Goal: Task Accomplishment & Management: Use online tool/utility

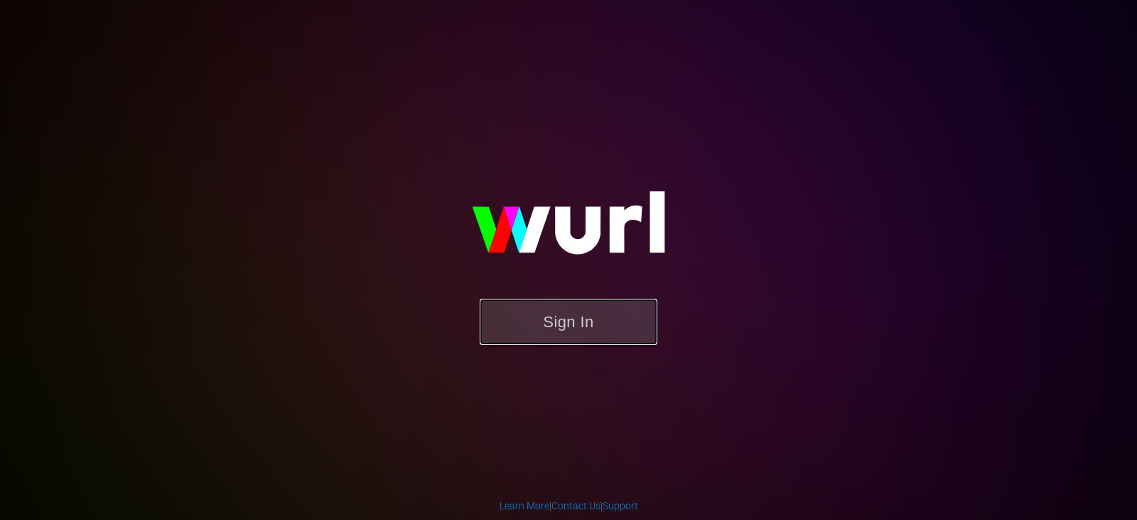
click at [623, 333] on button "Sign In" at bounding box center [569, 322] width 178 height 46
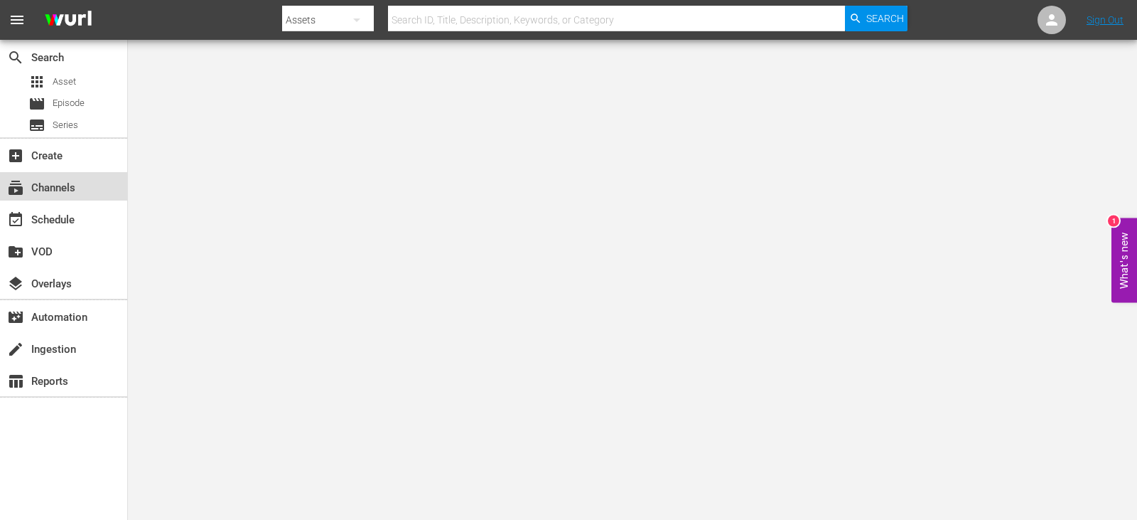
click at [64, 188] on div "subscriptions Channels" at bounding box center [40, 185] width 80 height 13
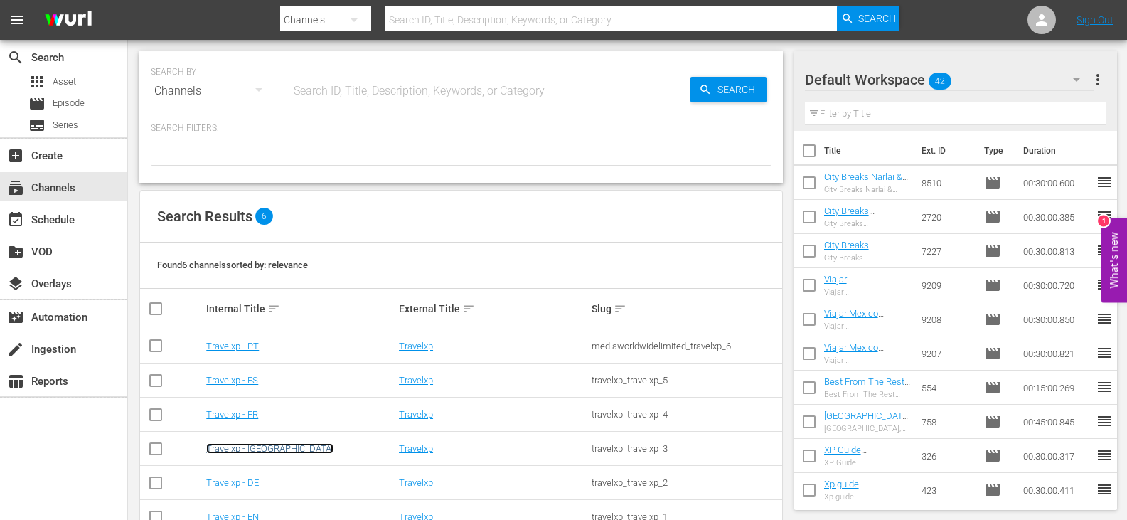
click at [235, 448] on link "Travelxp - NL" at bounding box center [269, 448] width 127 height 11
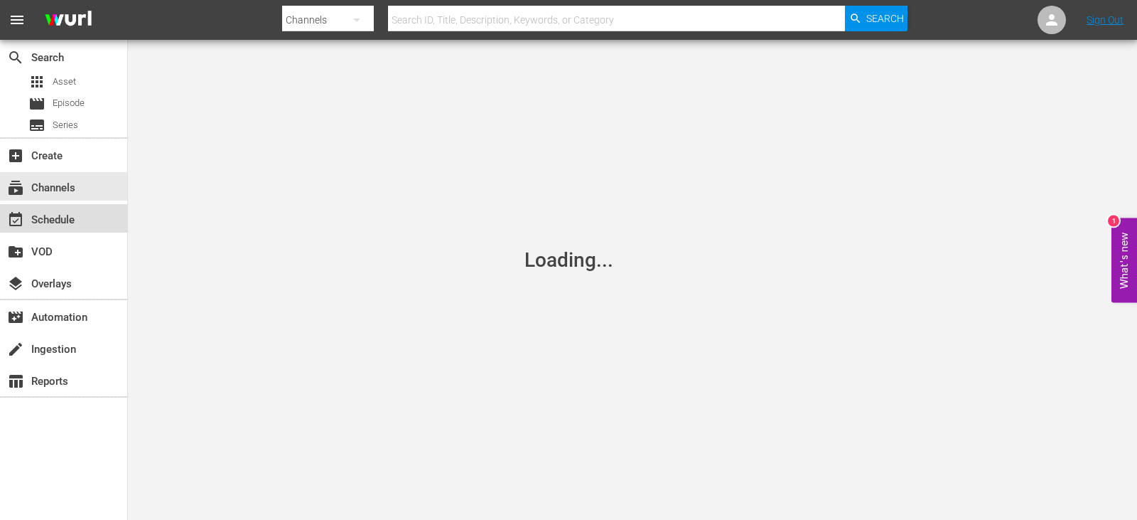
click at [70, 224] on div "event_available Schedule" at bounding box center [40, 217] width 80 height 13
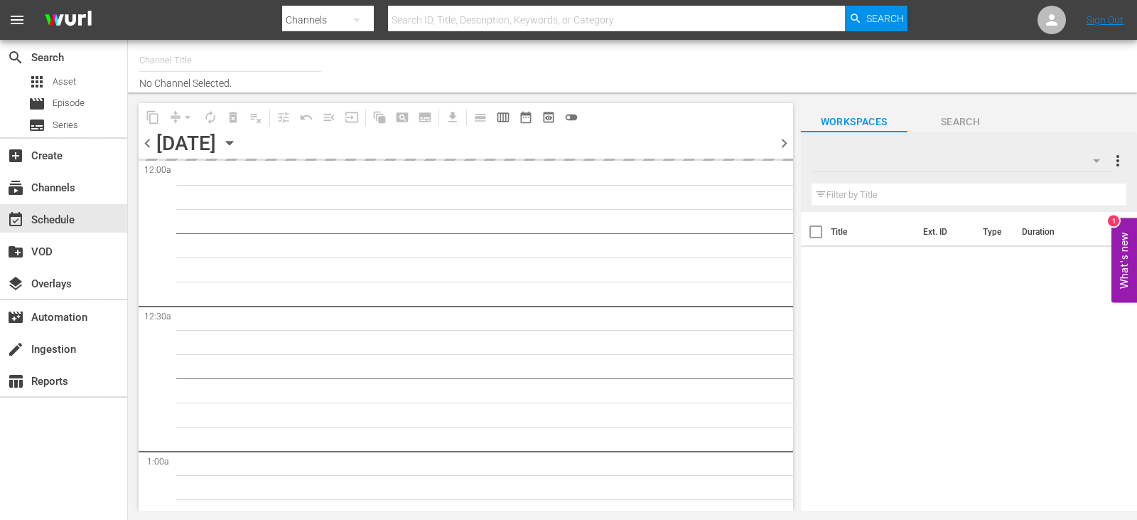
type input "Travelxp - [GEOGRAPHIC_DATA] (788)"
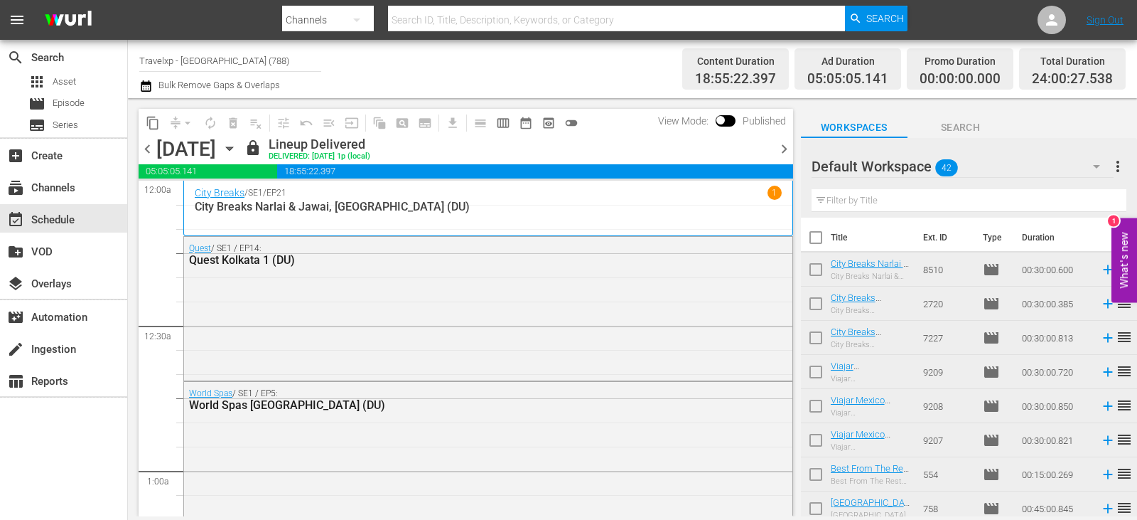
click at [773, 154] on div at bounding box center [773, 148] width 6 height 24
click at [791, 145] on span "chevron_right" at bounding box center [784, 149] width 18 height 18
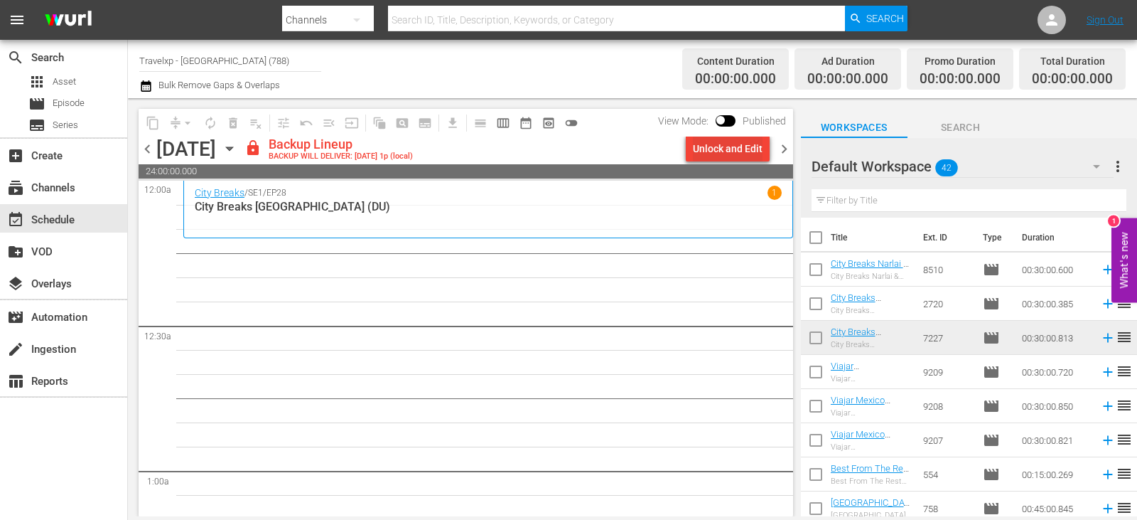
click at [731, 143] on div "Unlock and Edit" at bounding box center [728, 149] width 70 height 26
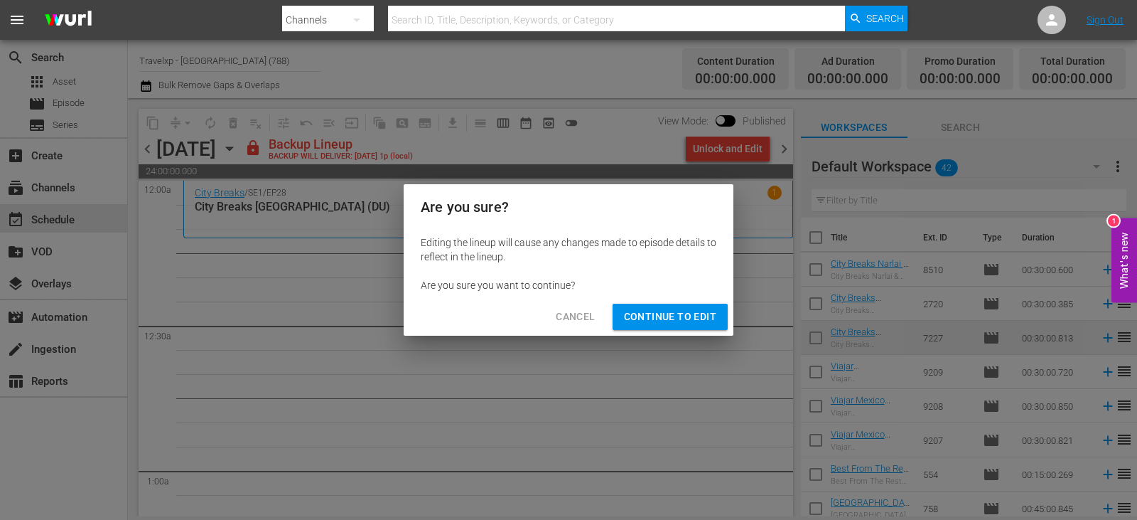
click at [638, 316] on span "Continue to Edit" at bounding box center [670, 317] width 92 height 18
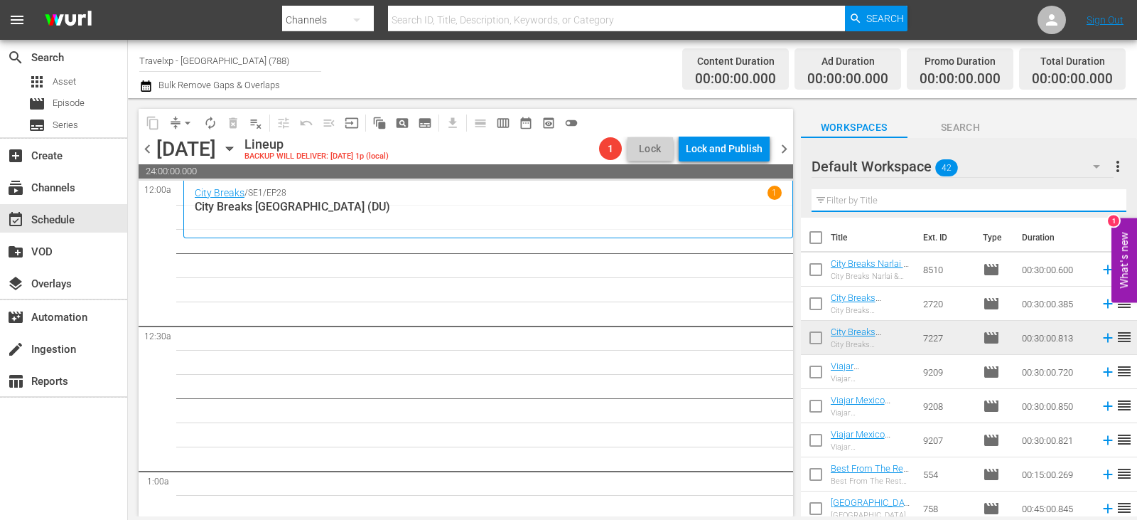
click at [927, 193] on input "text" at bounding box center [969, 200] width 315 height 23
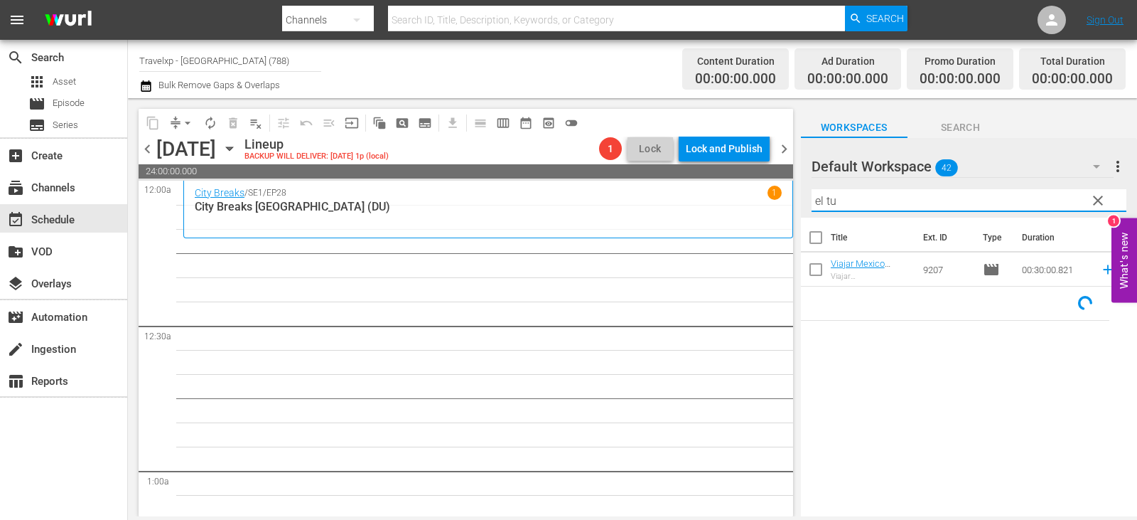
type input "el tu"
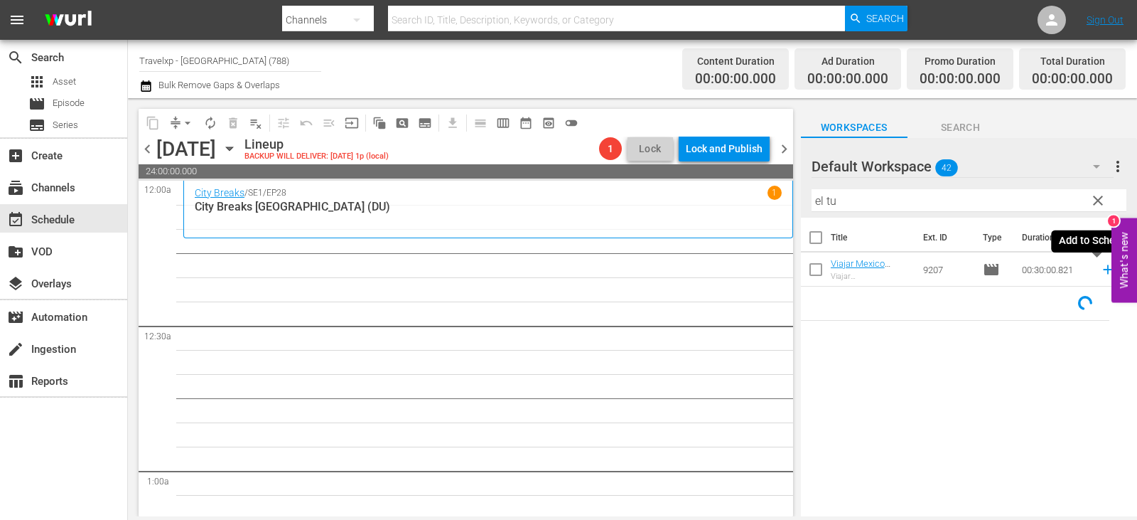
click at [1103, 269] on icon at bounding box center [1107, 269] width 9 height 9
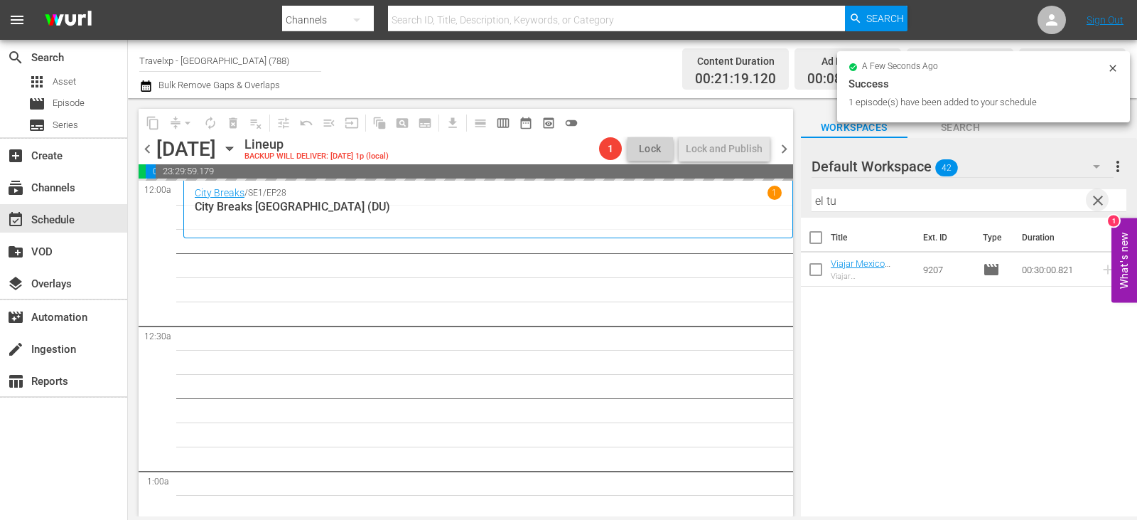
click at [1099, 198] on span "clear" at bounding box center [1098, 200] width 17 height 17
click at [1099, 198] on input "text" at bounding box center [969, 200] width 315 height 23
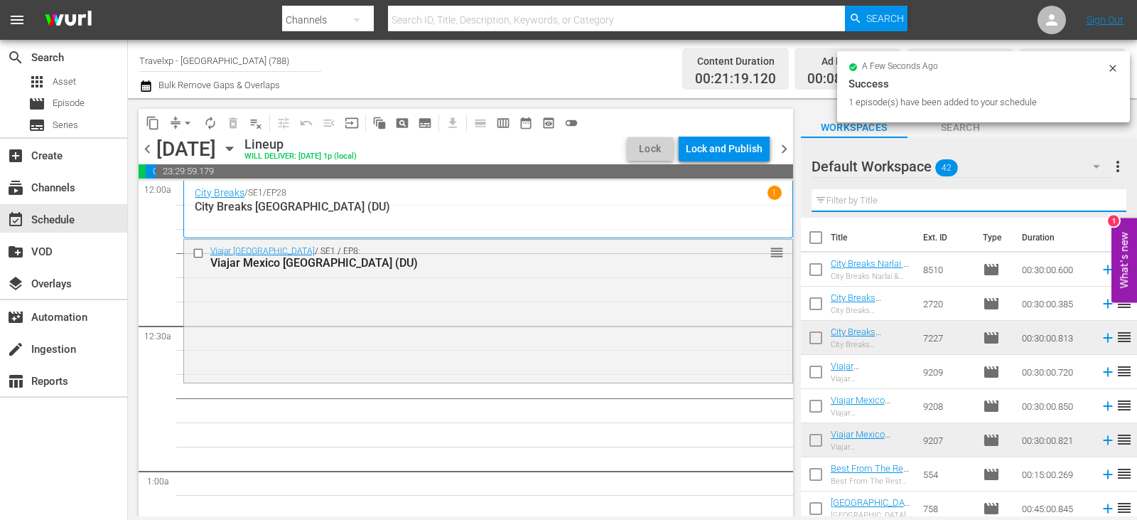
click at [1099, 198] on input "text" at bounding box center [969, 200] width 315 height 23
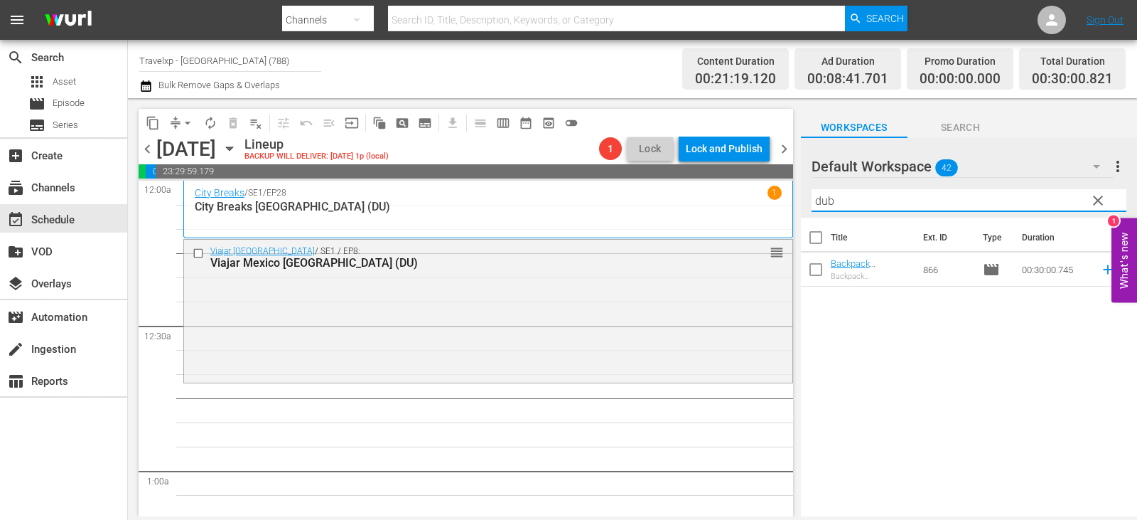
type input "dub"
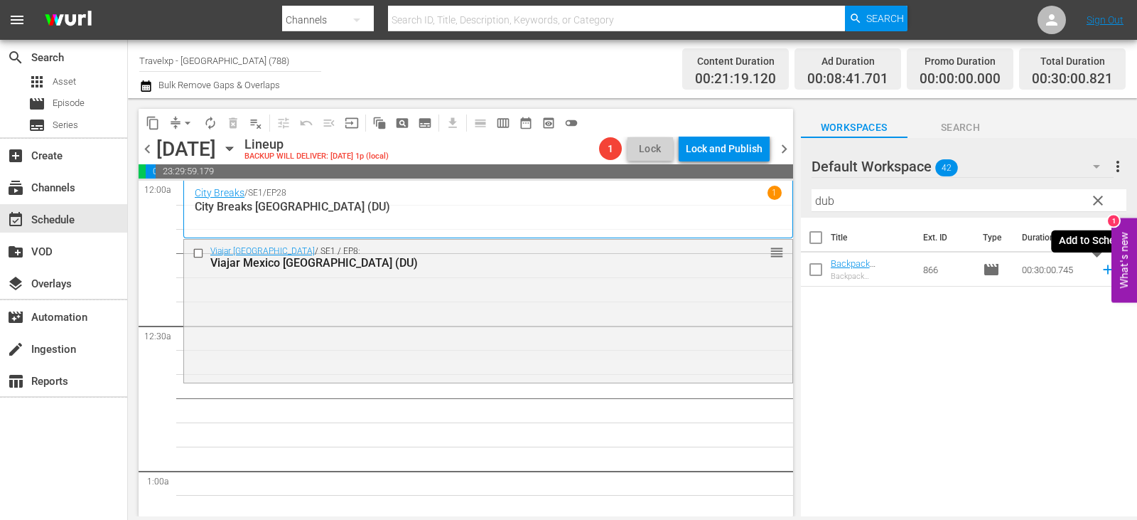
click at [1100, 266] on icon at bounding box center [1108, 270] width 16 height 16
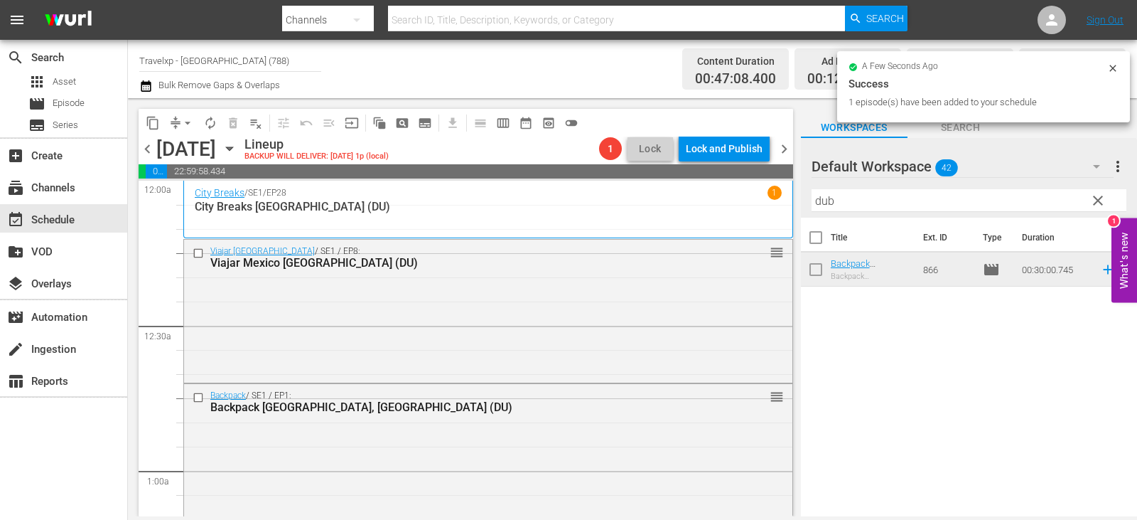
click at [1103, 205] on span "clear" at bounding box center [1098, 200] width 17 height 17
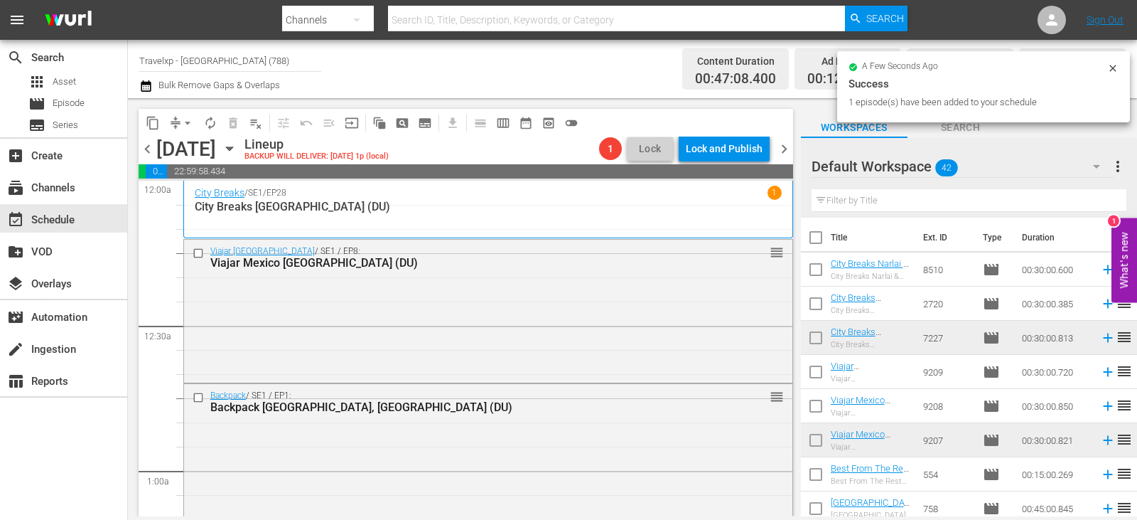
click at [1103, 205] on input "text" at bounding box center [969, 200] width 315 height 23
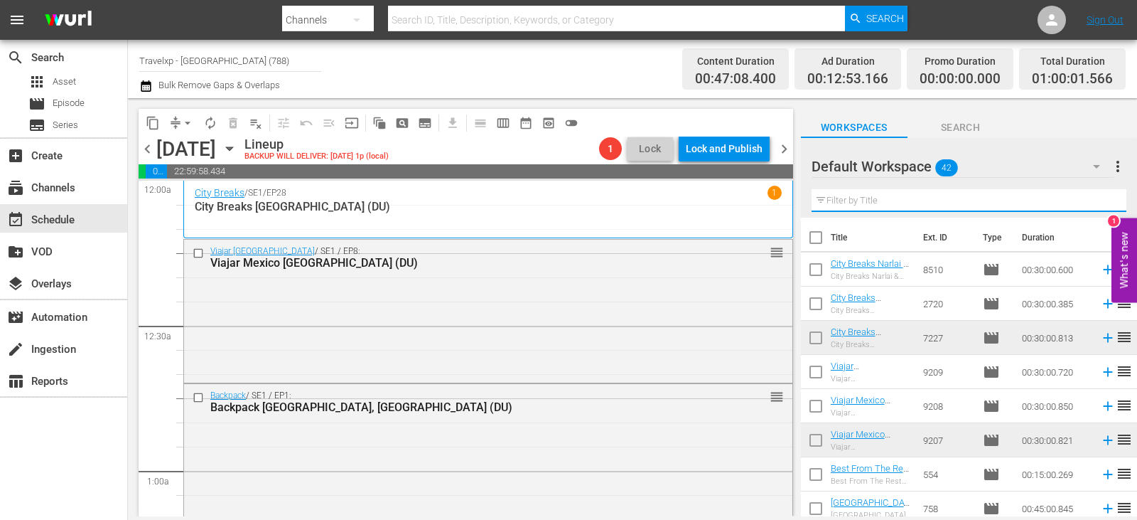
click at [1103, 205] on input "text" at bounding box center [969, 200] width 315 height 23
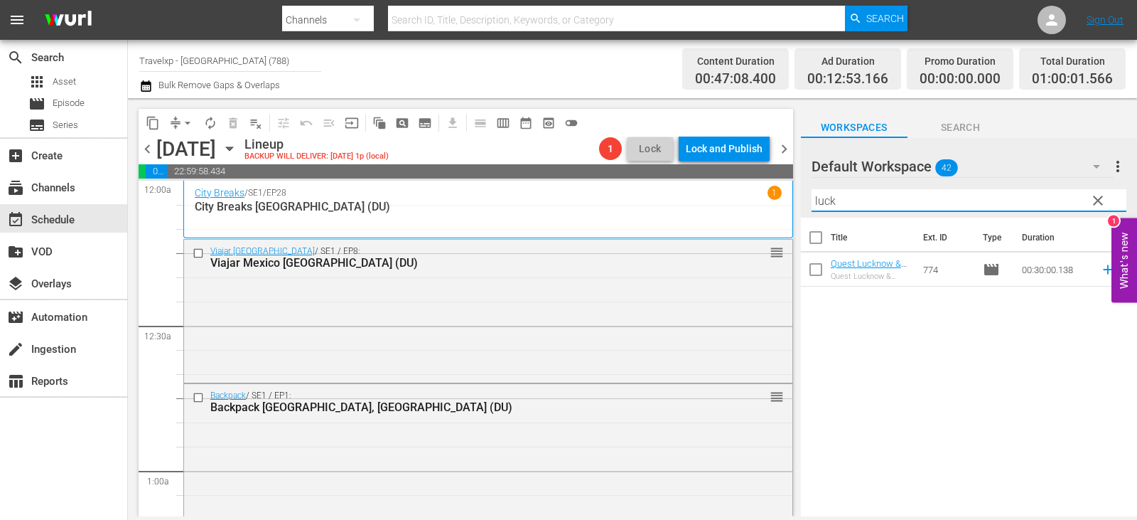
type input "luck"
click at [932, 355] on div "Title Ext. ID Type Duration Quest Lucknow & Rewa (DU) Quest Lucknow & Rewa 774 …" at bounding box center [969, 367] width 336 height 301
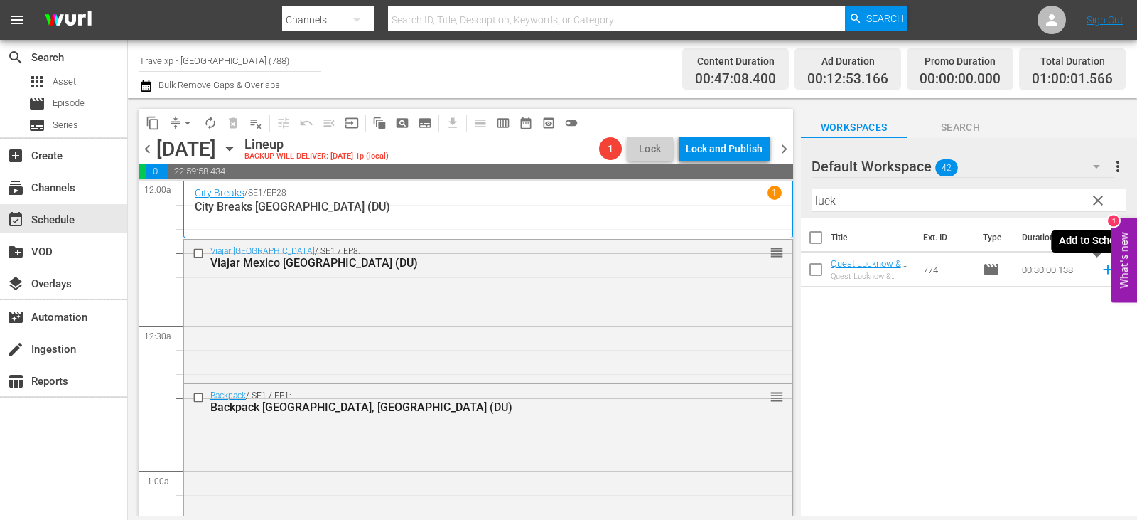
click at [1100, 268] on icon at bounding box center [1108, 270] width 16 height 16
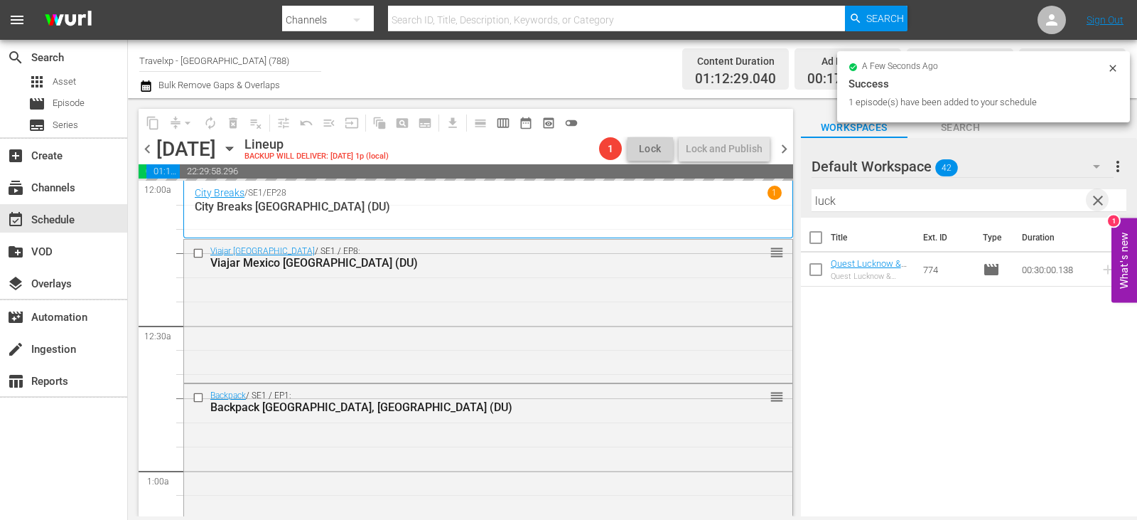
click at [1097, 205] on span "clear" at bounding box center [1098, 200] width 17 height 17
click at [1097, 205] on input "text" at bounding box center [969, 200] width 315 height 23
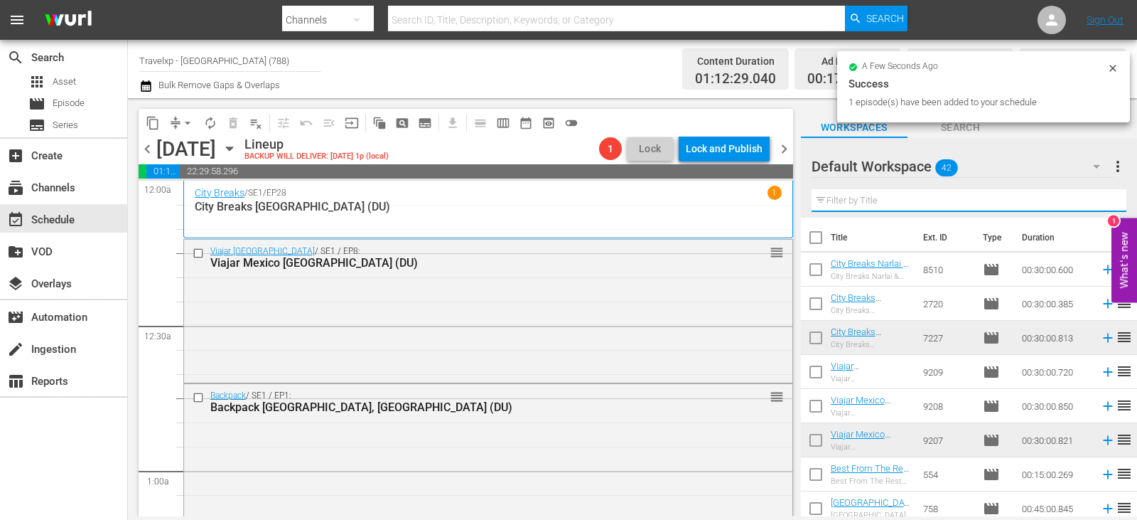
click at [1097, 205] on input "text" at bounding box center [969, 200] width 315 height 23
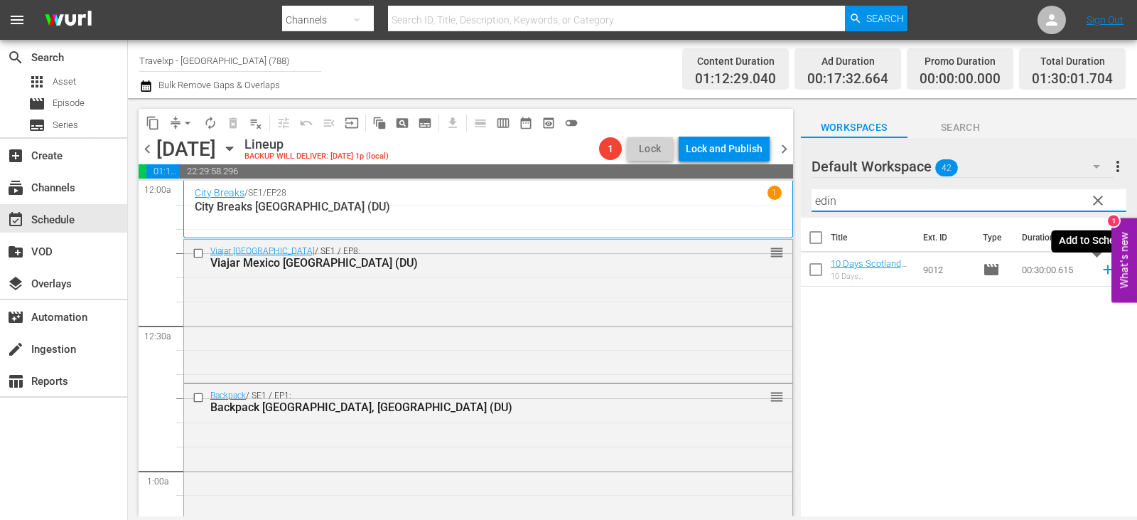
type input "edin"
click at [1103, 269] on icon at bounding box center [1107, 269] width 9 height 9
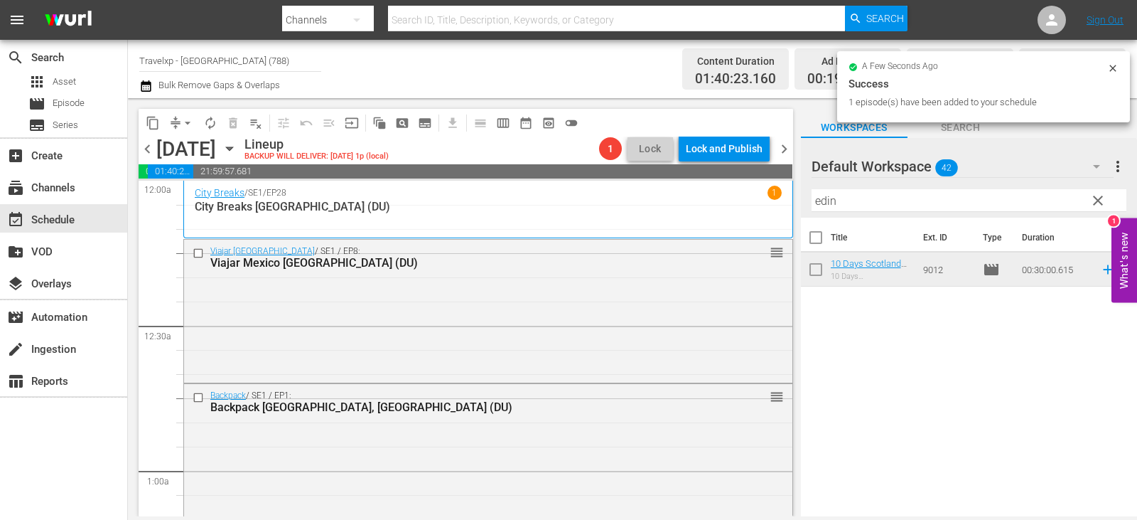
click at [1097, 199] on span "clear" at bounding box center [1098, 200] width 17 height 17
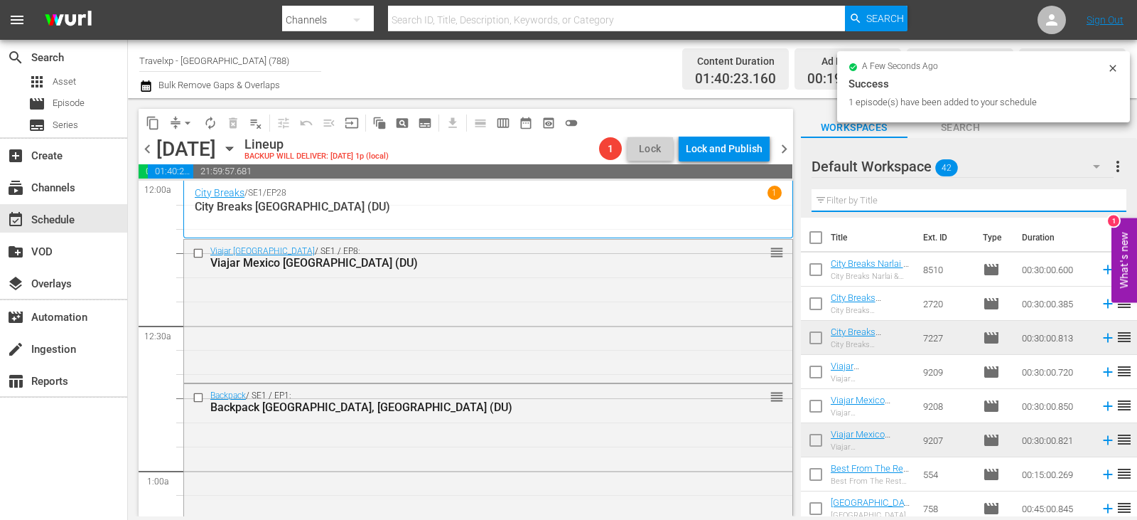
click at [1097, 199] on input "text" at bounding box center [969, 200] width 315 height 23
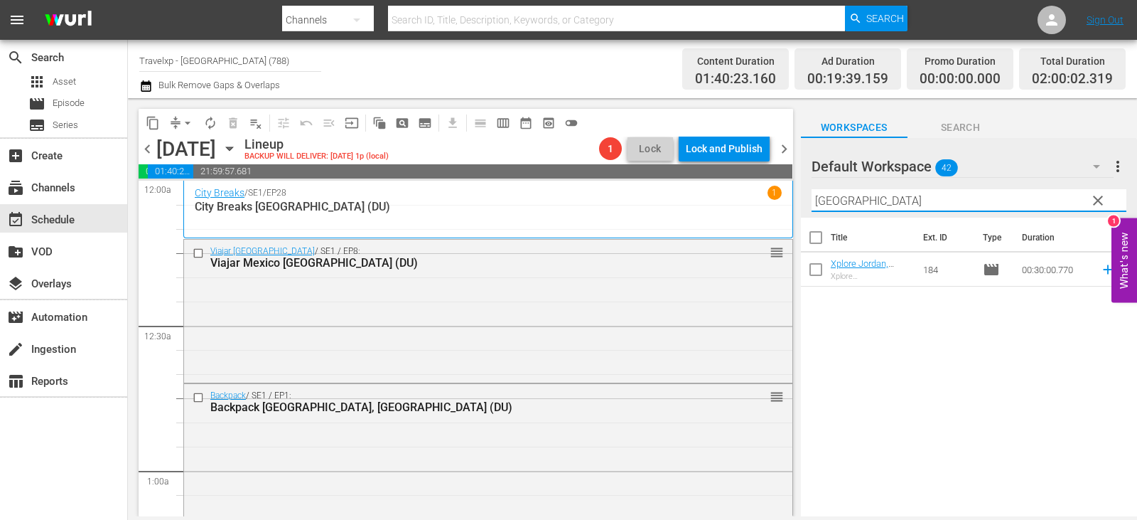
type input "amman"
click at [1103, 270] on icon at bounding box center [1107, 269] width 9 height 9
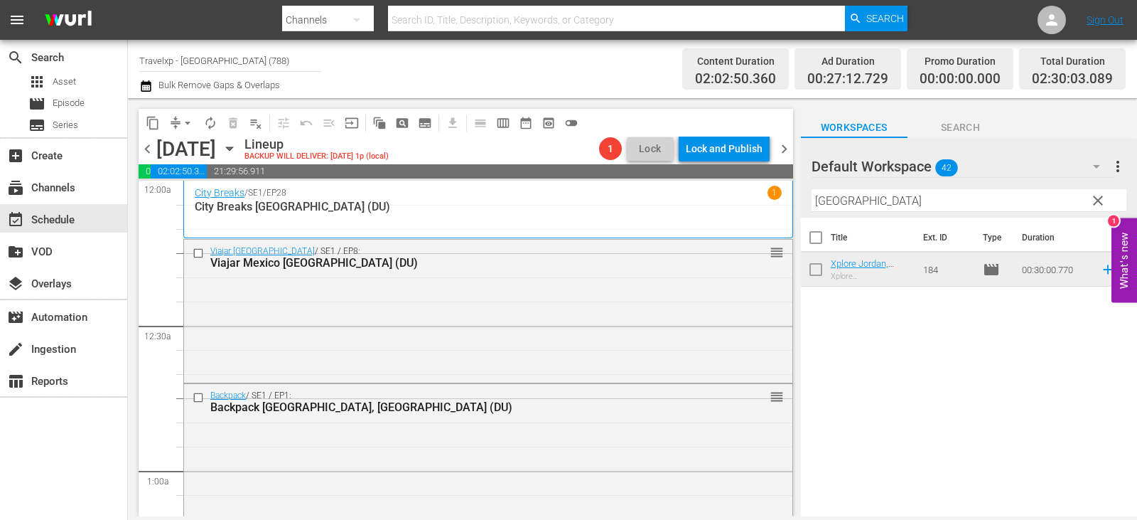
click at [1092, 201] on span "clear" at bounding box center [1098, 200] width 17 height 17
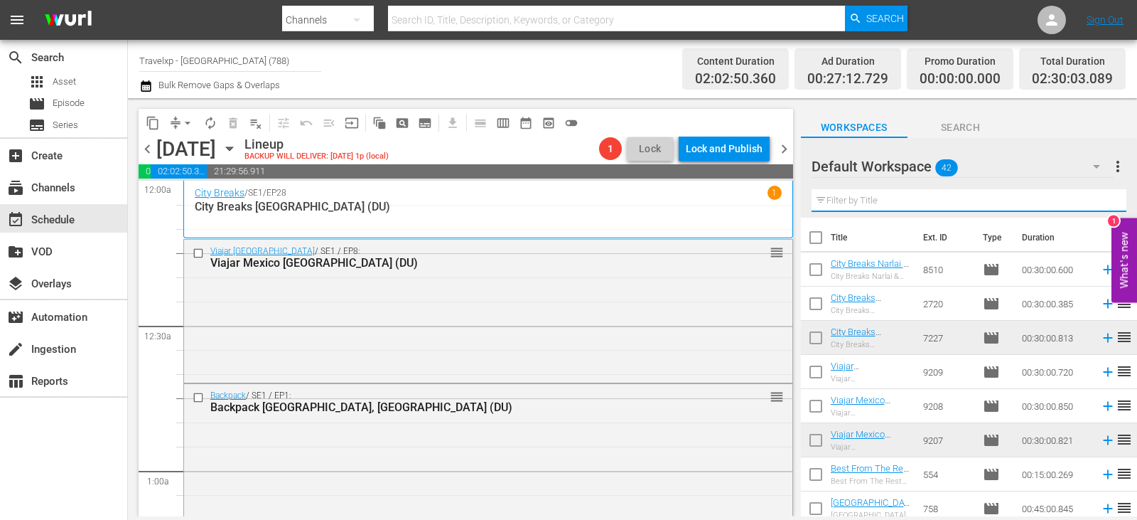
click at [1092, 201] on input "text" at bounding box center [969, 200] width 315 height 23
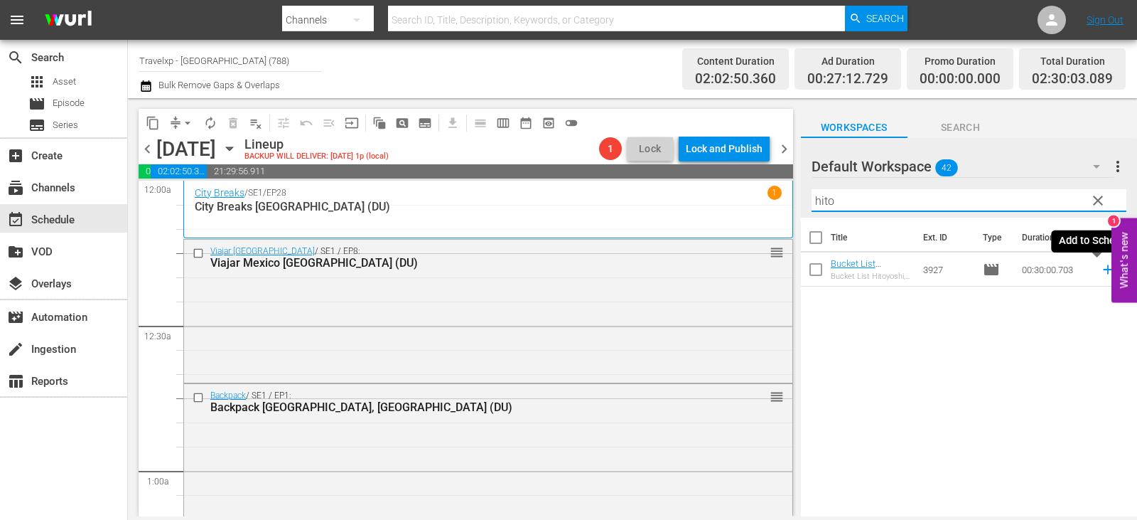
type input "hito"
click at [1100, 269] on icon at bounding box center [1108, 270] width 16 height 16
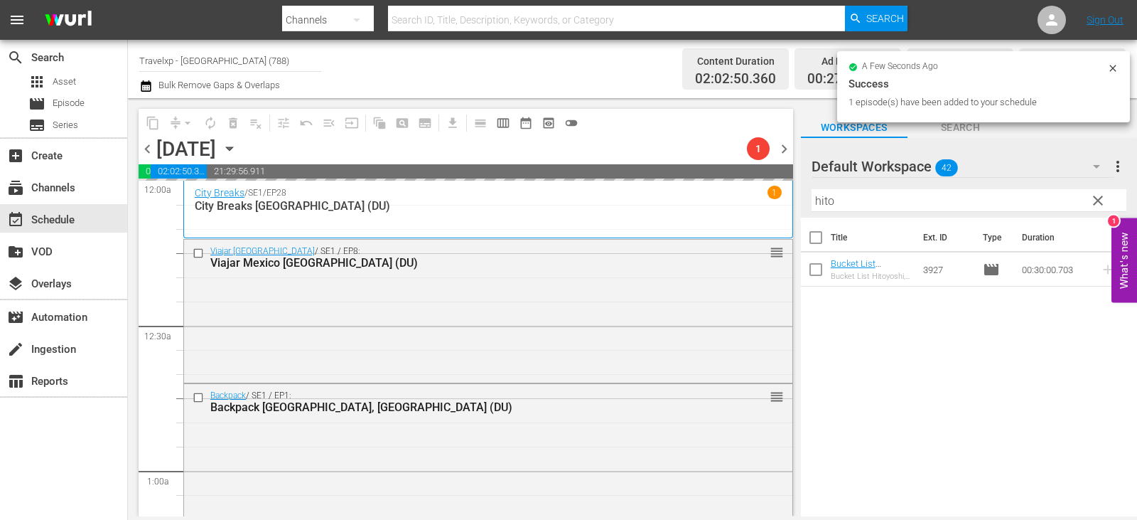
click at [1096, 202] on span "clear" at bounding box center [1098, 200] width 17 height 17
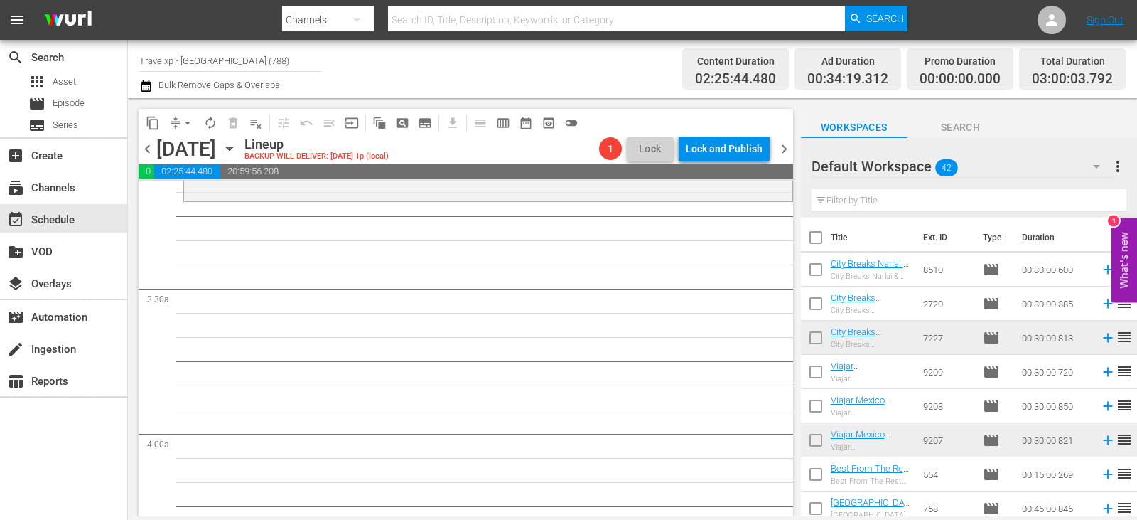
scroll to position [782, 0]
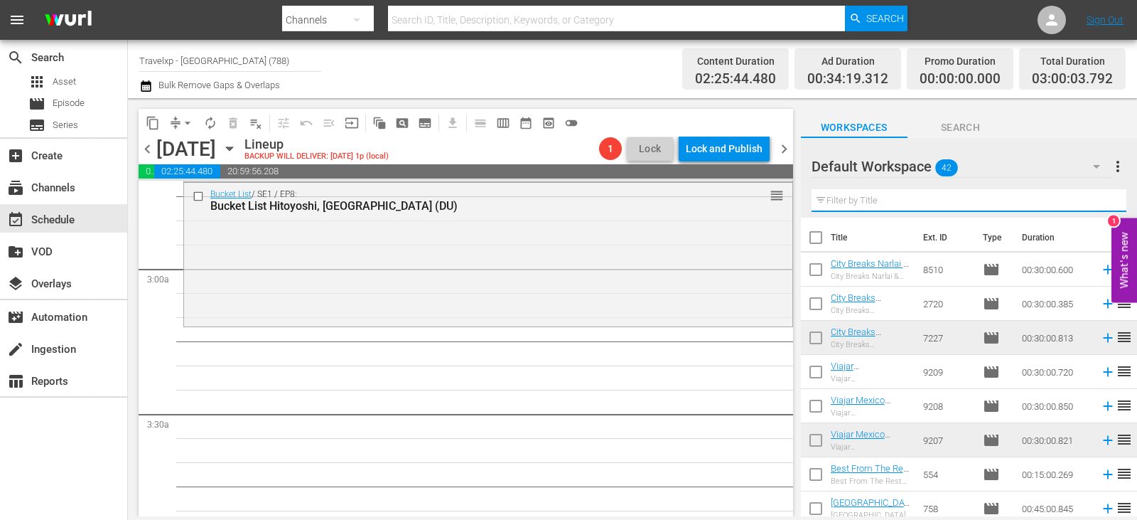
click at [952, 200] on input "text" at bounding box center [969, 200] width 315 height 23
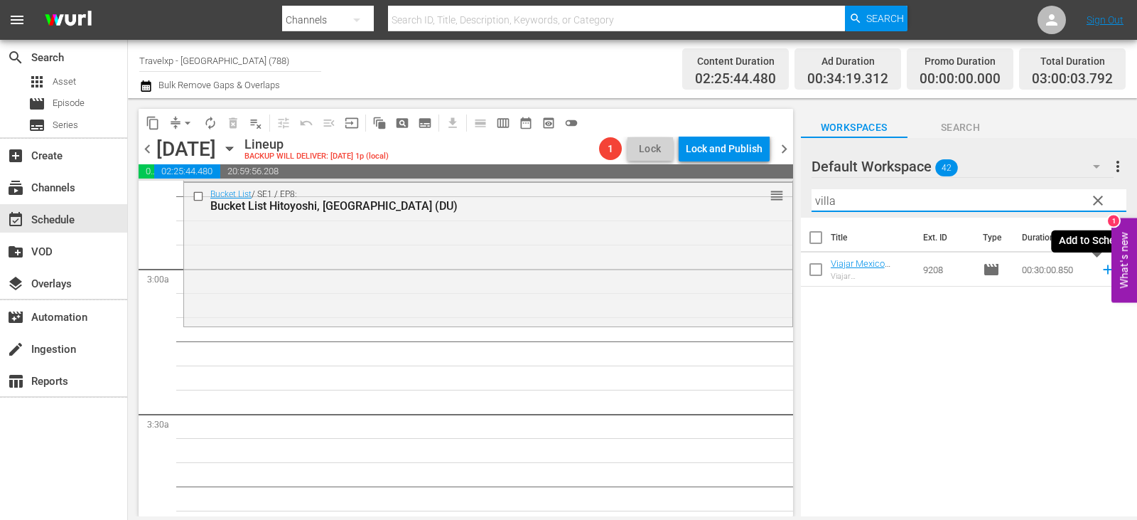
type input "villa"
click at [1100, 271] on icon at bounding box center [1108, 270] width 16 height 16
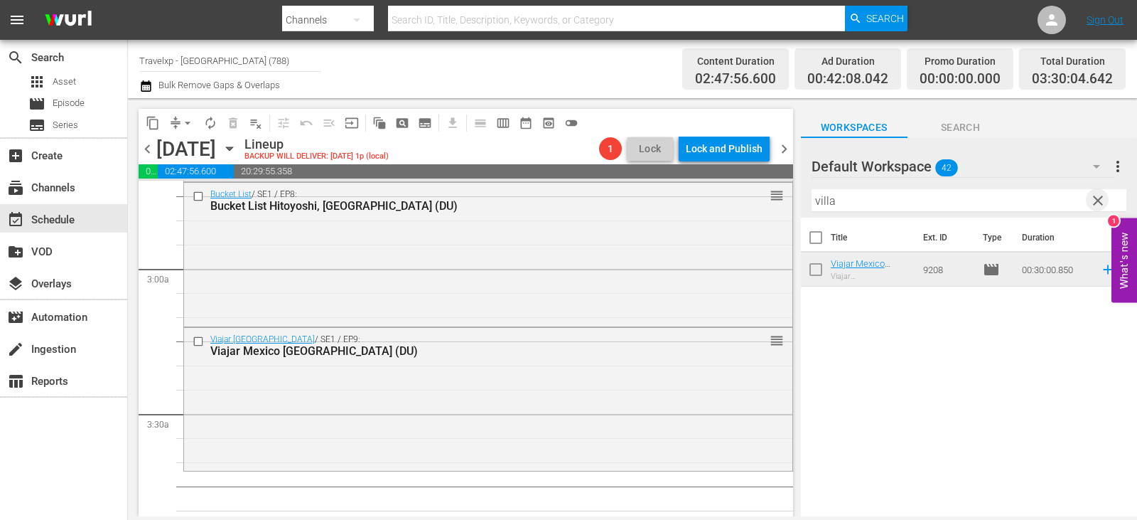
click at [1105, 206] on span "clear" at bounding box center [1098, 200] width 17 height 17
click at [1105, 206] on input "text" at bounding box center [969, 200] width 315 height 23
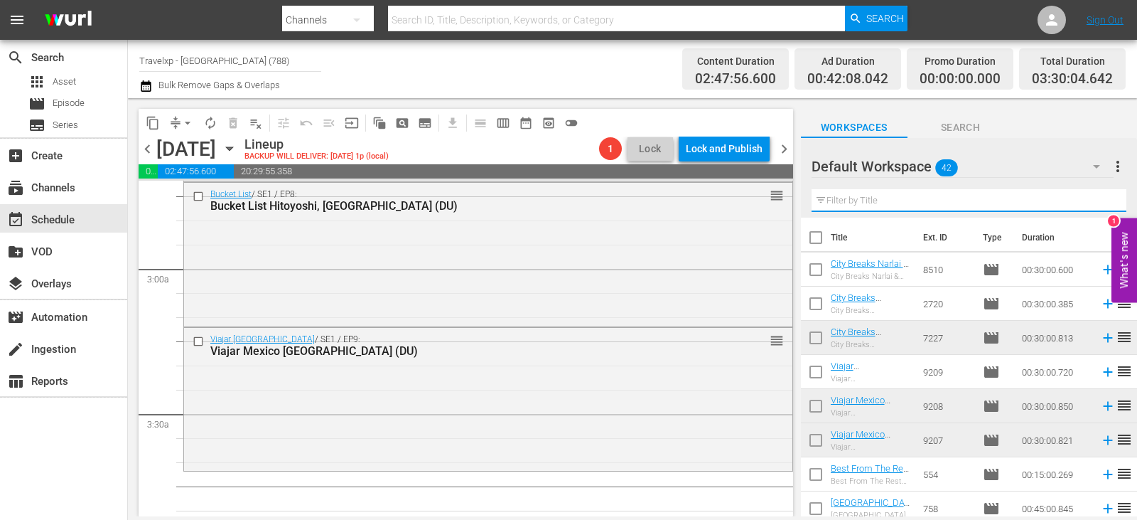
click at [1105, 206] on input "text" at bounding box center [969, 200] width 315 height 23
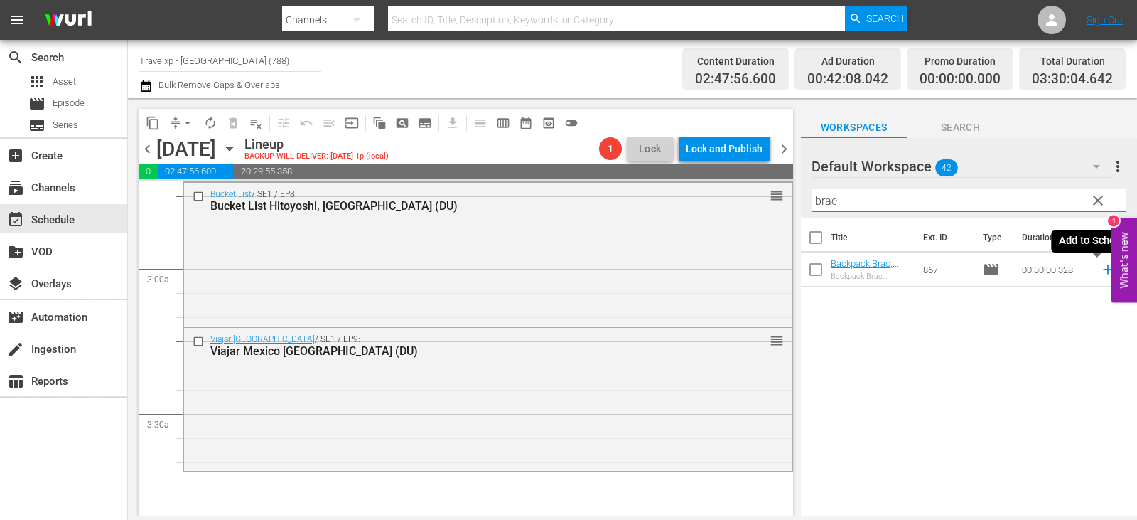
type input "brac"
click at [1103, 267] on icon at bounding box center [1107, 269] width 9 height 9
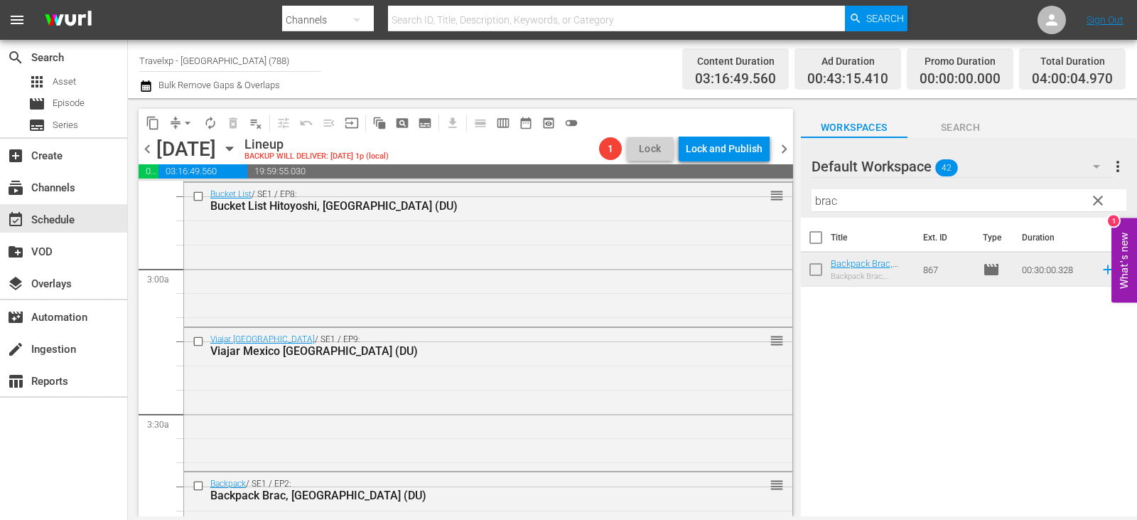
click at [1096, 199] on span "clear" at bounding box center [1098, 200] width 17 height 17
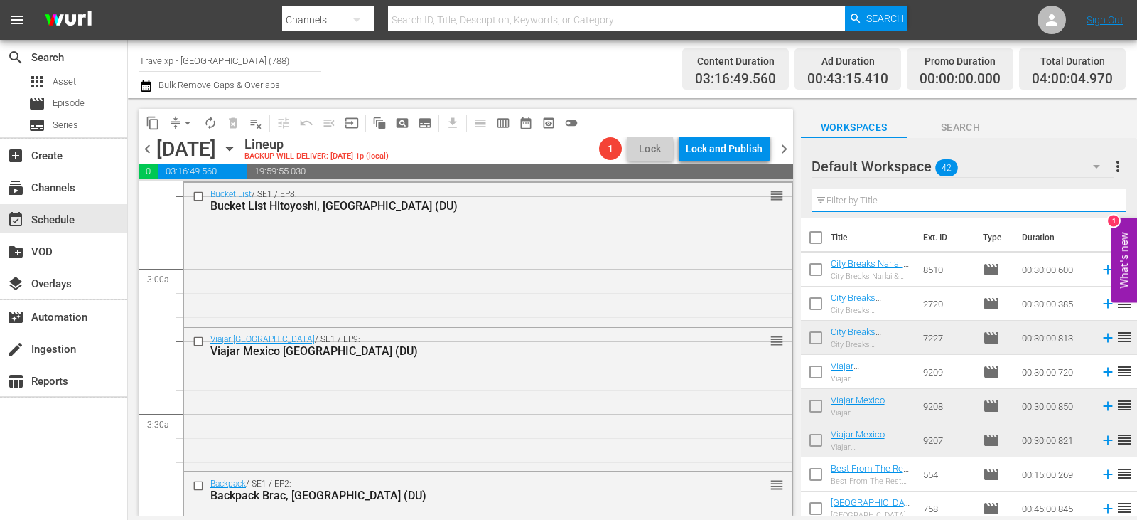
click at [1096, 199] on input "text" at bounding box center [969, 200] width 315 height 23
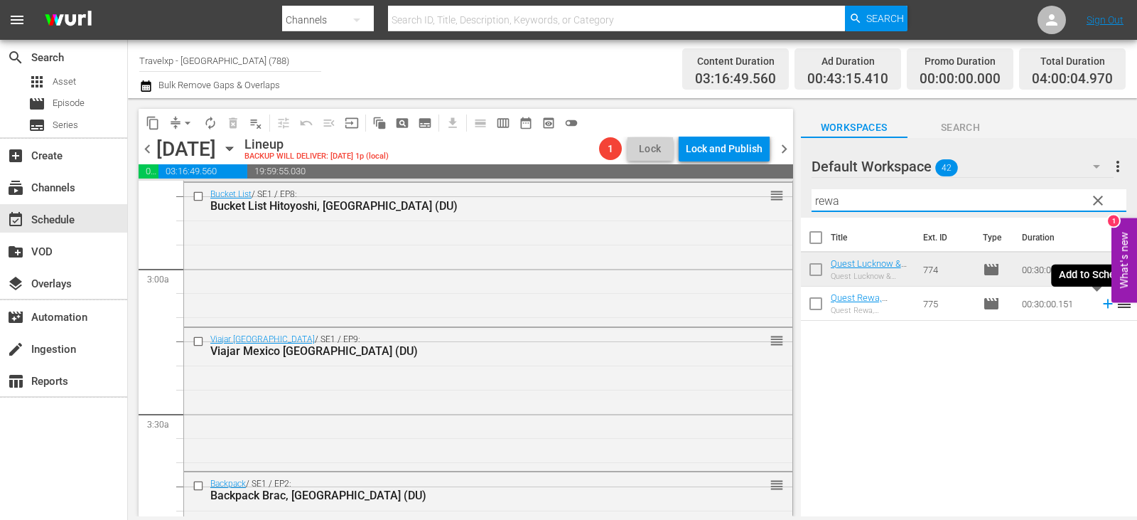
type input "rewa"
click at [1100, 302] on icon at bounding box center [1108, 304] width 16 height 16
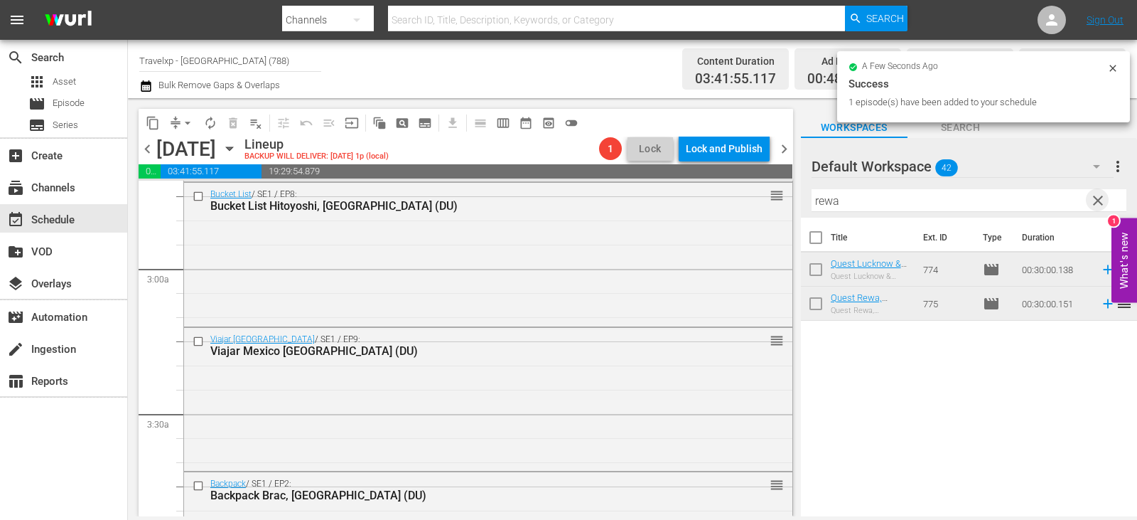
click at [1102, 195] on span "clear" at bounding box center [1098, 200] width 17 height 17
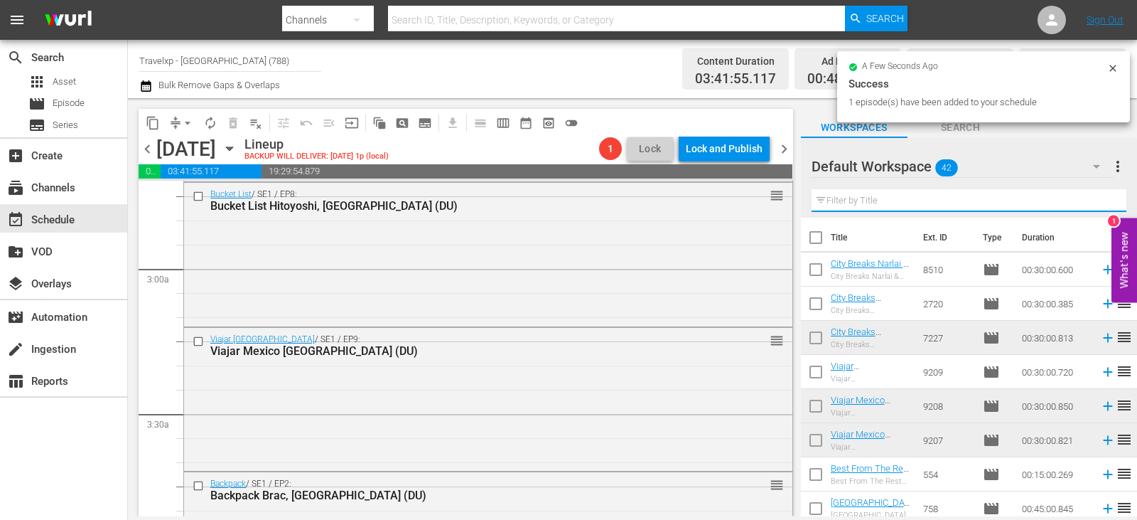
click at [1102, 195] on input "text" at bounding box center [969, 200] width 315 height 23
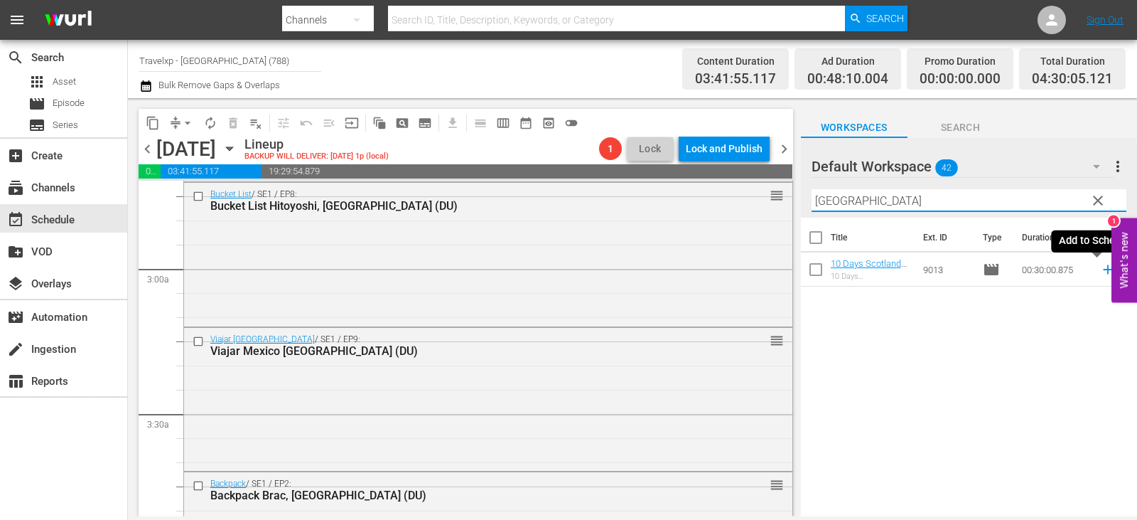
type input "perth"
click at [1100, 271] on icon at bounding box center [1108, 270] width 16 height 16
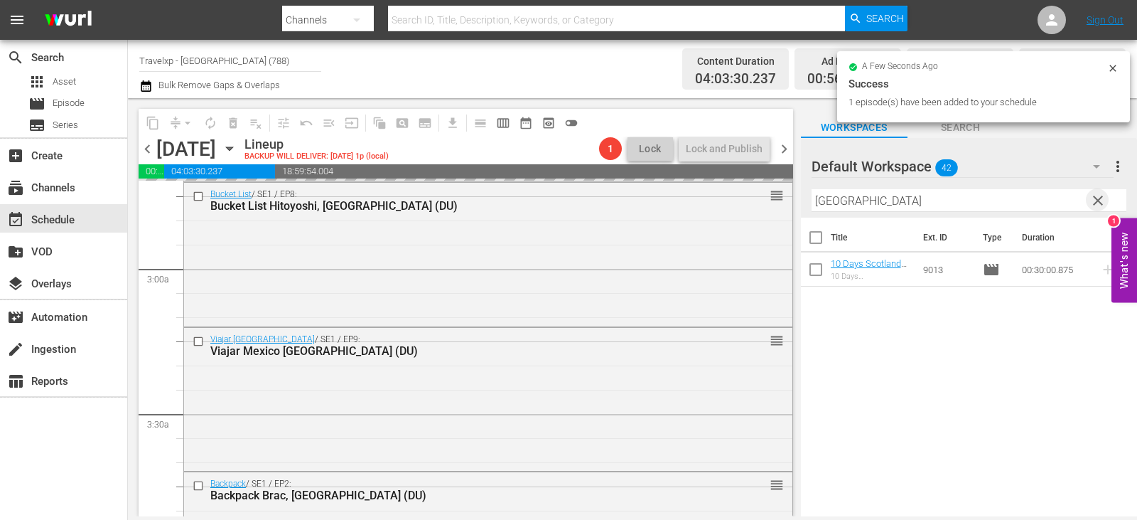
click at [1102, 199] on span "clear" at bounding box center [1098, 200] width 17 height 17
click at [1102, 199] on input "text" at bounding box center [969, 200] width 315 height 23
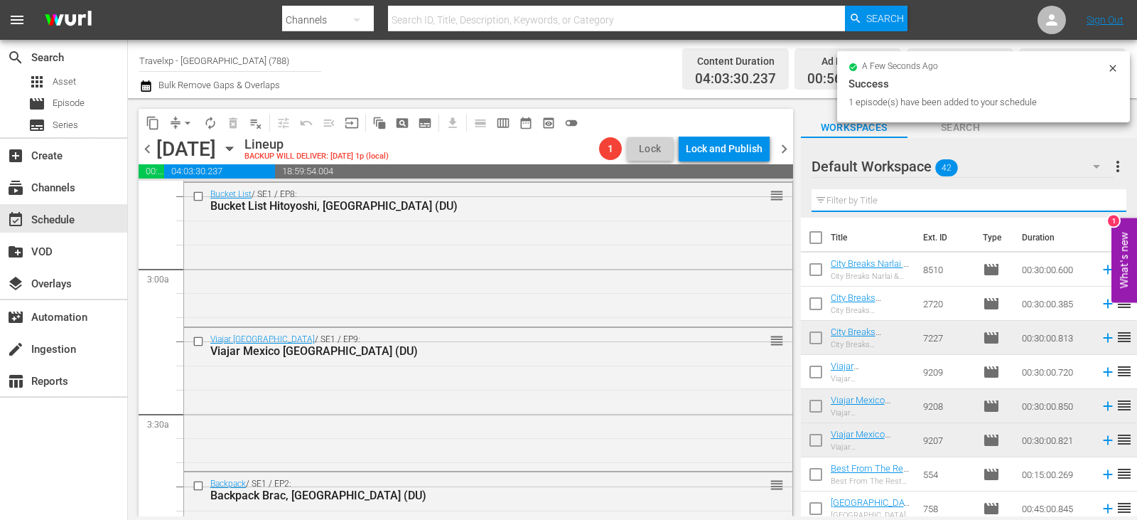
click at [1102, 199] on input "text" at bounding box center [969, 200] width 315 height 23
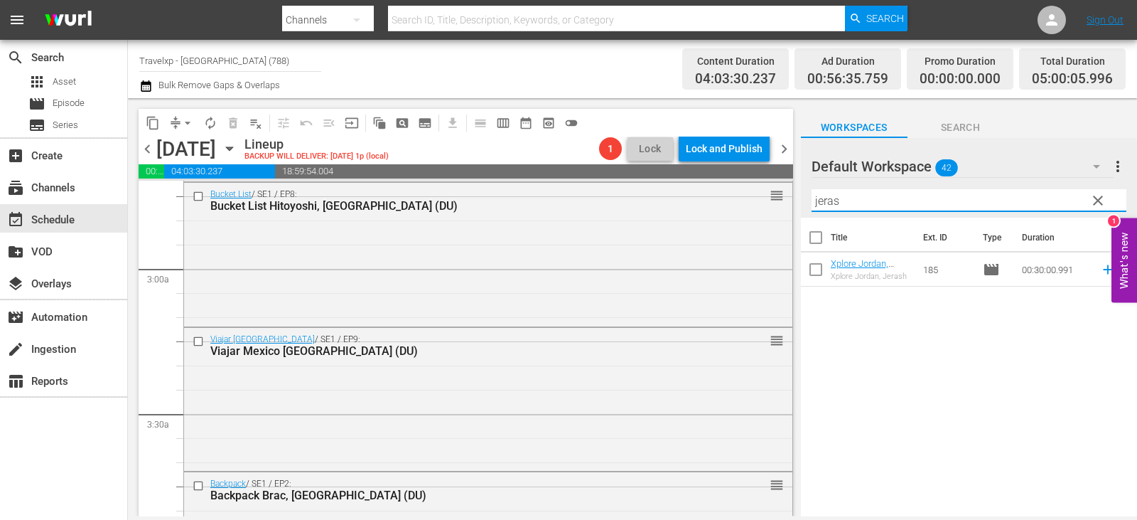
type input "jeras"
click at [1100, 269] on icon at bounding box center [1108, 270] width 16 height 16
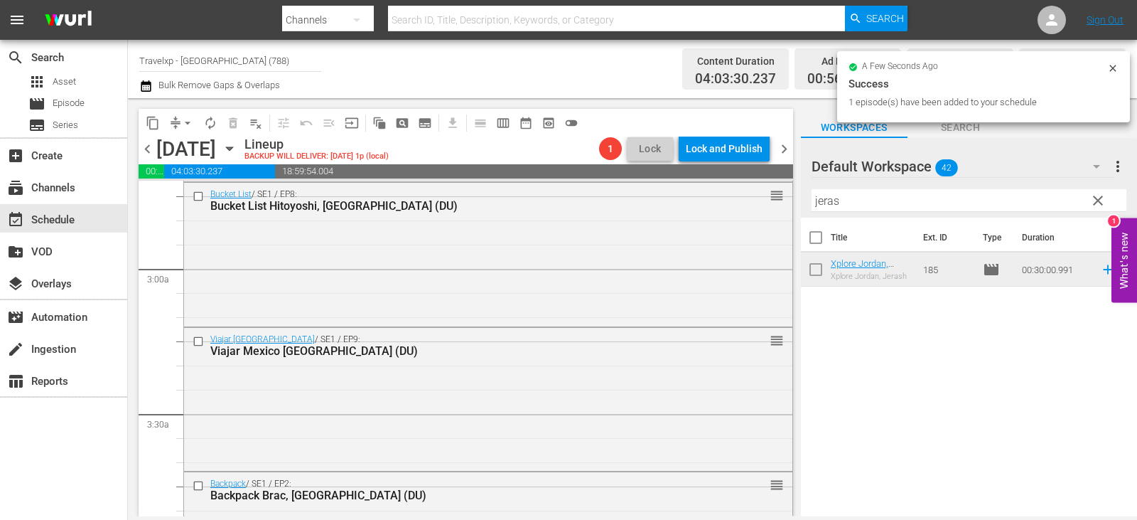
click at [1107, 204] on button "clear" at bounding box center [1097, 199] width 23 height 23
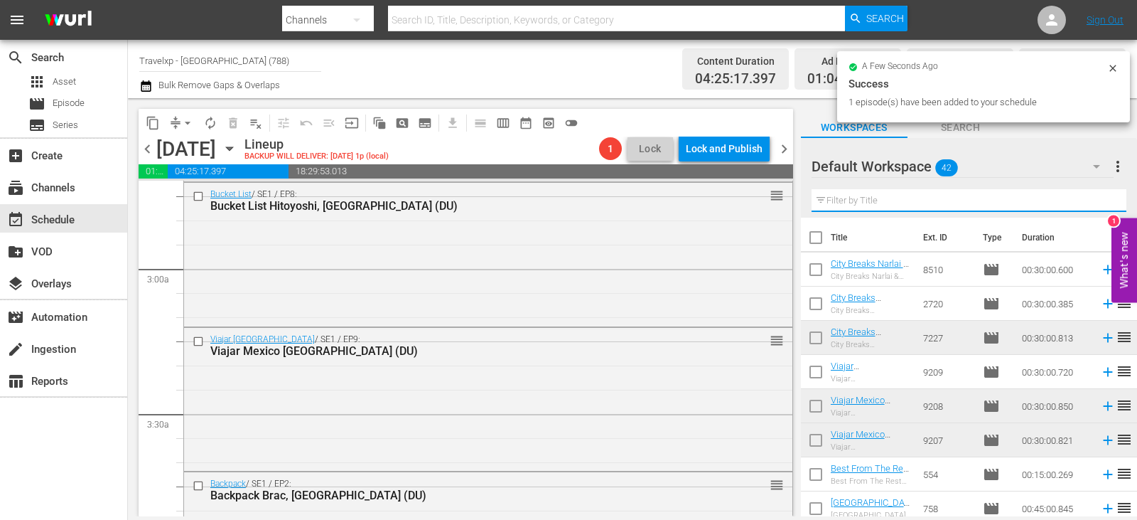
click at [1107, 204] on input "text" at bounding box center [969, 200] width 315 height 23
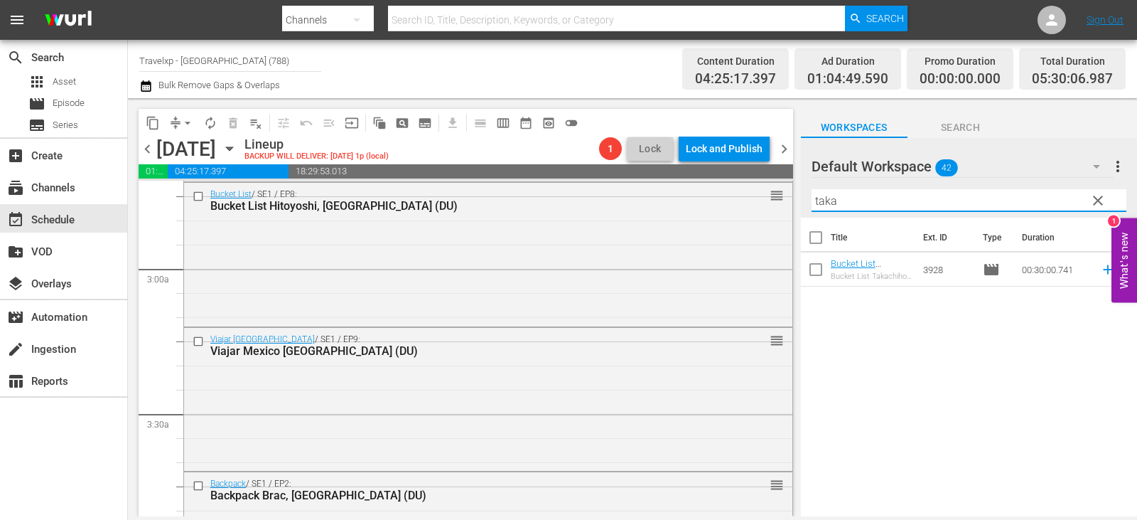
type input "taka"
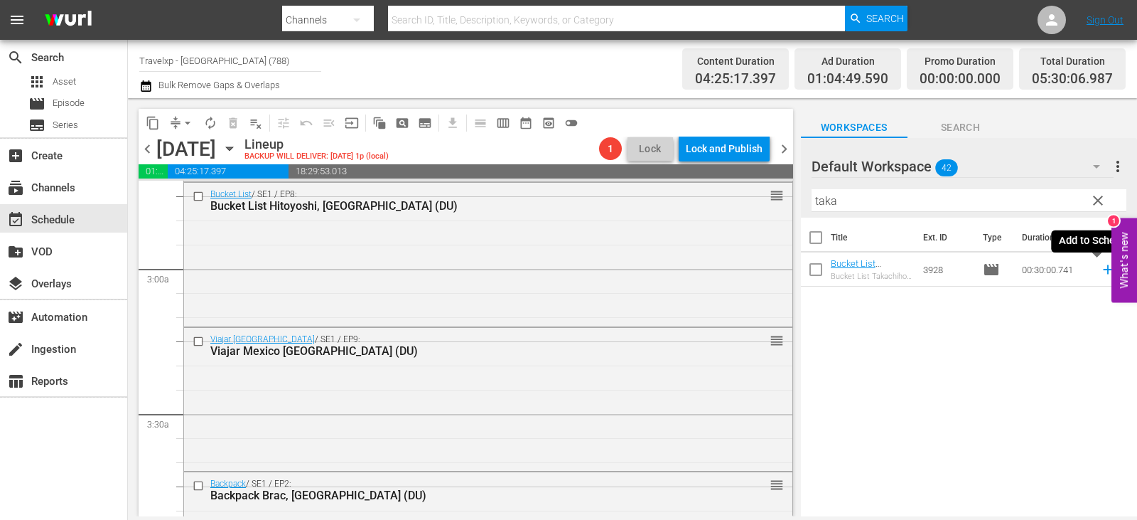
click at [1100, 271] on icon at bounding box center [1108, 270] width 16 height 16
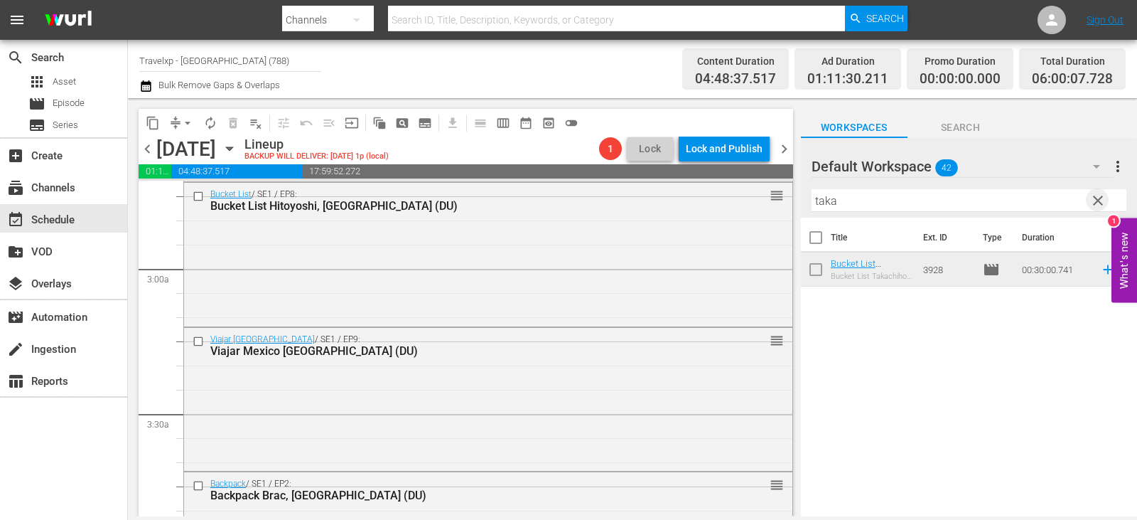
click at [1104, 203] on span "clear" at bounding box center [1098, 200] width 17 height 17
click at [1104, 203] on input "text" at bounding box center [969, 200] width 315 height 23
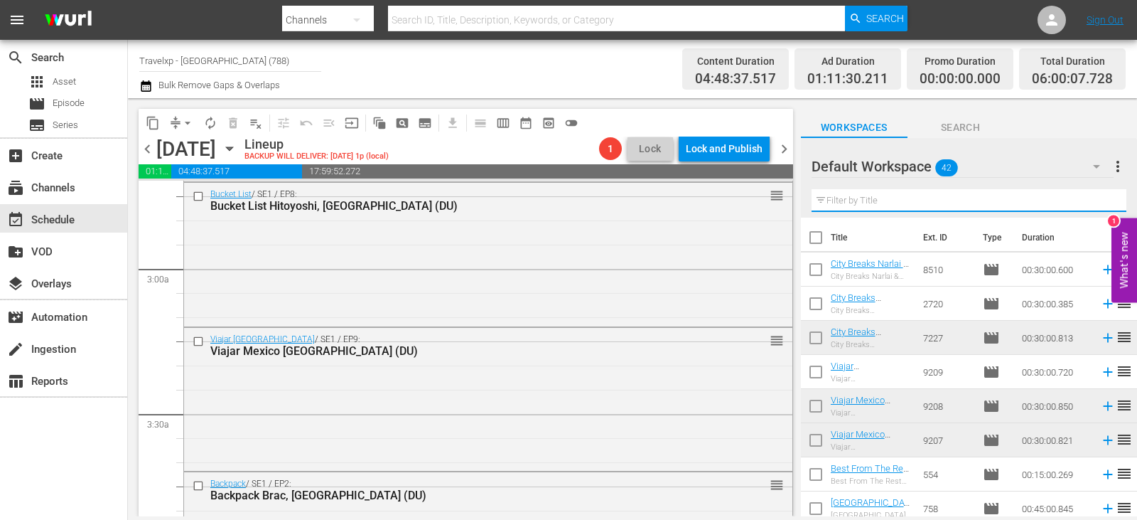
click at [1104, 203] on input "text" at bounding box center [969, 200] width 315 height 23
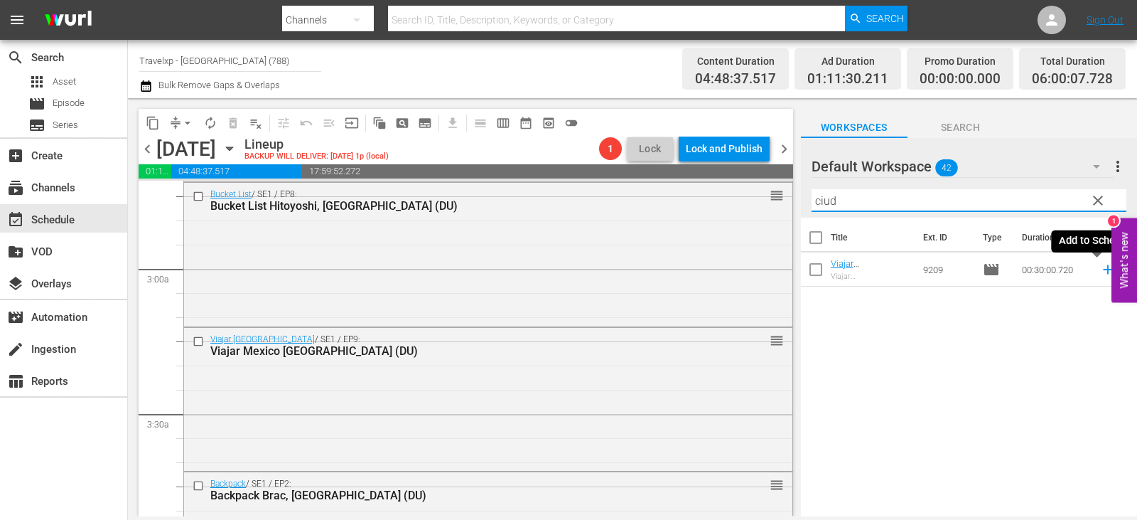
type input "ciud"
click at [1100, 269] on icon at bounding box center [1108, 270] width 16 height 16
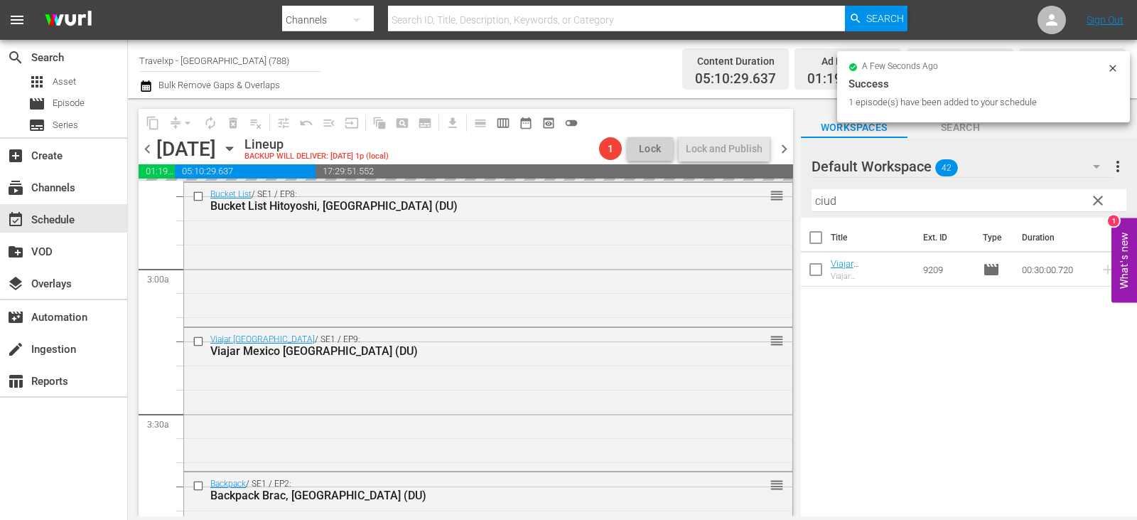
click at [1101, 201] on span "clear" at bounding box center [1098, 200] width 17 height 17
click at [1101, 201] on input "ciud" at bounding box center [969, 200] width 315 height 23
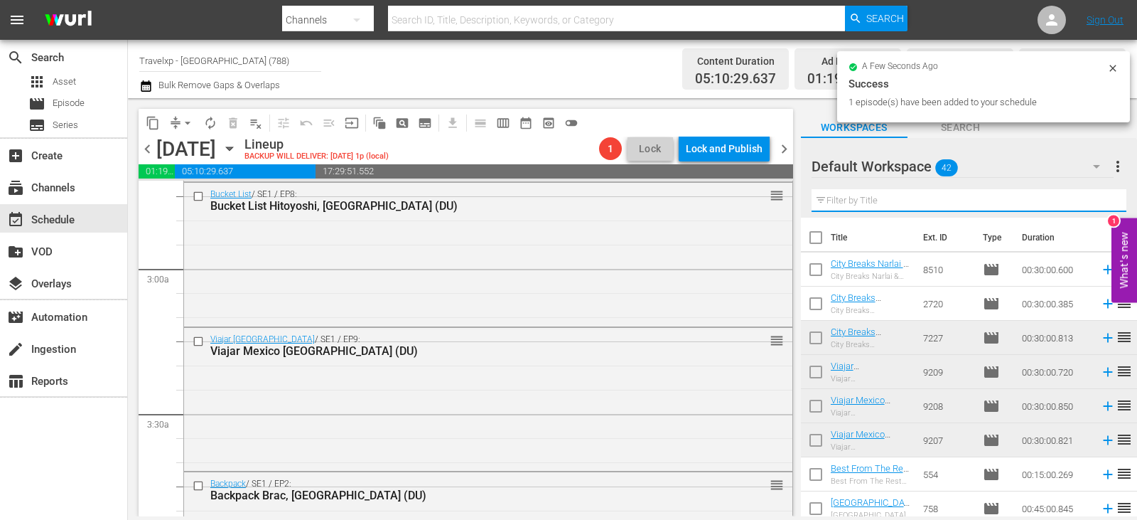
click at [1101, 201] on input "text" at bounding box center [969, 200] width 315 height 23
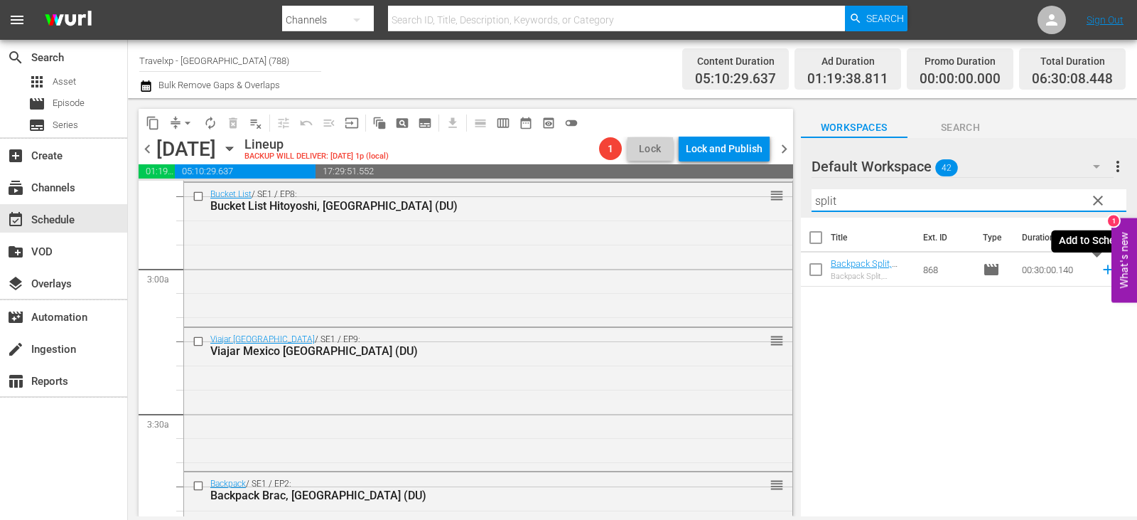
type input "split"
click at [1100, 269] on icon at bounding box center [1108, 270] width 16 height 16
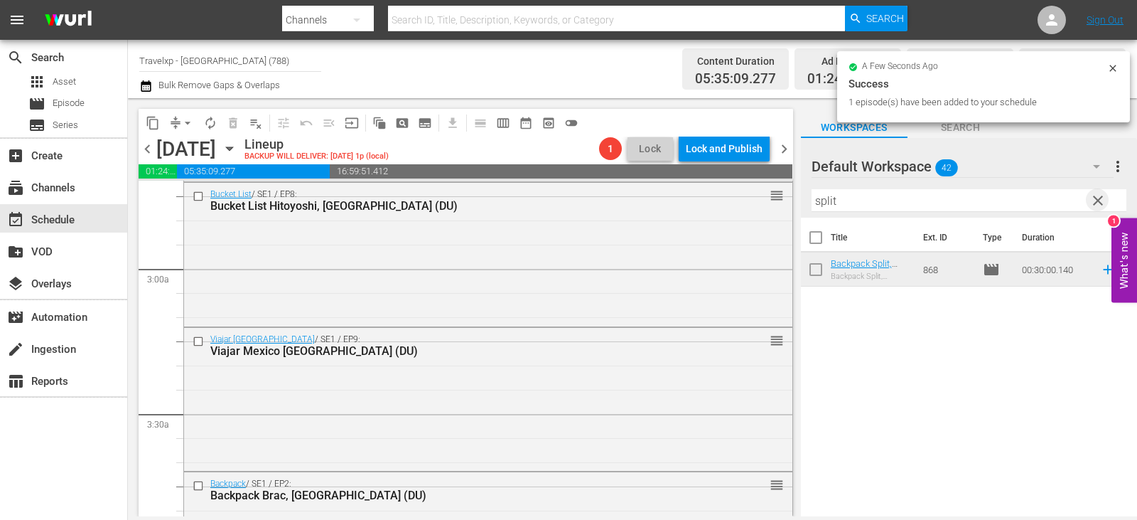
click at [1092, 203] on span "clear" at bounding box center [1098, 200] width 17 height 17
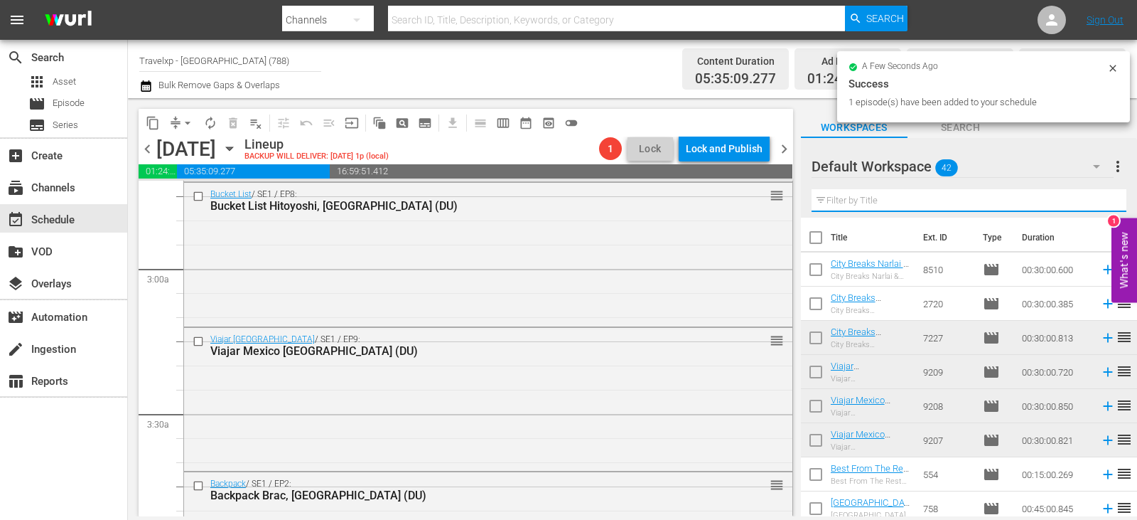
click at [1092, 203] on input "text" at bounding box center [969, 200] width 315 height 23
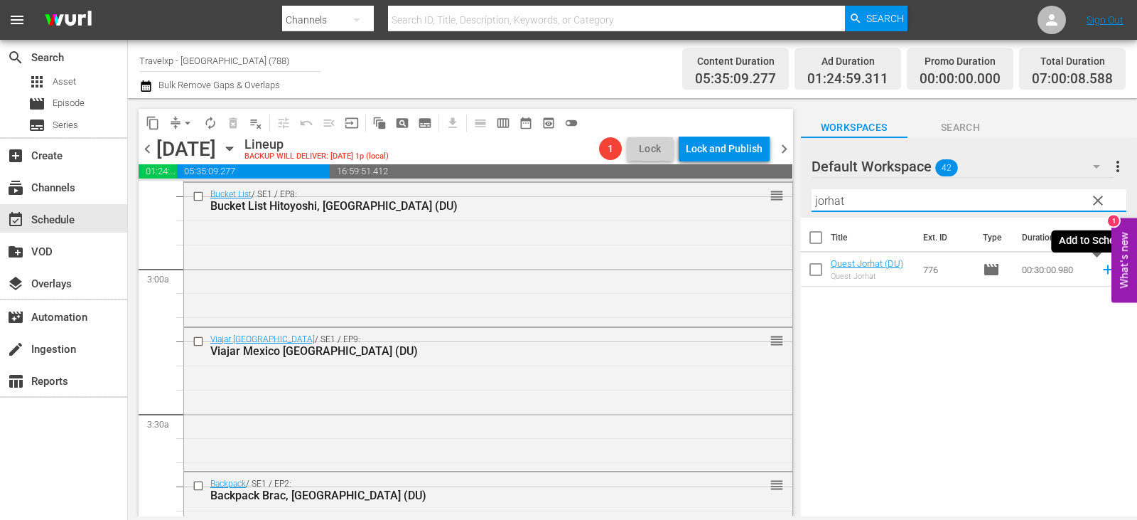
type input "jorhat"
click at [1100, 272] on icon at bounding box center [1108, 270] width 16 height 16
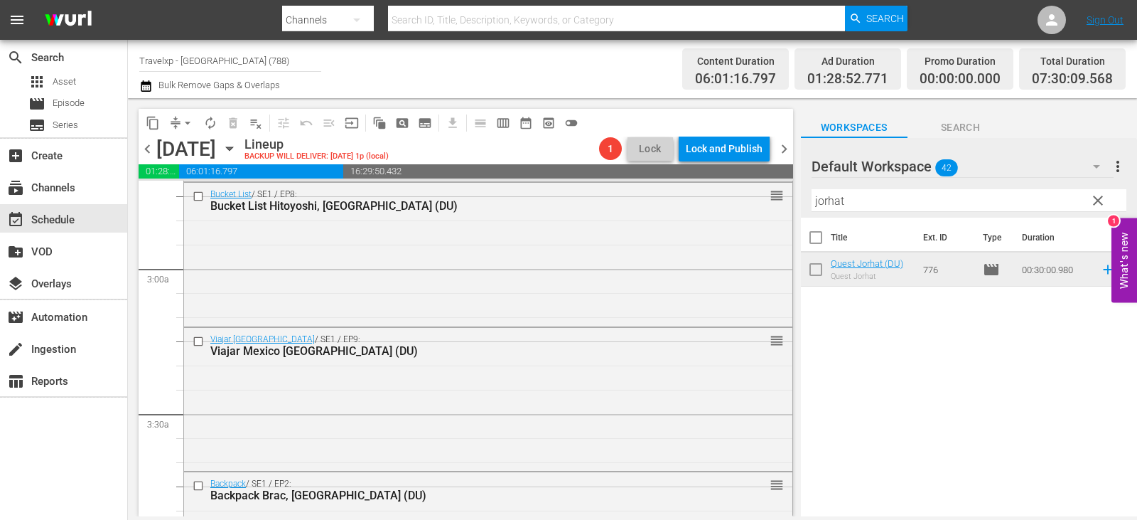
click at [1101, 205] on span "clear" at bounding box center [1098, 200] width 17 height 17
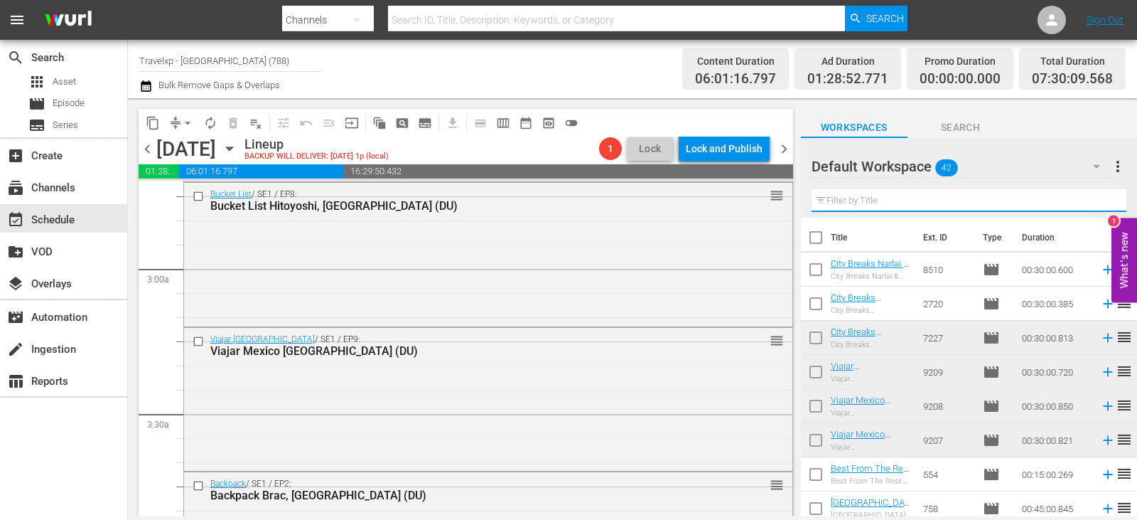
click at [1101, 205] on input "text" at bounding box center [969, 200] width 315 height 23
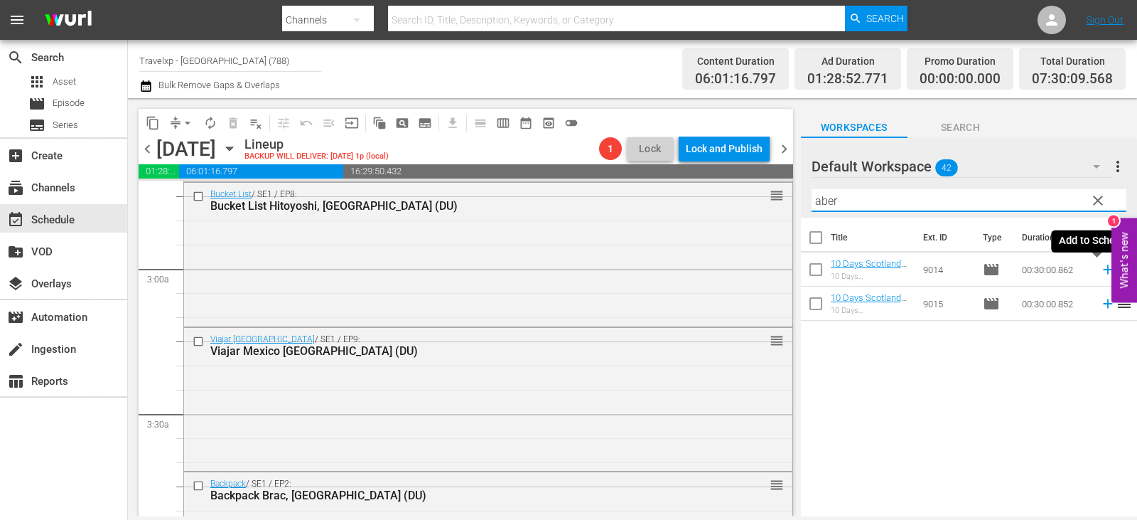
type input "aber"
click at [1100, 274] on icon at bounding box center [1108, 270] width 16 height 16
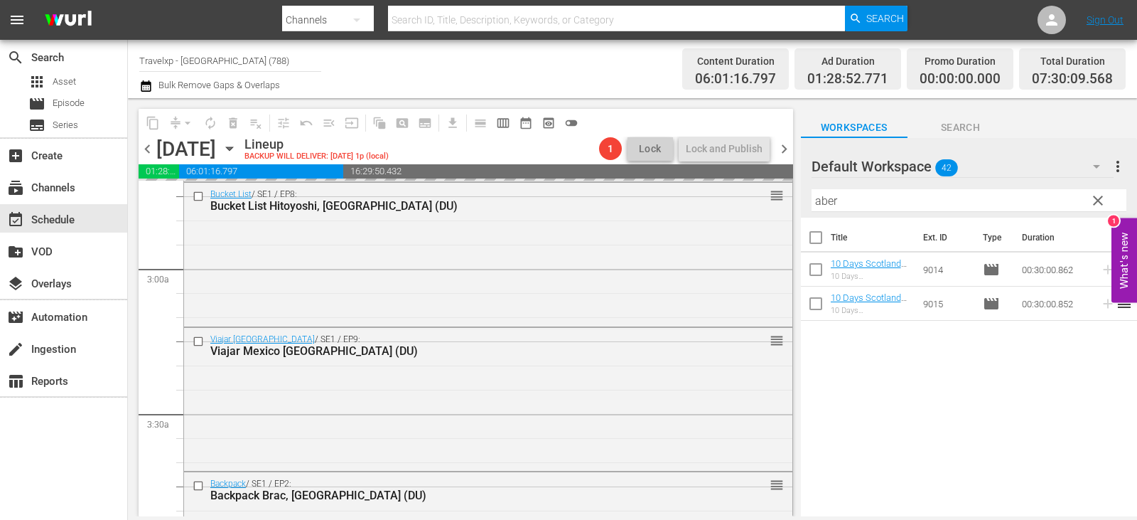
click at [1094, 209] on span "clear" at bounding box center [1098, 200] width 17 height 17
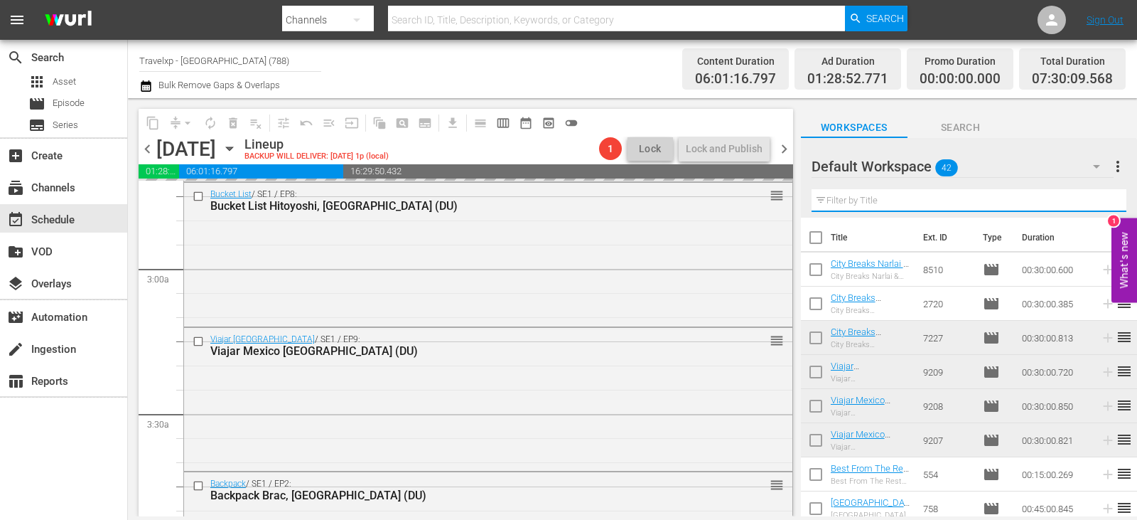
click at [1094, 209] on input "text" at bounding box center [969, 200] width 315 height 23
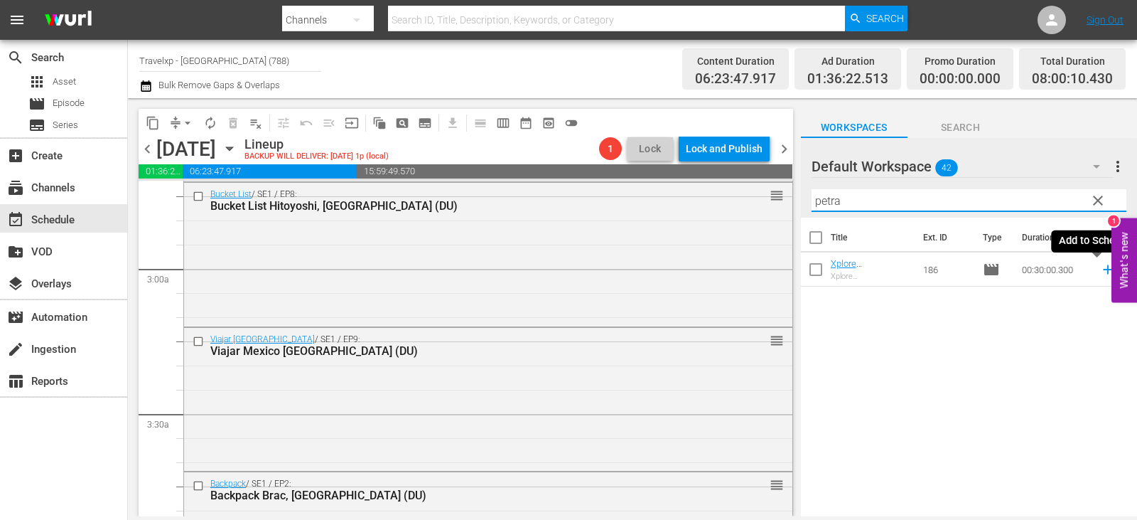
type input "petra"
click at [1100, 266] on icon at bounding box center [1108, 270] width 16 height 16
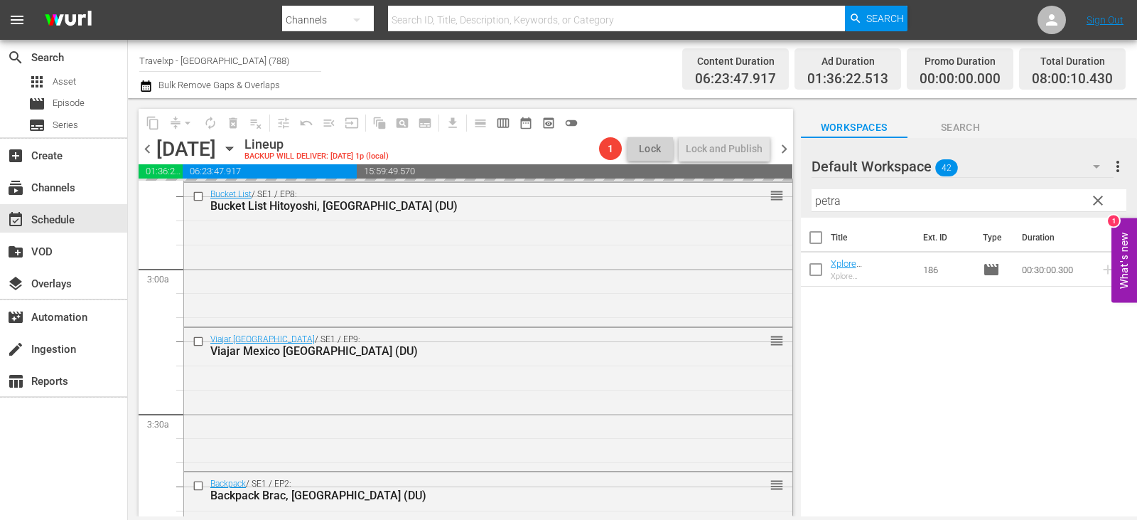
click at [1090, 203] on span "clear" at bounding box center [1098, 200] width 17 height 17
click at [1090, 203] on input "petra" at bounding box center [969, 200] width 315 height 23
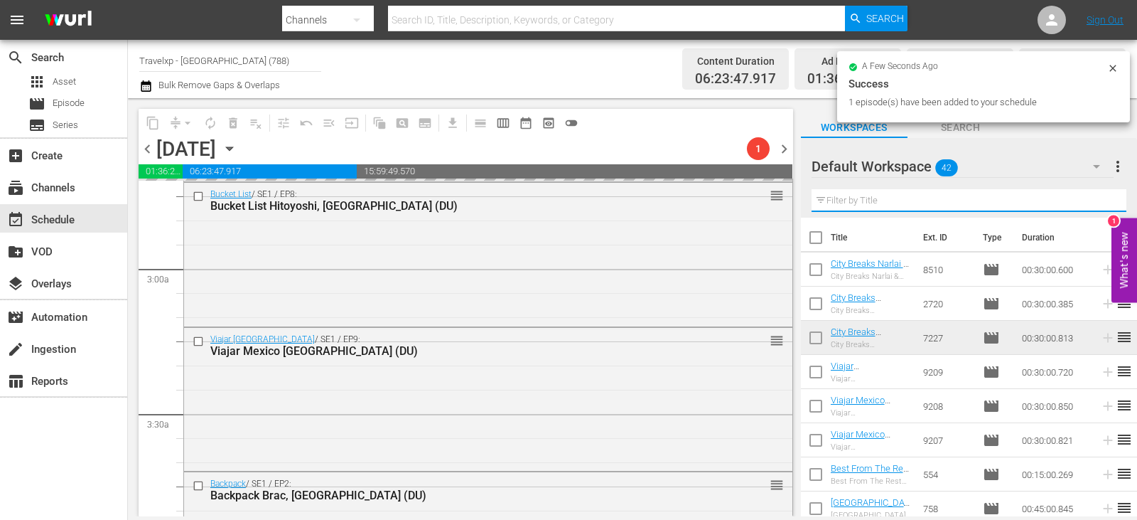
click at [1090, 203] on input "text" at bounding box center [969, 200] width 315 height 23
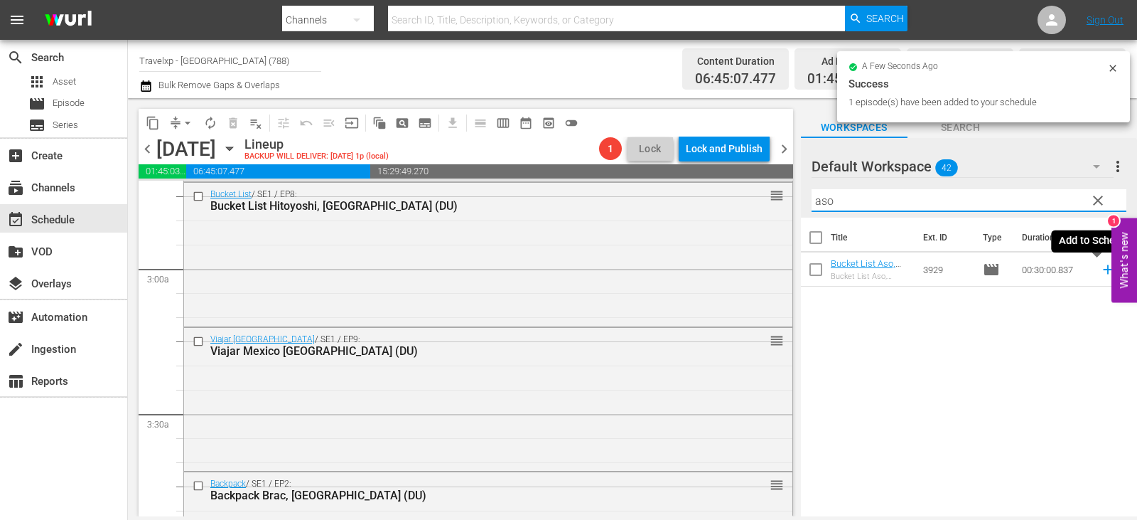
type input "aso"
click at [1103, 271] on icon at bounding box center [1107, 269] width 9 height 9
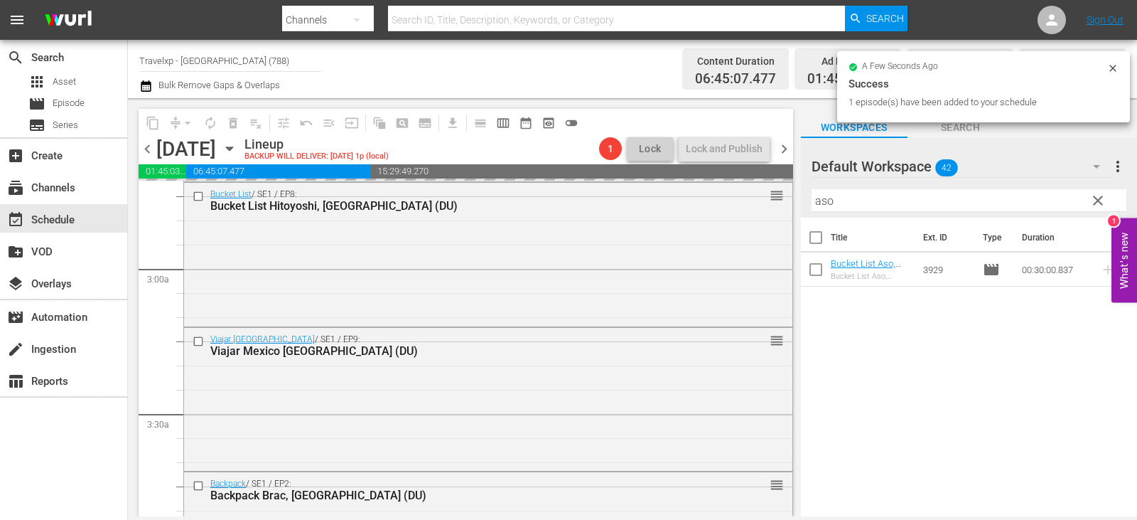
click at [1100, 200] on span "clear" at bounding box center [1098, 200] width 17 height 17
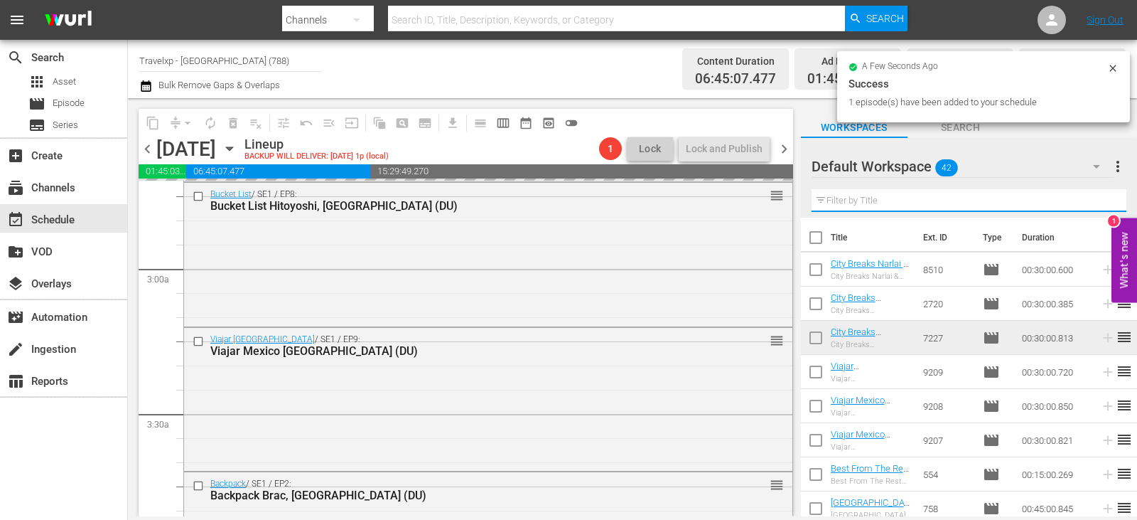
click at [1100, 200] on input "text" at bounding box center [969, 200] width 315 height 23
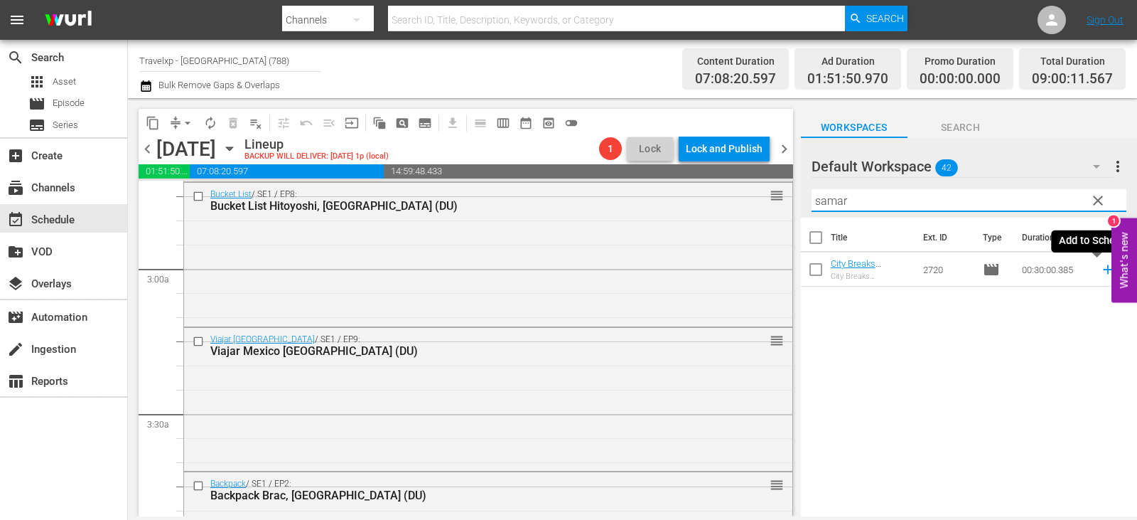
type input "samar"
click at [1103, 269] on icon at bounding box center [1108, 270] width 16 height 16
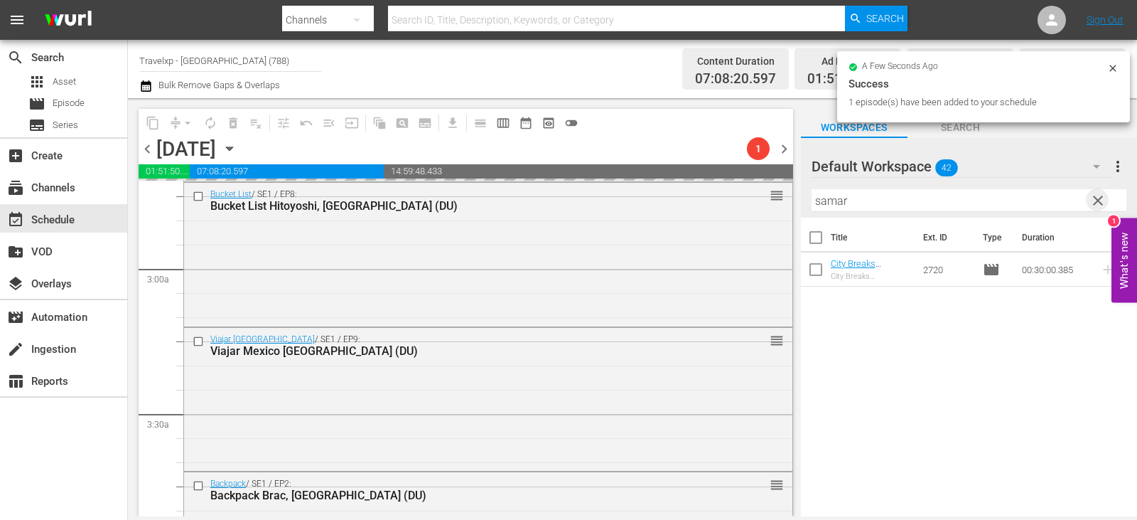
click at [1101, 199] on span "clear" at bounding box center [1098, 200] width 17 height 17
click at [1101, 199] on input "samar" at bounding box center [969, 200] width 315 height 23
click at [1101, 199] on input "text" at bounding box center [969, 200] width 315 height 23
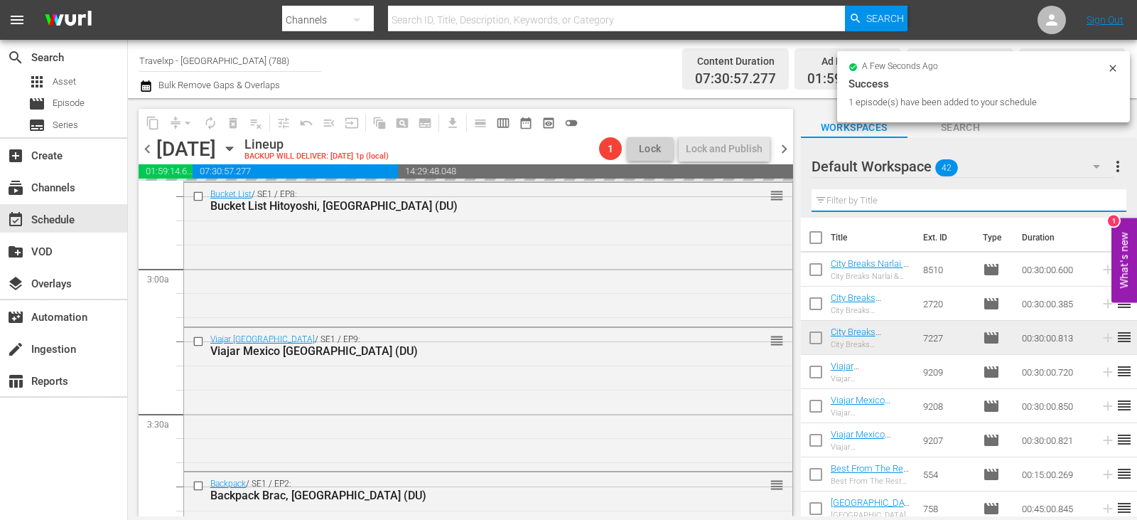
click at [1101, 199] on input "text" at bounding box center [969, 200] width 315 height 23
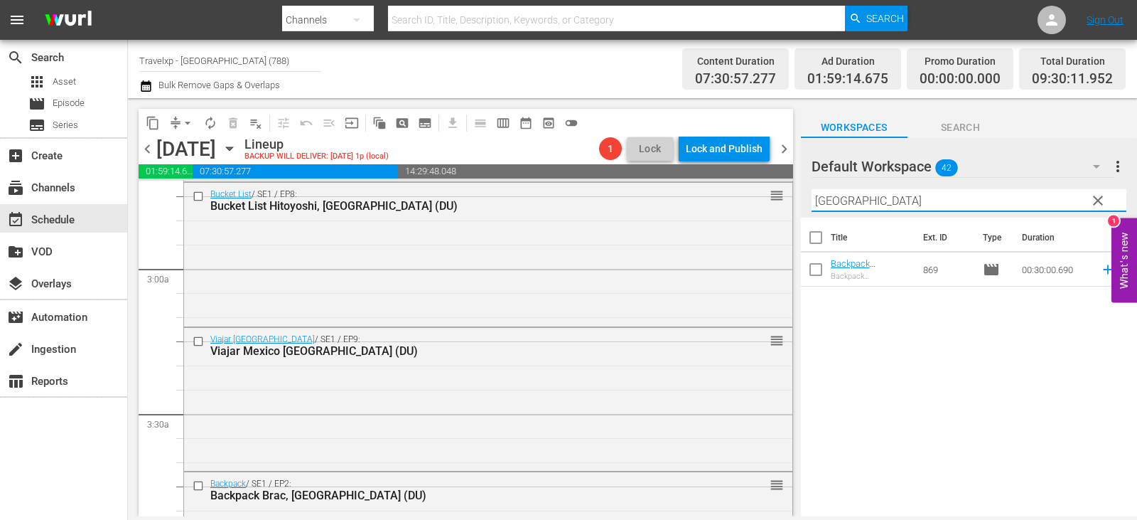
type input "zadar"
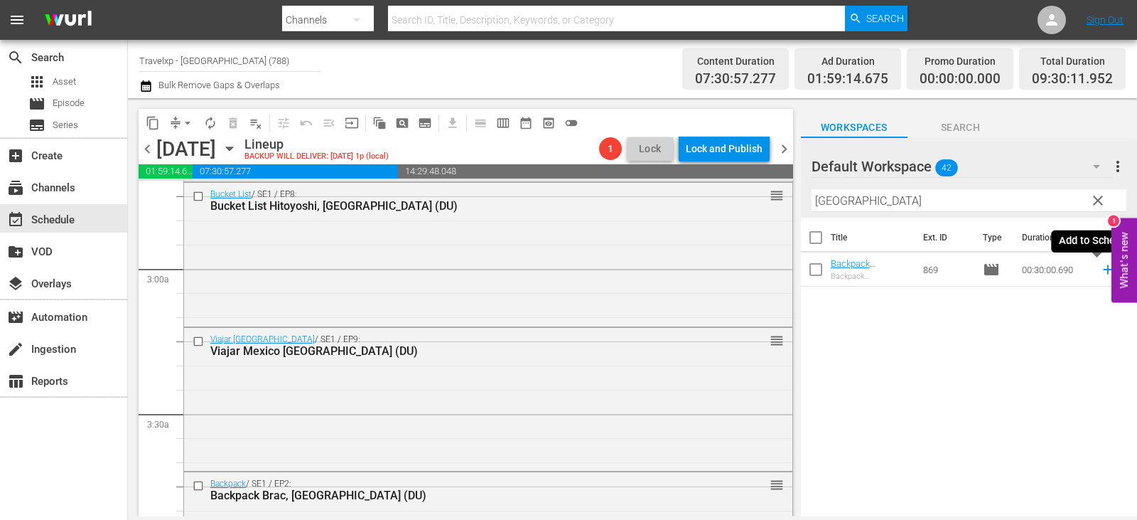
click at [1100, 269] on icon at bounding box center [1108, 270] width 16 height 16
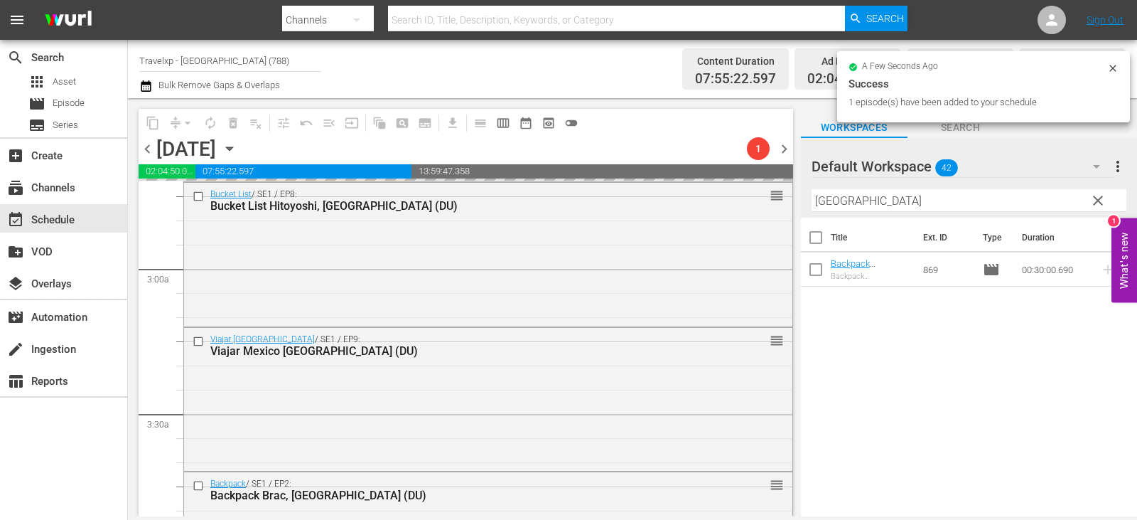
click at [1100, 199] on span "clear" at bounding box center [1098, 200] width 17 height 17
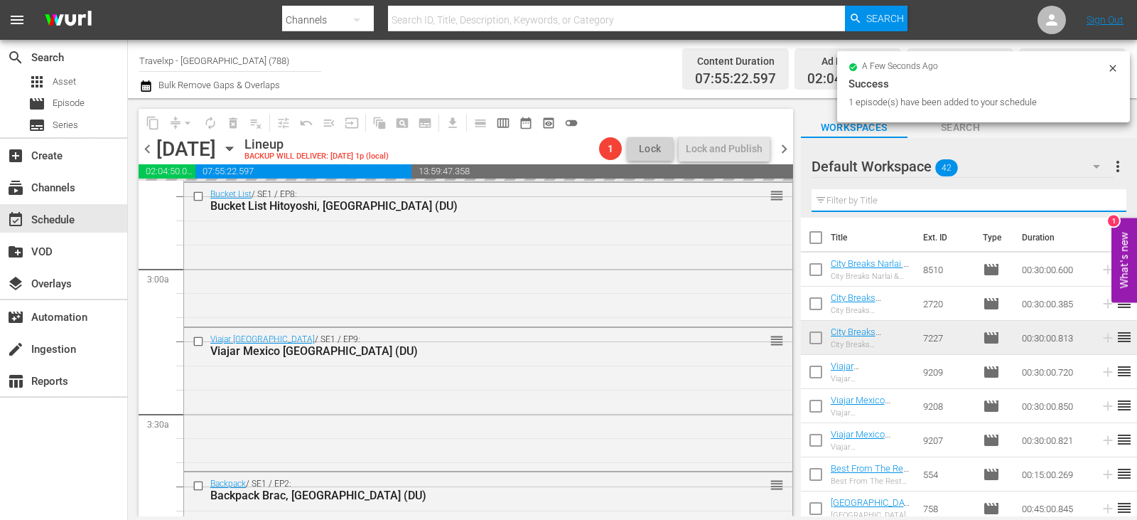
click at [1100, 199] on input "text" at bounding box center [969, 200] width 315 height 23
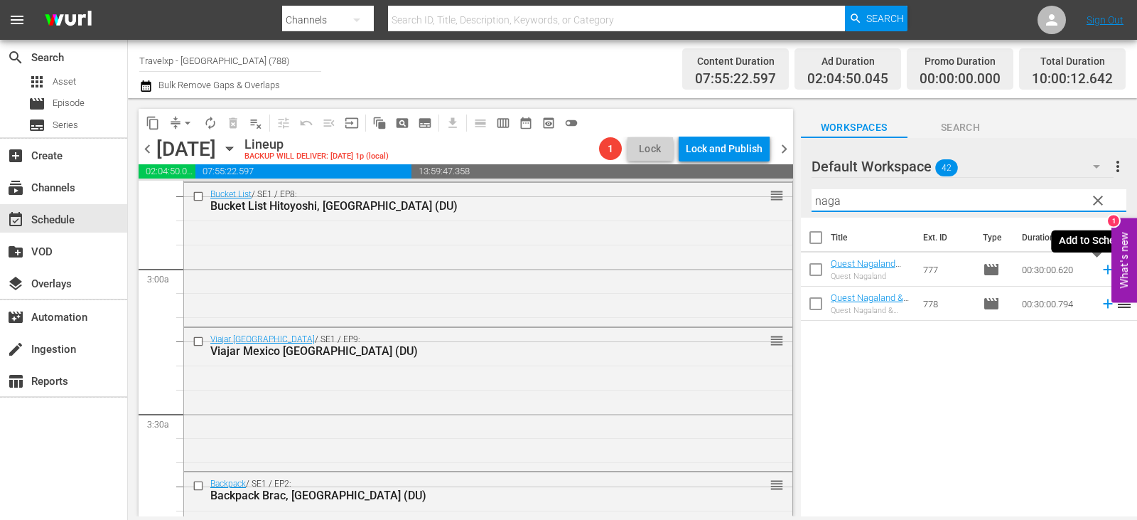
type input "naga"
click at [1100, 267] on icon at bounding box center [1108, 270] width 16 height 16
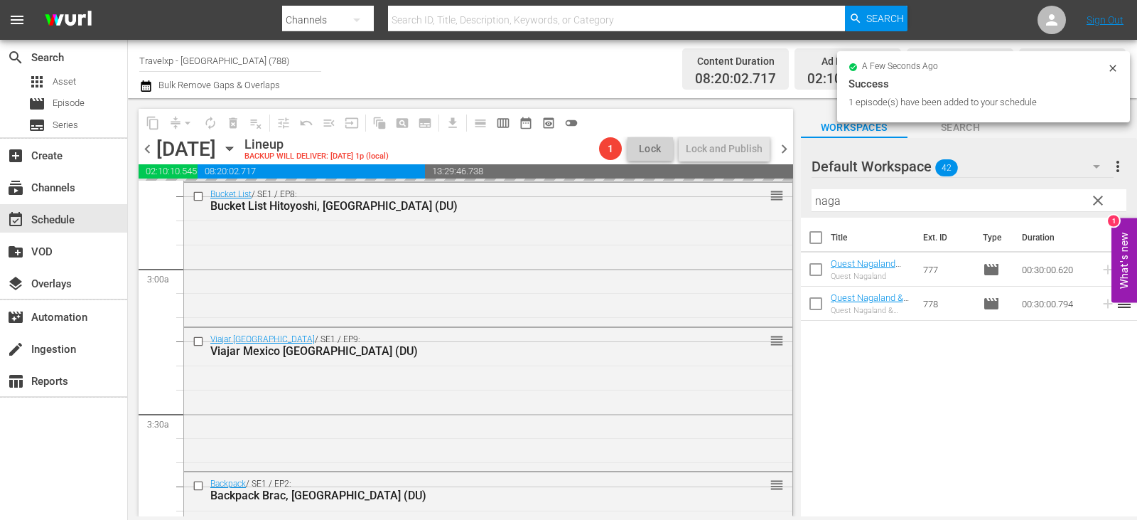
click at [1105, 203] on span "clear" at bounding box center [1098, 200] width 17 height 17
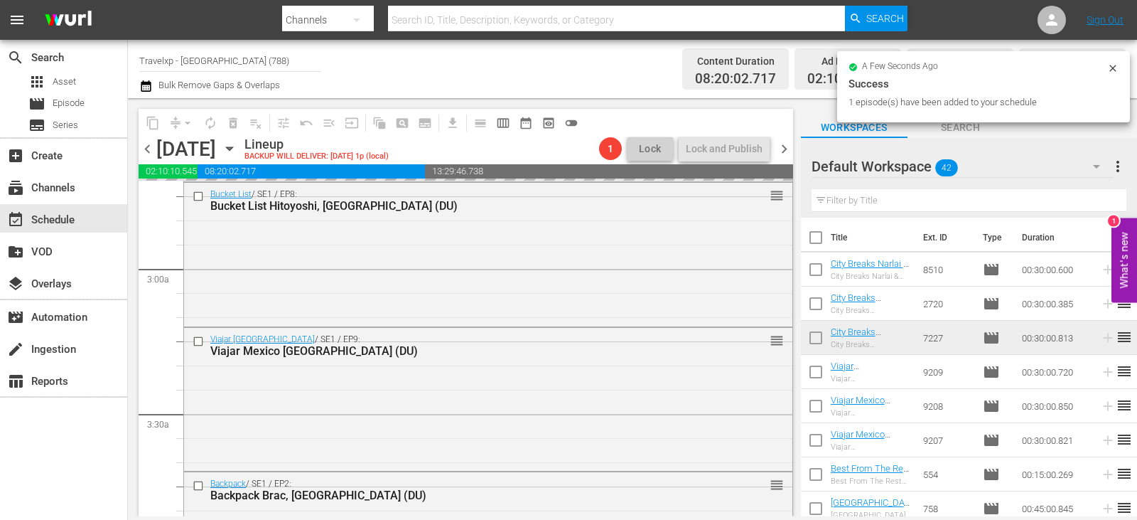
click at [1105, 203] on input "text" at bounding box center [969, 200] width 315 height 23
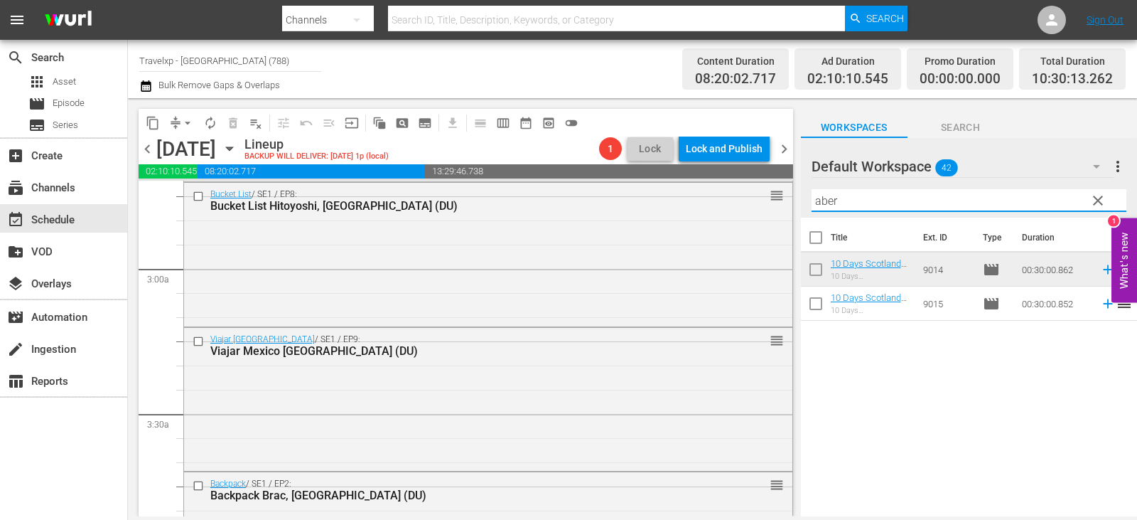
type input "aber"
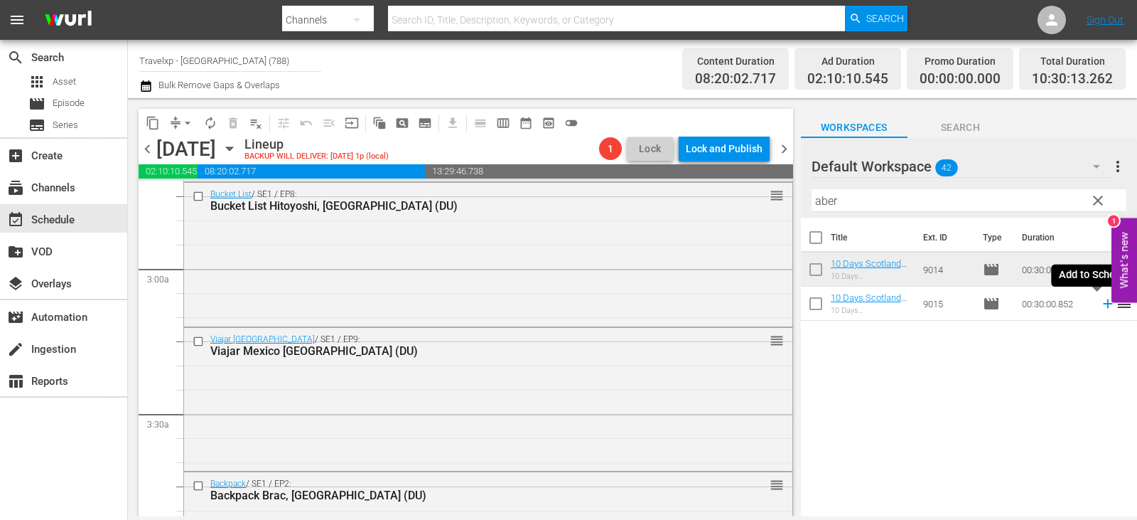
click at [1103, 304] on icon at bounding box center [1107, 303] width 9 height 9
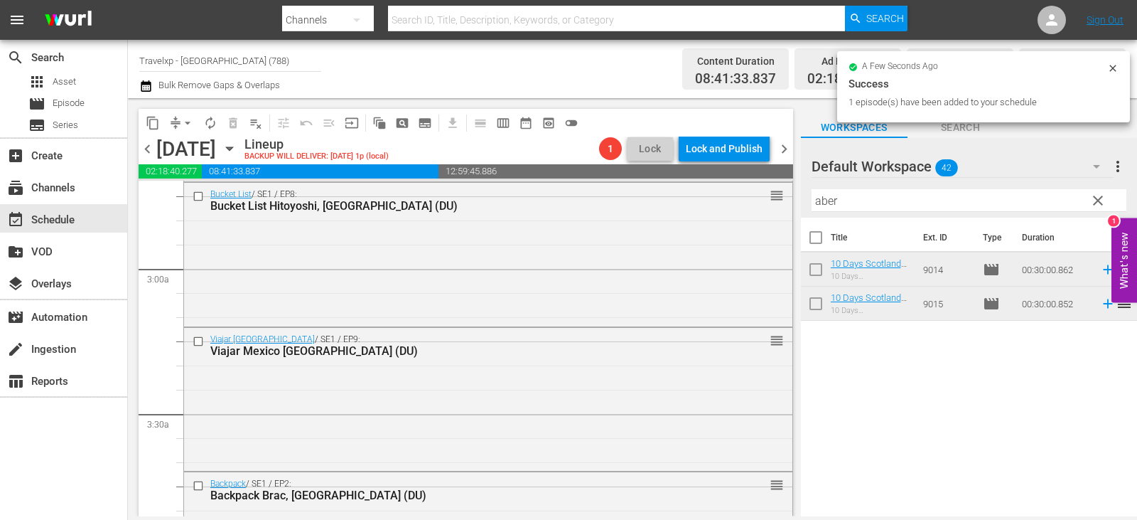
click at [1091, 198] on span "clear" at bounding box center [1098, 200] width 17 height 17
click at [1091, 198] on input "aber" at bounding box center [969, 200] width 315 height 23
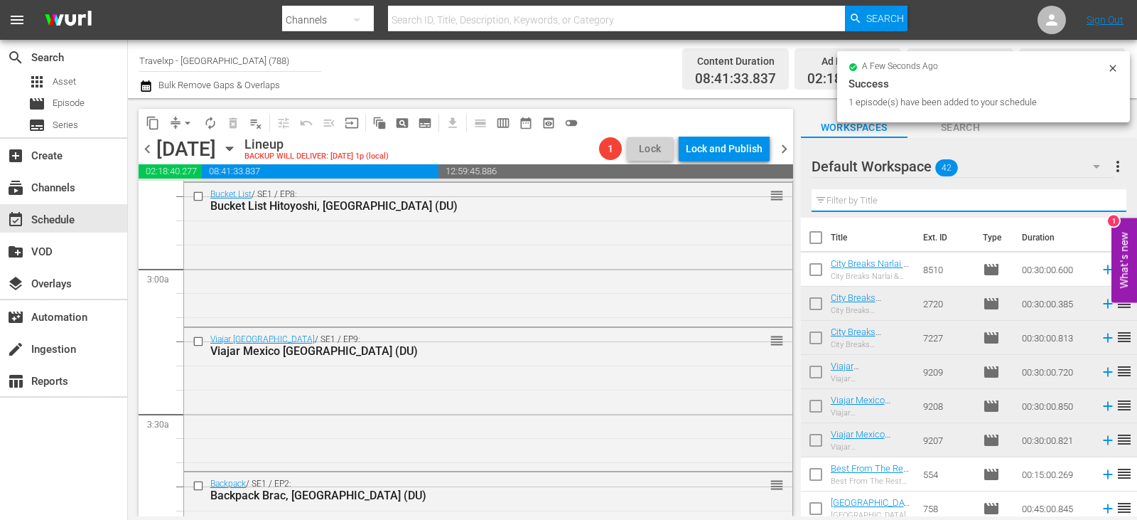
click at [1091, 198] on input "text" at bounding box center [969, 200] width 315 height 23
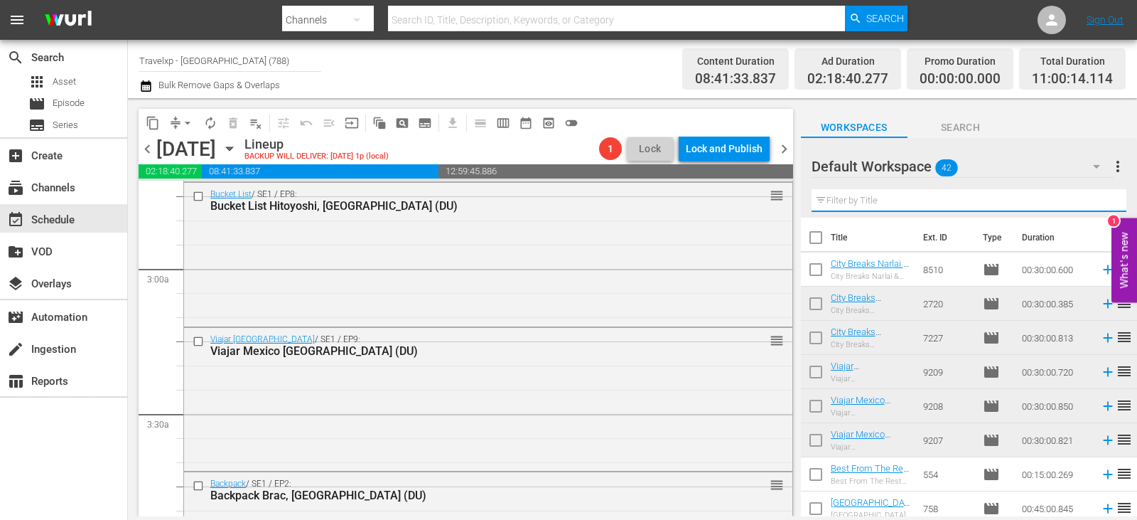
click at [861, 196] on input "text" at bounding box center [969, 200] width 315 height 23
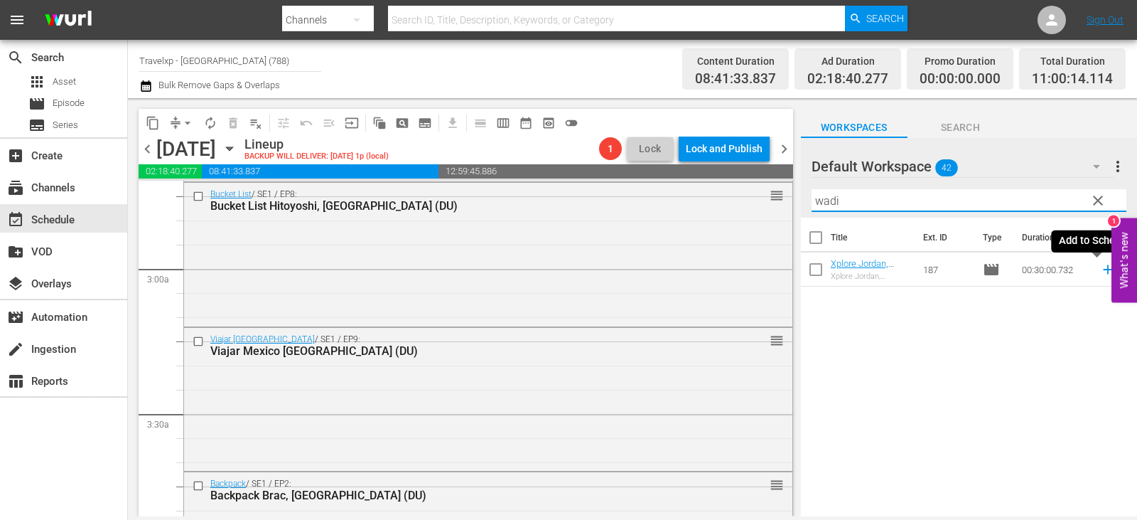
type input "wadi"
click at [1100, 272] on icon at bounding box center [1108, 270] width 16 height 16
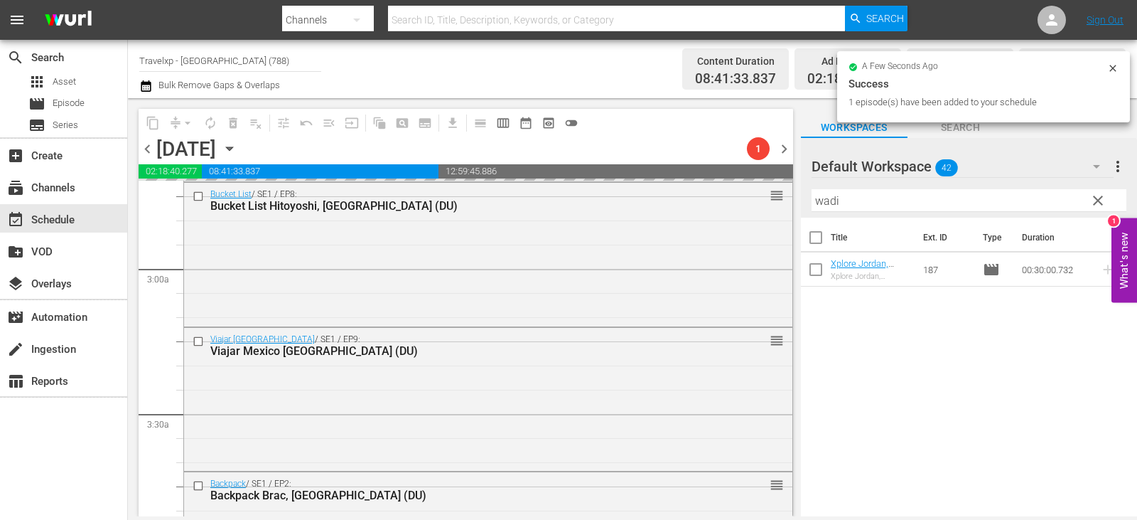
click at [1097, 200] on span "clear" at bounding box center [1098, 200] width 17 height 17
click at [1097, 200] on input "wadi" at bounding box center [969, 200] width 315 height 23
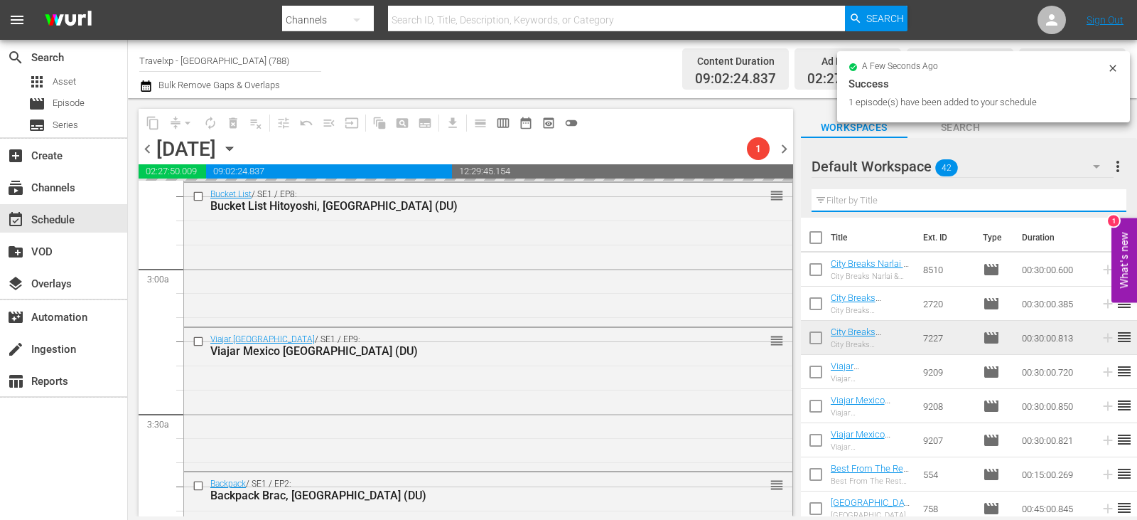
click at [1097, 200] on input "text" at bounding box center [969, 200] width 315 height 23
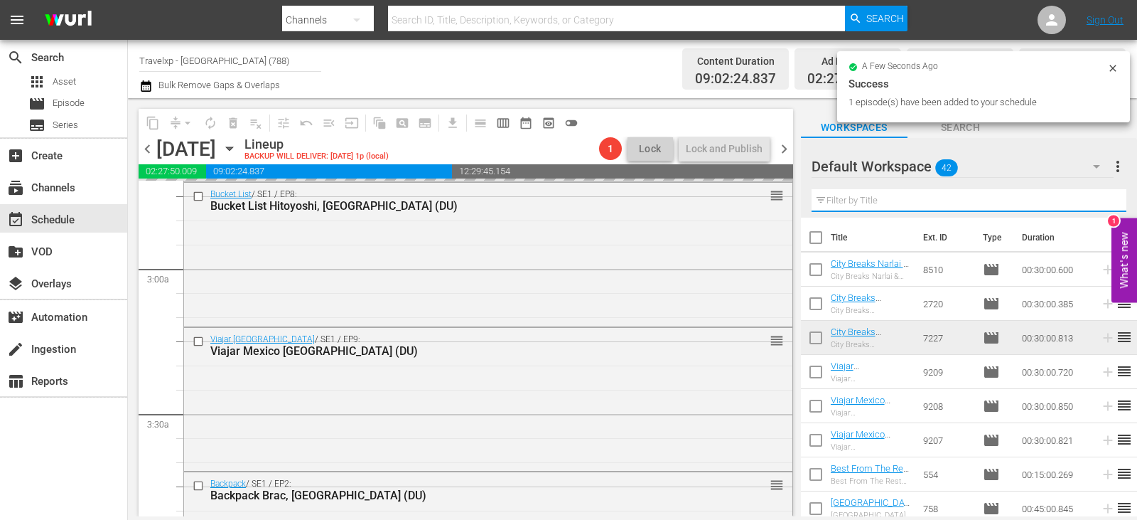
click at [1097, 200] on input "text" at bounding box center [969, 200] width 315 height 23
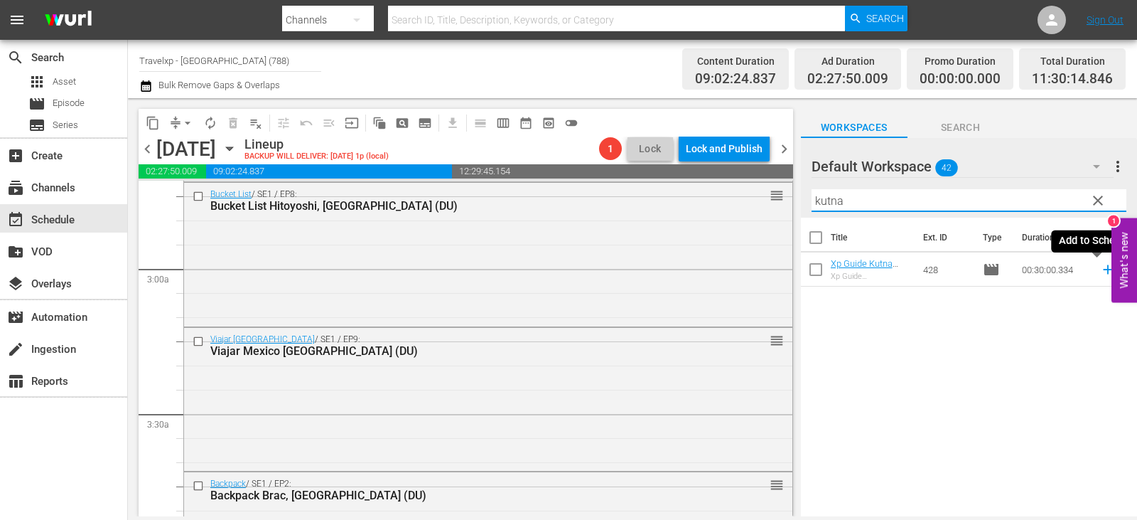
type input "kutna"
click at [1103, 273] on icon at bounding box center [1107, 269] width 9 height 9
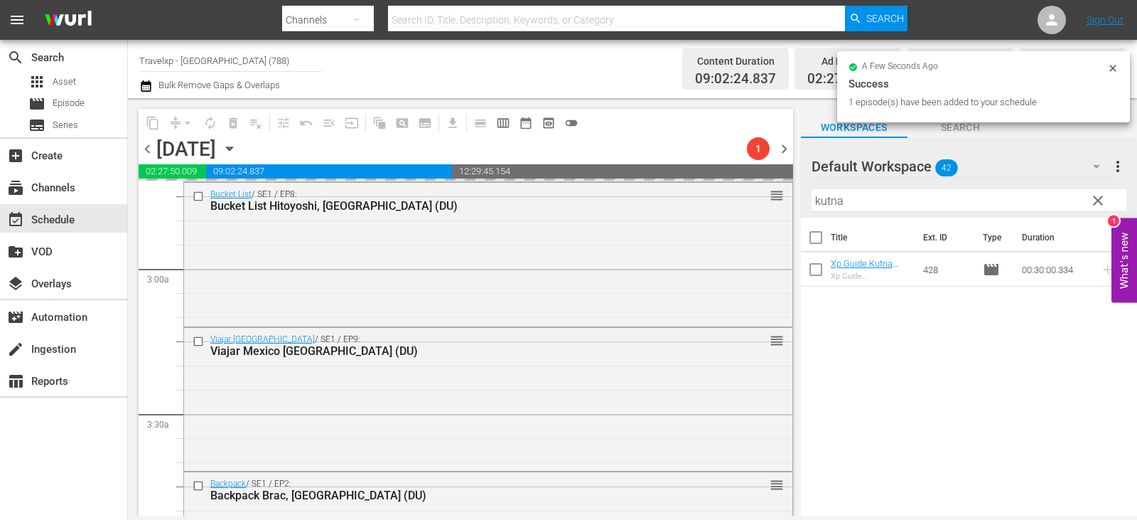
click at [1087, 200] on button "clear" at bounding box center [1097, 199] width 23 height 23
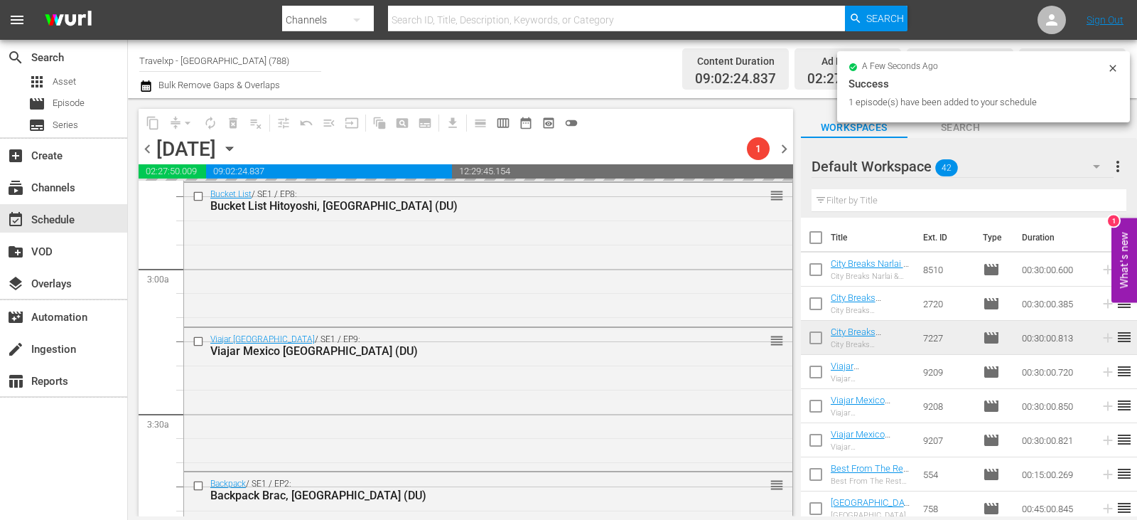
click at [1087, 200] on input "text" at bounding box center [969, 200] width 315 height 23
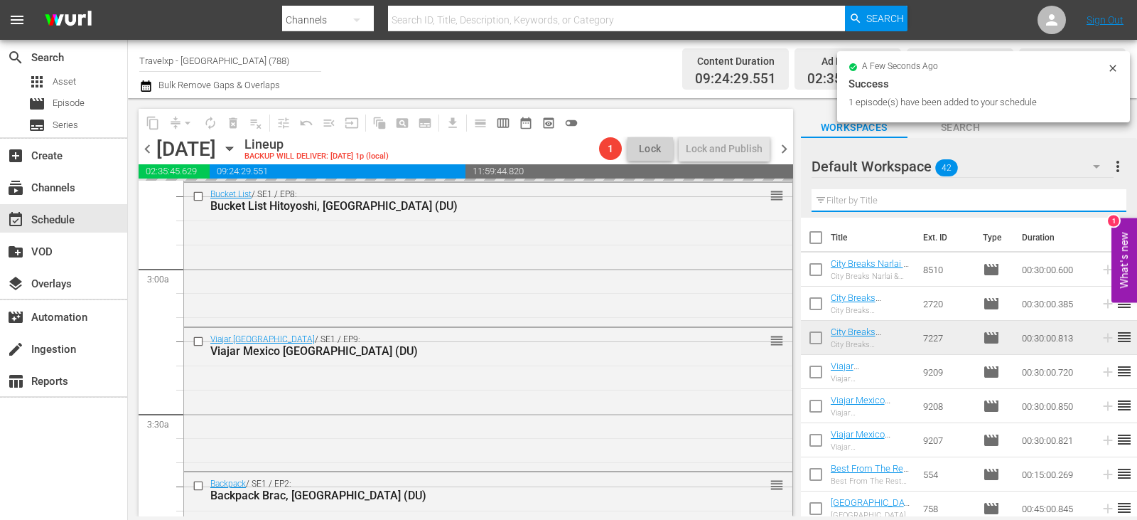
type input "b"
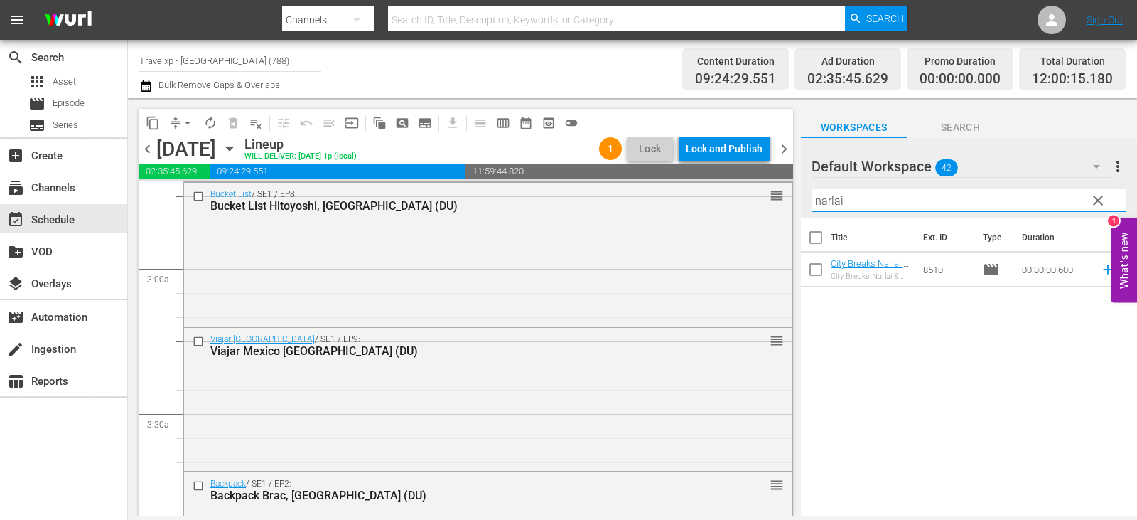
type input "narlai"
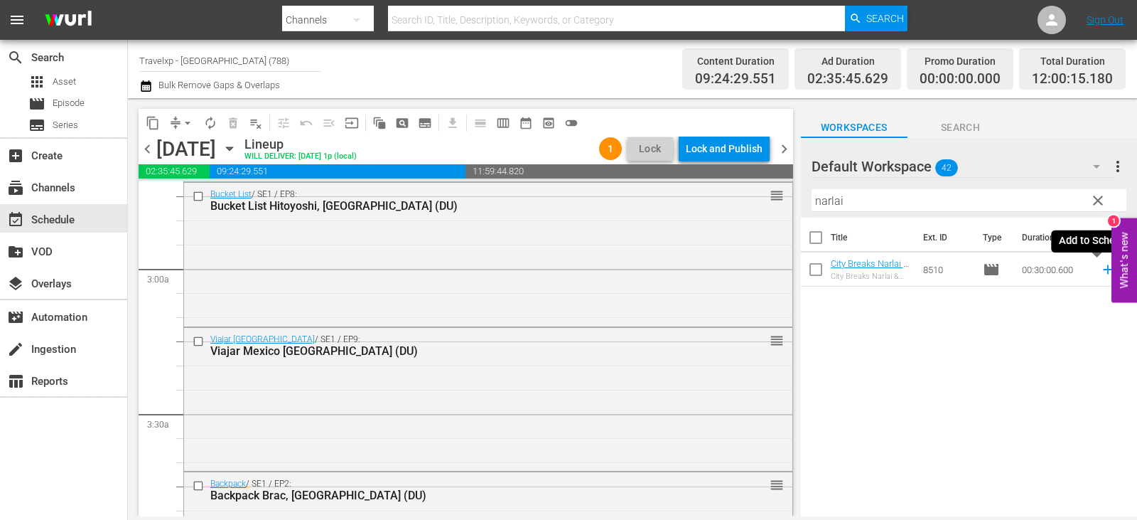
click at [1102, 268] on icon at bounding box center [1108, 270] width 16 height 16
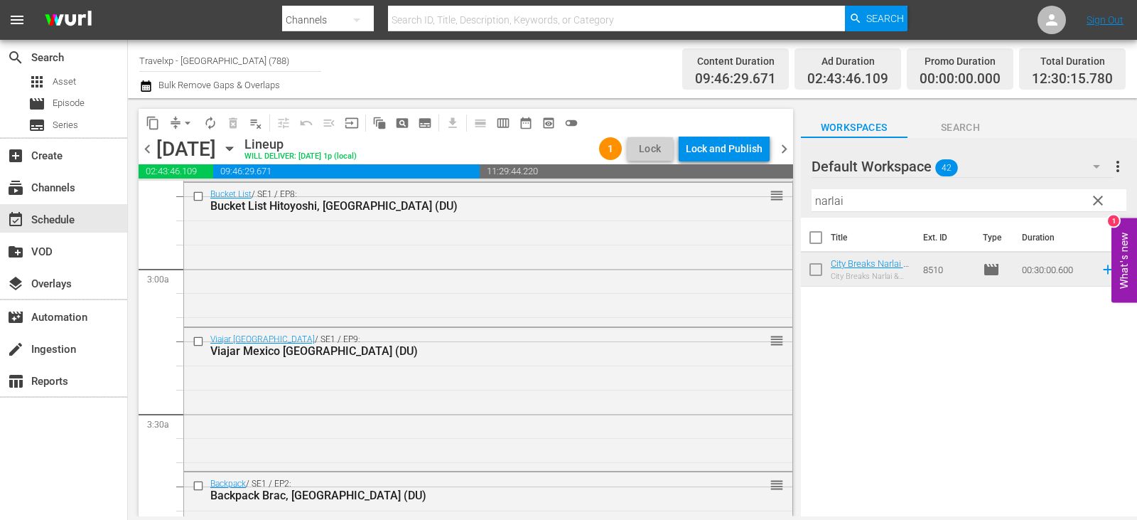
click at [1105, 199] on span "clear" at bounding box center [1098, 200] width 17 height 17
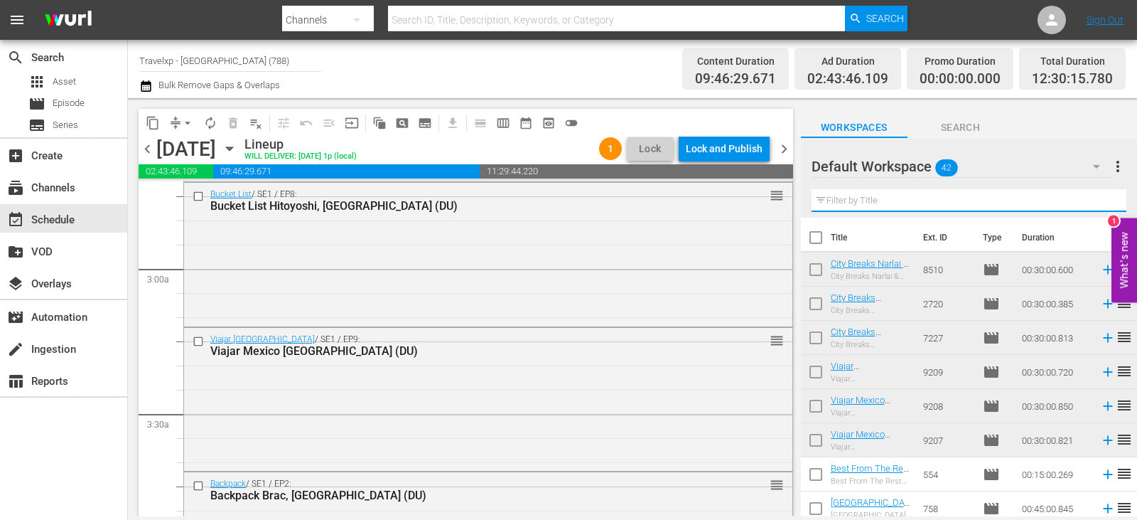
click at [1105, 199] on input "text" at bounding box center [969, 200] width 315 height 23
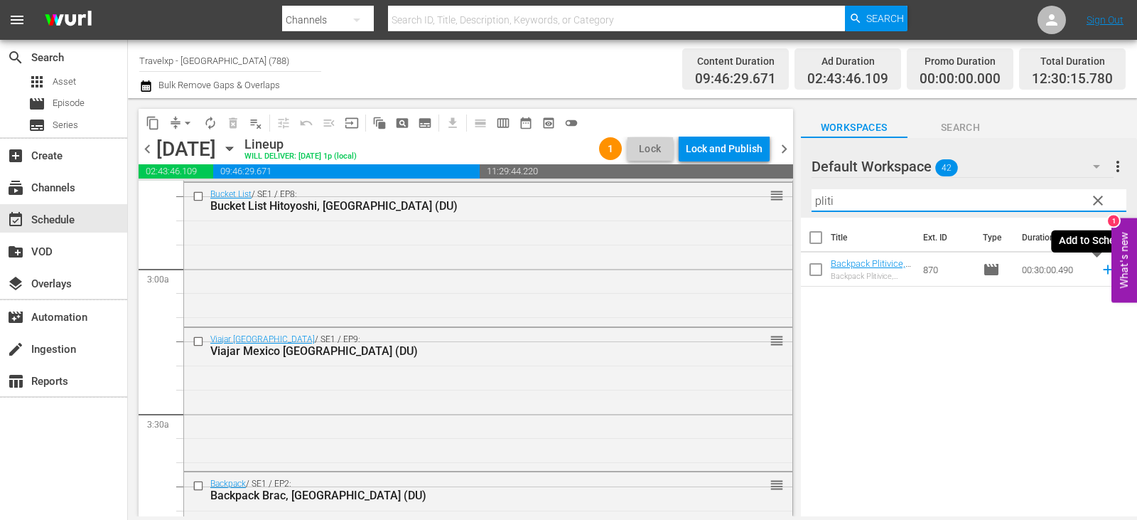
type input "pliti"
click at [1100, 271] on icon at bounding box center [1108, 270] width 16 height 16
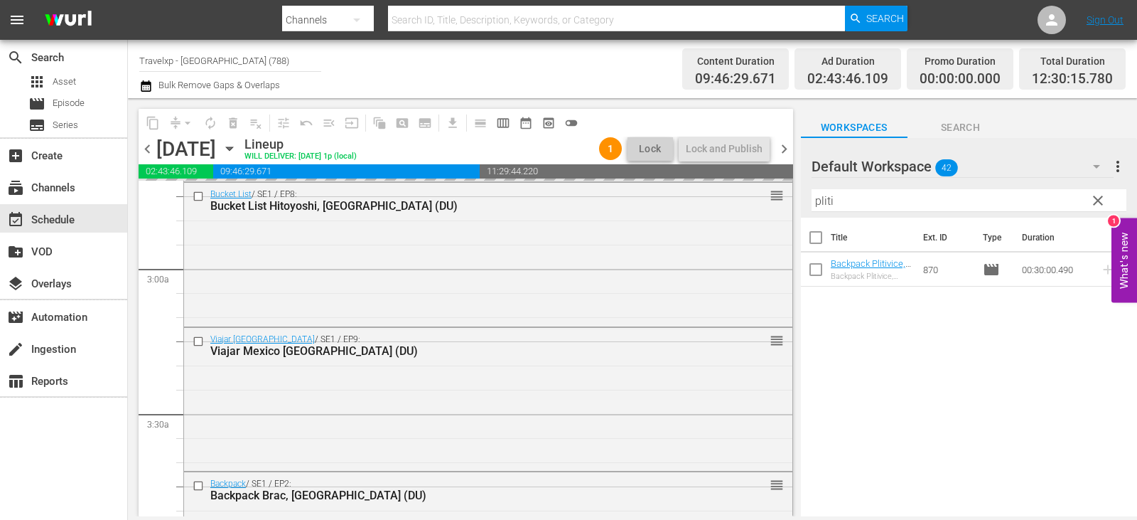
click at [1119, 203] on input "pliti" at bounding box center [969, 200] width 315 height 23
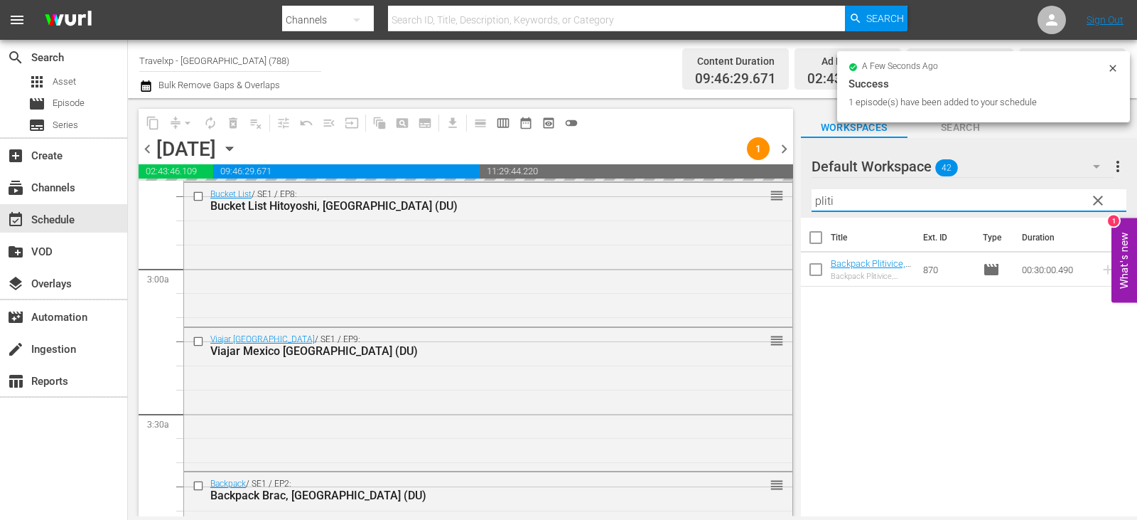
click at [1104, 204] on span "clear" at bounding box center [1098, 200] width 17 height 17
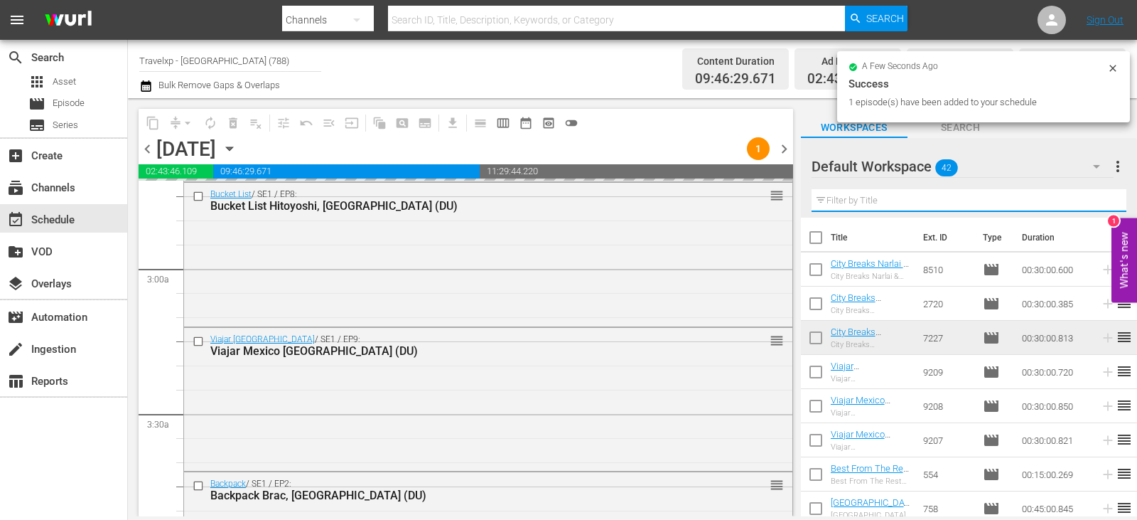
click at [1104, 204] on input "text" at bounding box center [969, 200] width 315 height 23
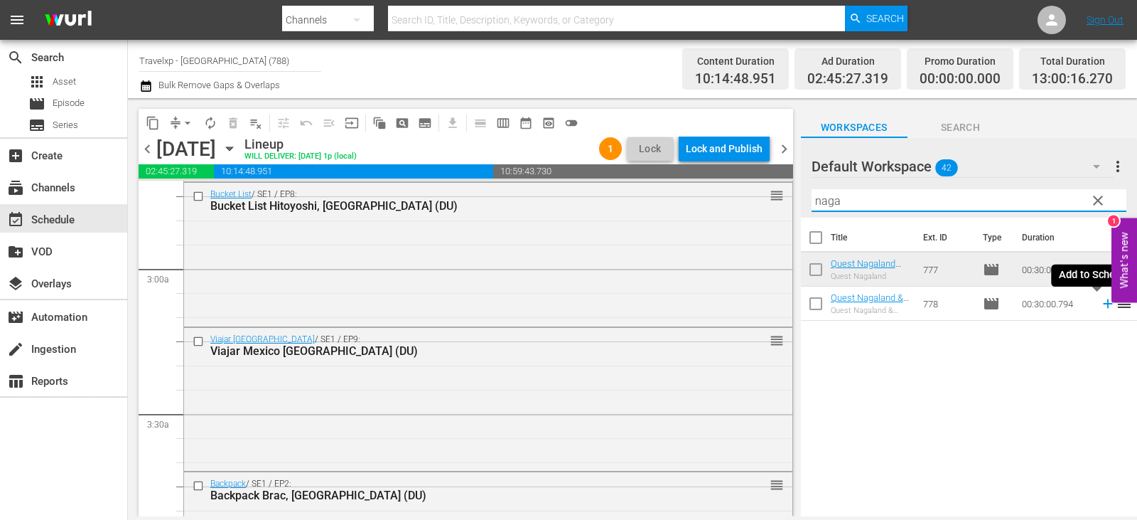
type input "naga"
click at [1100, 303] on icon at bounding box center [1108, 304] width 16 height 16
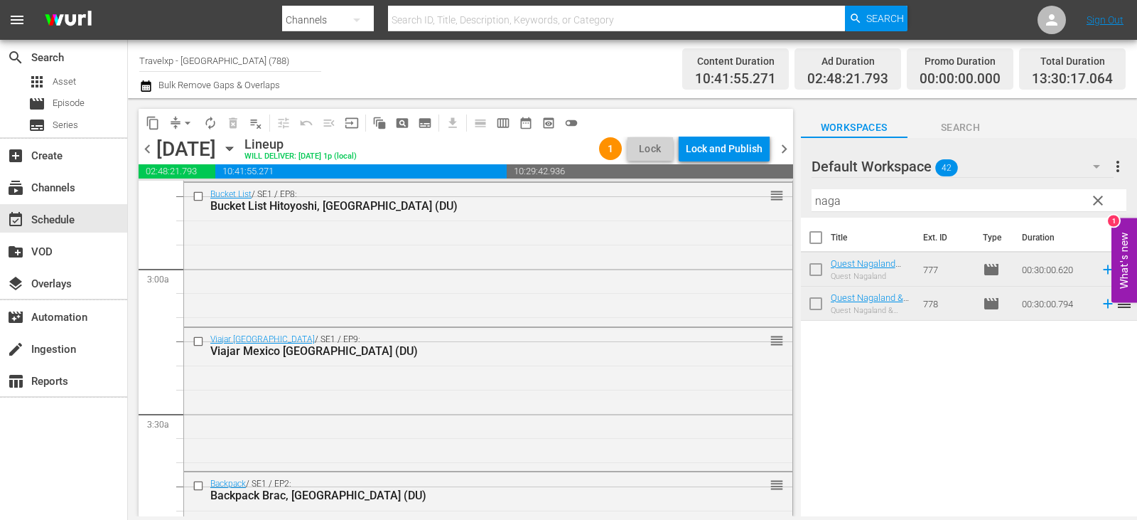
click at [1097, 200] on span "clear" at bounding box center [1098, 200] width 17 height 17
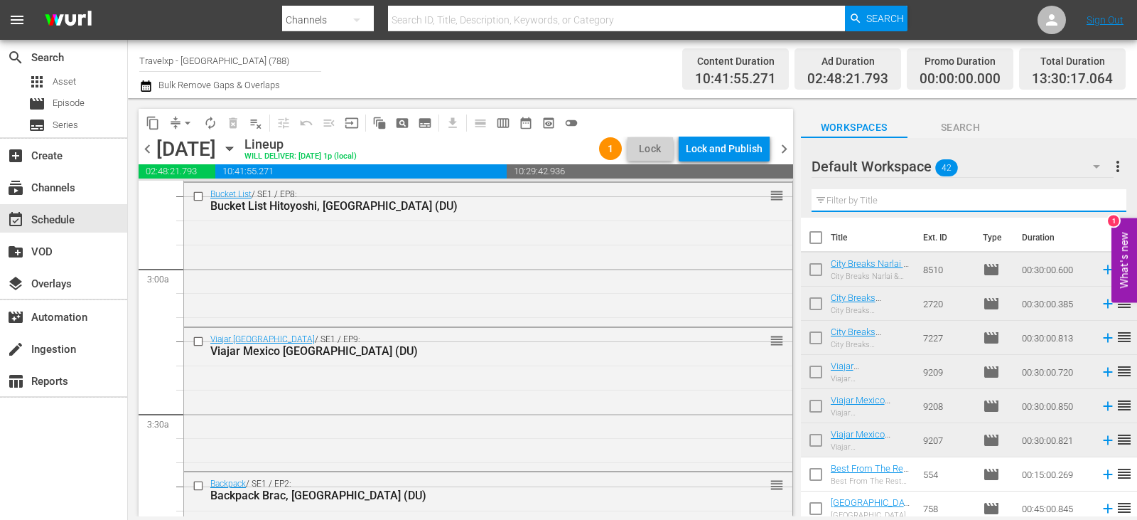
click at [1097, 200] on input "text" at bounding box center [969, 200] width 315 height 23
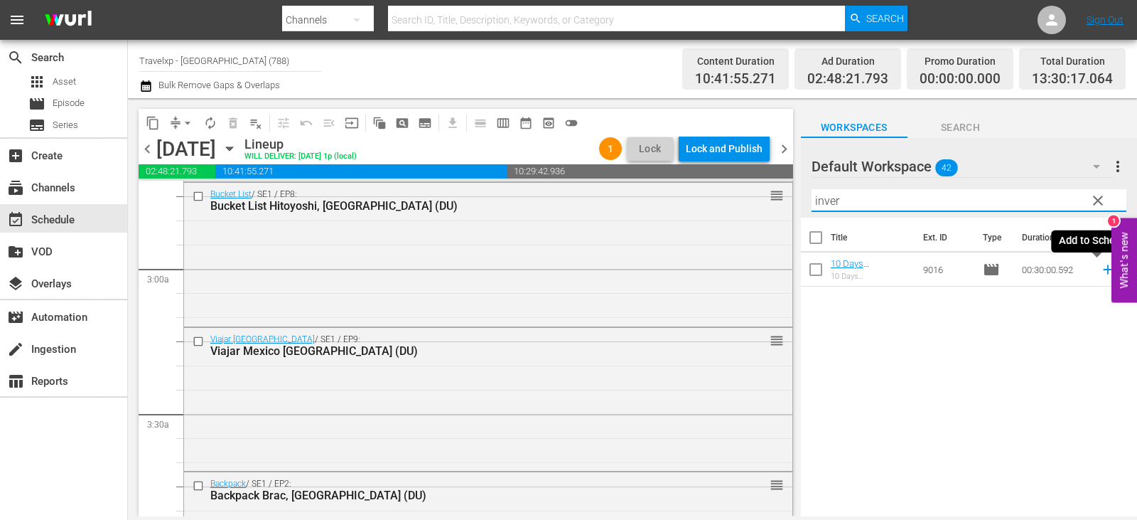
type input "inver"
click at [1100, 271] on icon at bounding box center [1108, 270] width 16 height 16
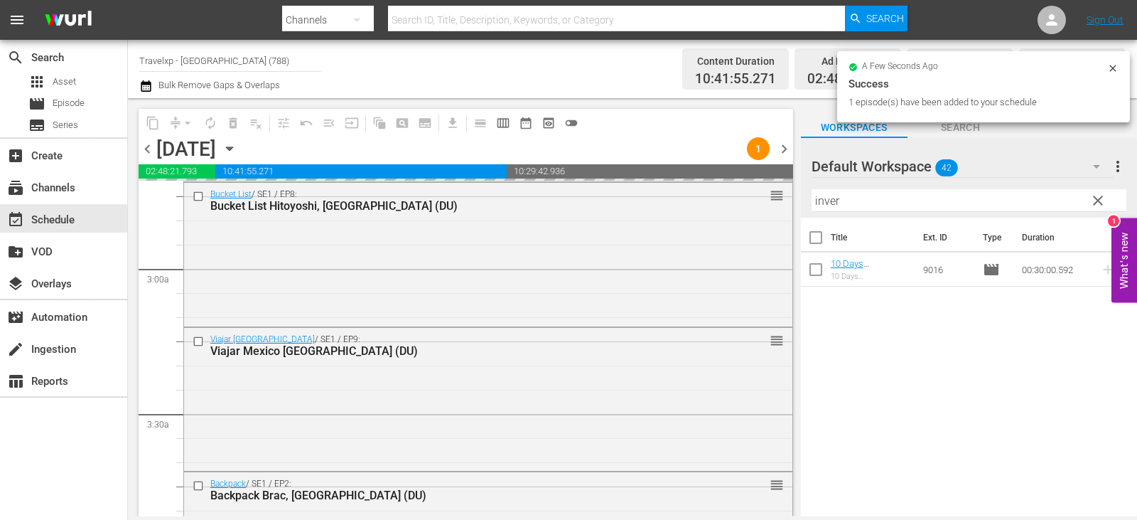
click at [1104, 202] on span "clear" at bounding box center [1098, 200] width 17 height 17
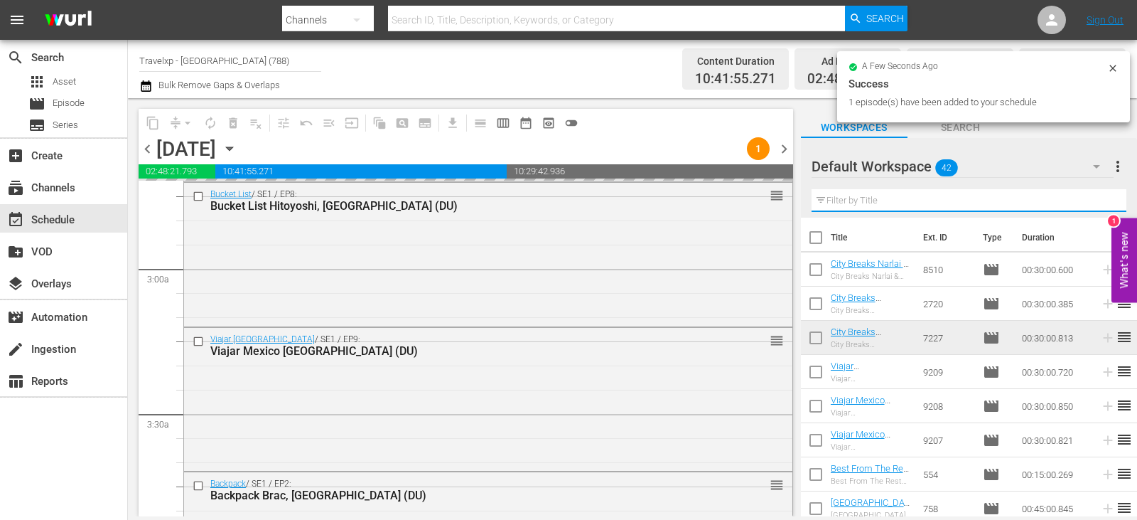
click at [1104, 202] on input "text" at bounding box center [969, 200] width 315 height 23
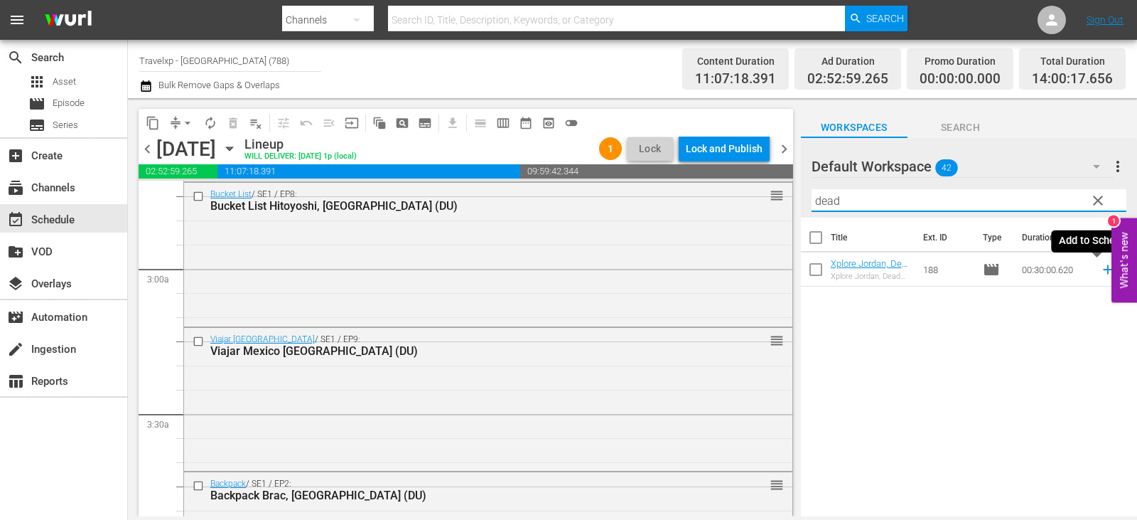
type input "dead"
click at [1103, 270] on icon at bounding box center [1107, 269] width 9 height 9
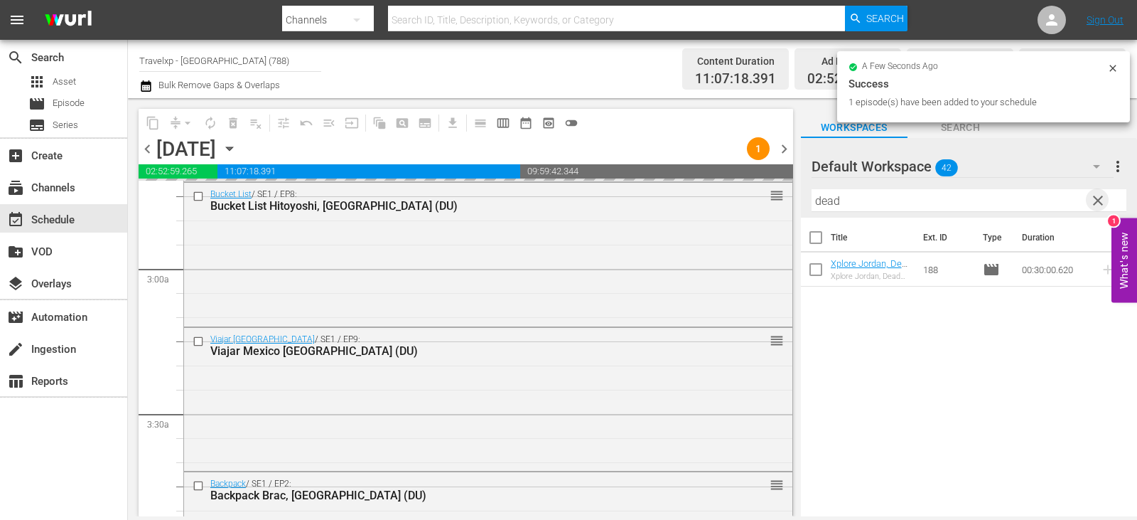
click at [1100, 202] on span "clear" at bounding box center [1098, 200] width 17 height 17
click at [1100, 202] on input "text" at bounding box center [969, 200] width 315 height 23
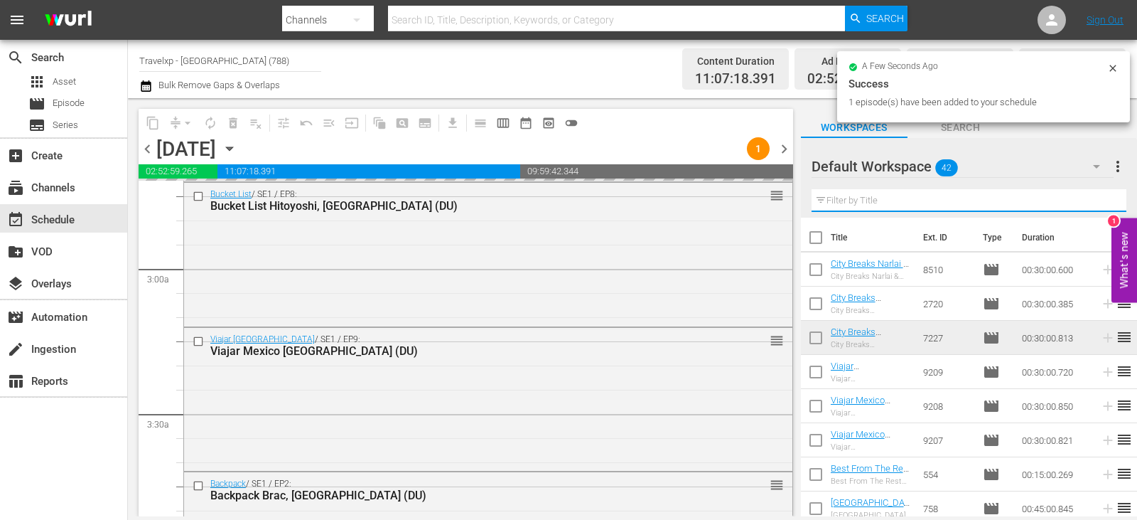
click at [1100, 202] on input "text" at bounding box center [969, 200] width 315 height 23
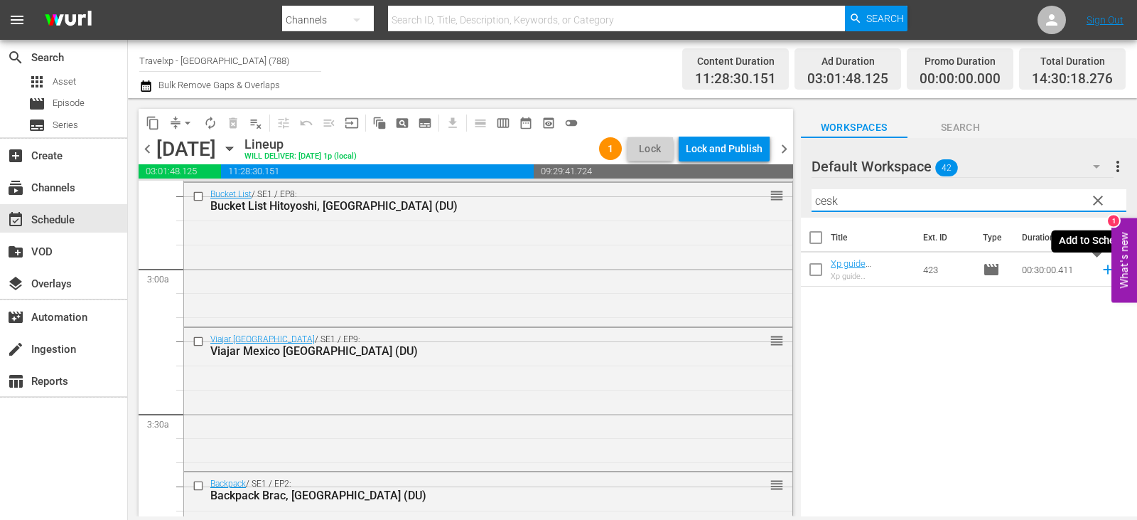
type input "cesk"
click at [1100, 267] on icon at bounding box center [1108, 270] width 16 height 16
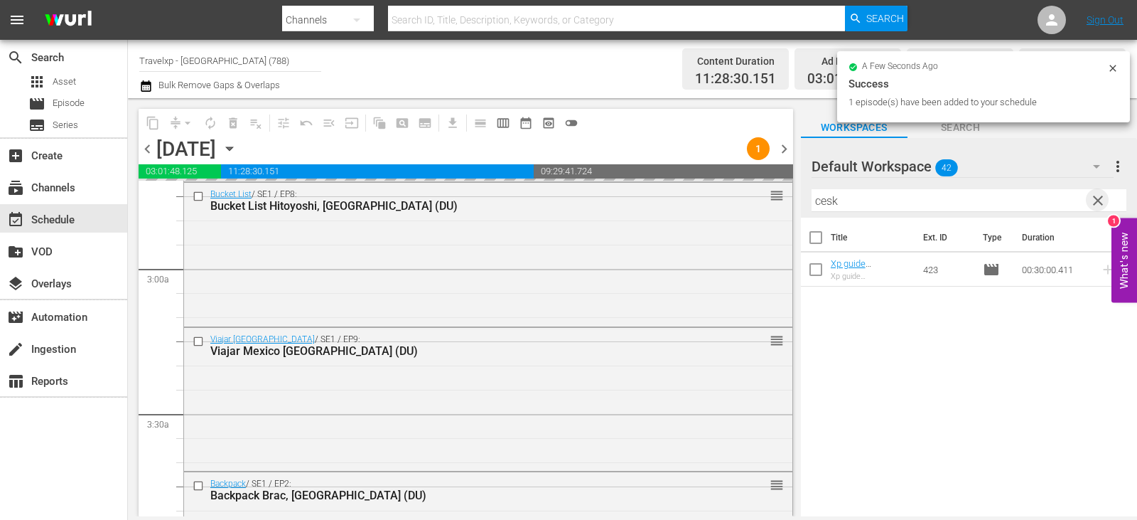
click at [1092, 205] on span "clear" at bounding box center [1098, 200] width 17 height 17
click at [1092, 205] on input "text" at bounding box center [969, 200] width 315 height 23
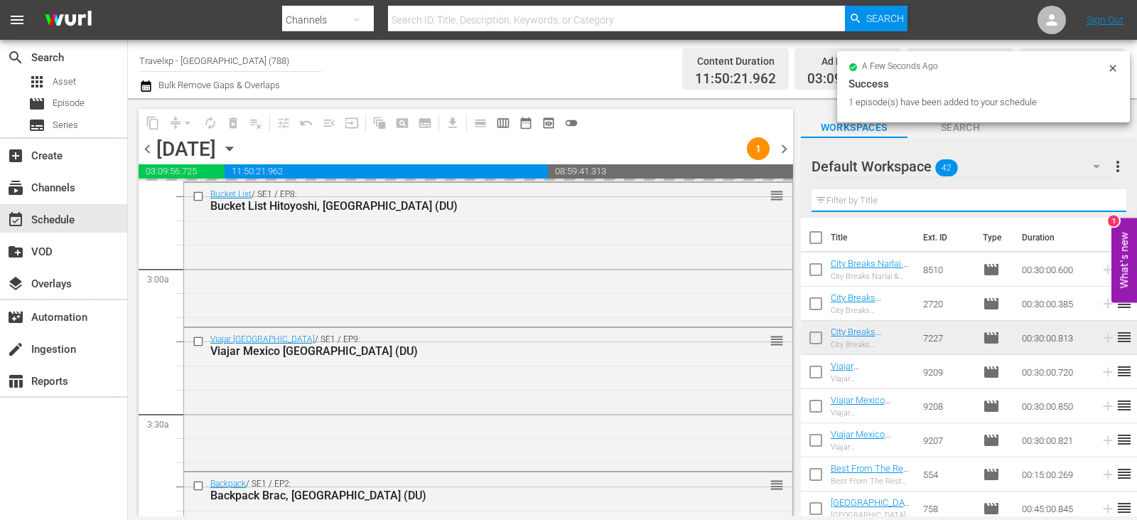
click at [1092, 205] on input "text" at bounding box center [969, 200] width 315 height 23
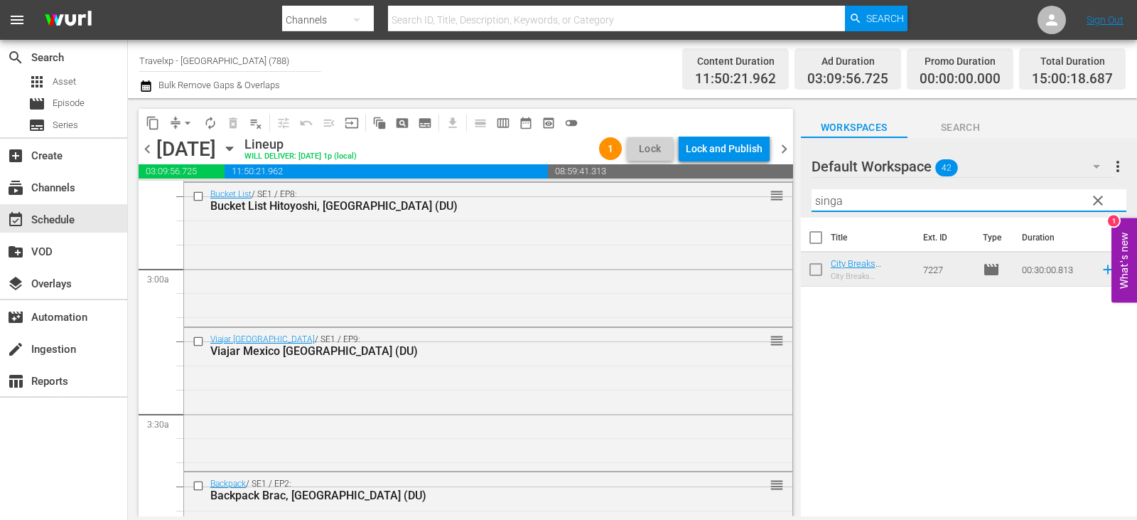
type input "singa"
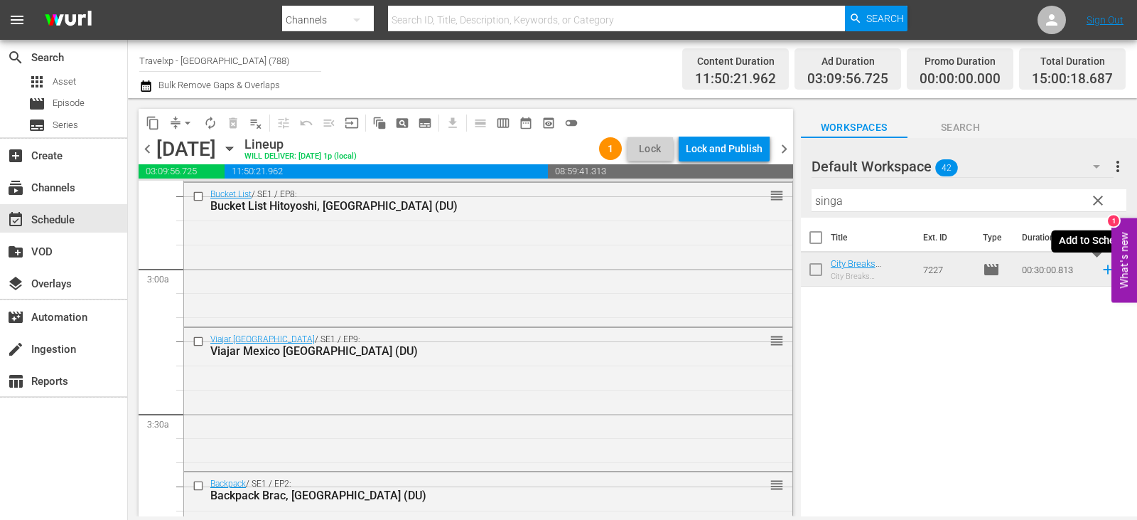
click at [1102, 276] on icon at bounding box center [1108, 270] width 16 height 16
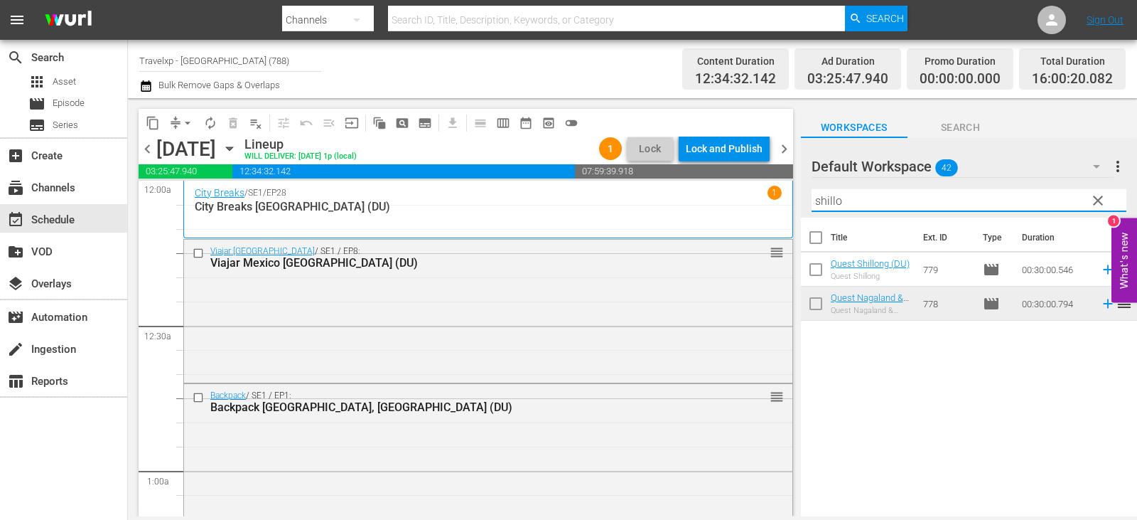
scroll to position [782, 0]
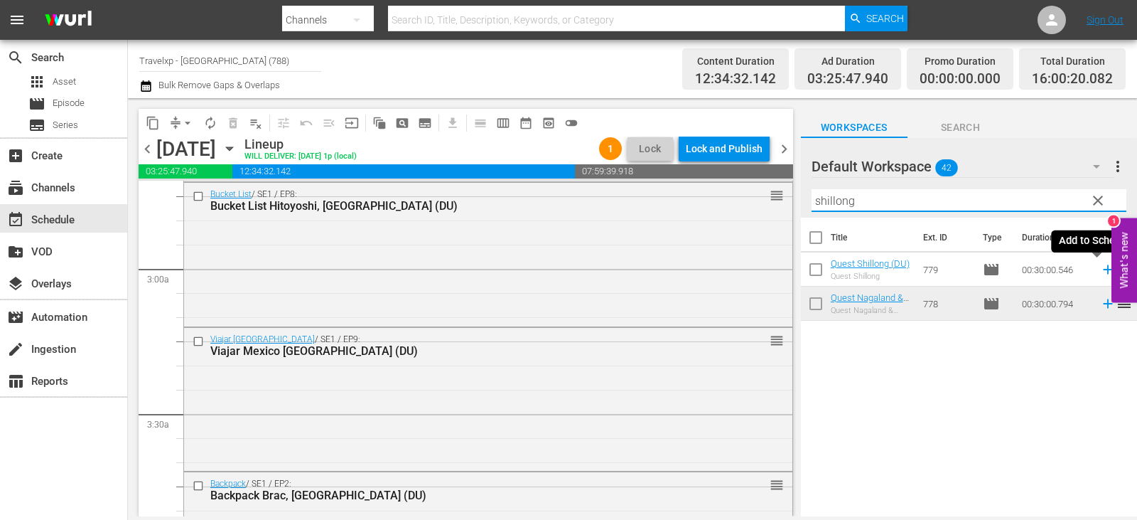
type input "shillong"
click at [1100, 268] on icon at bounding box center [1108, 270] width 16 height 16
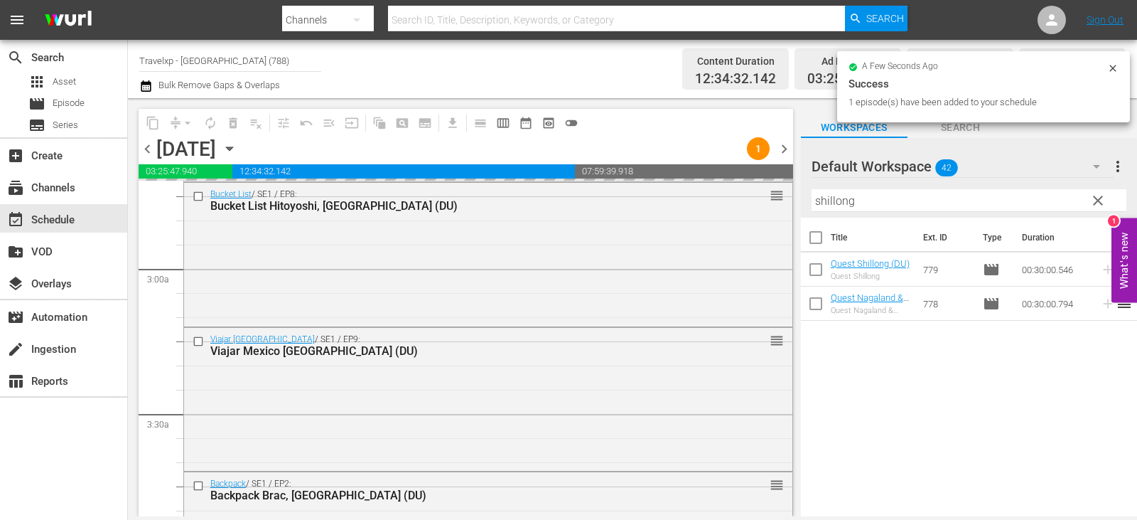
click at [1093, 203] on span "clear" at bounding box center [1098, 200] width 17 height 17
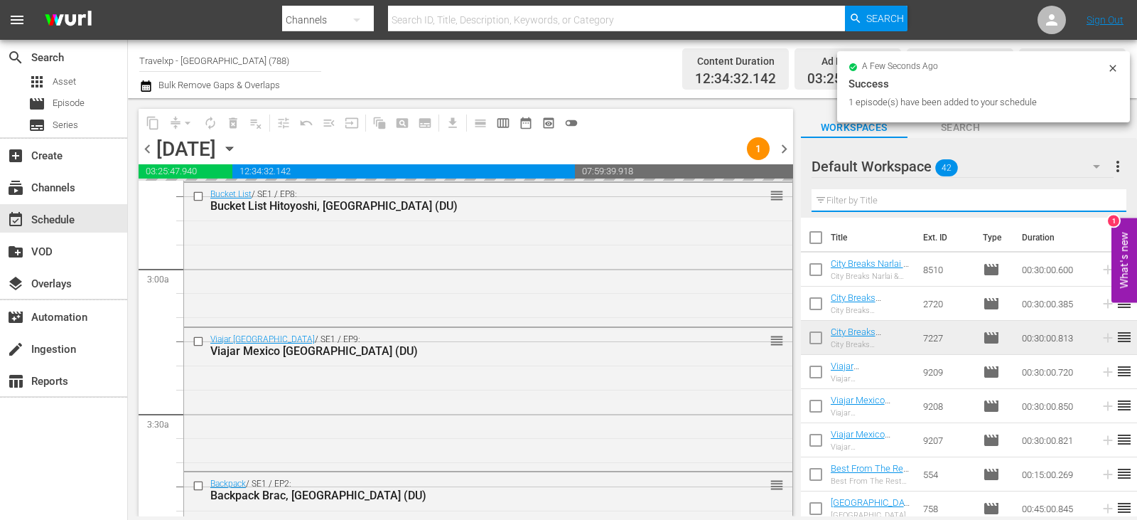
click at [1093, 203] on input "text" at bounding box center [969, 200] width 315 height 23
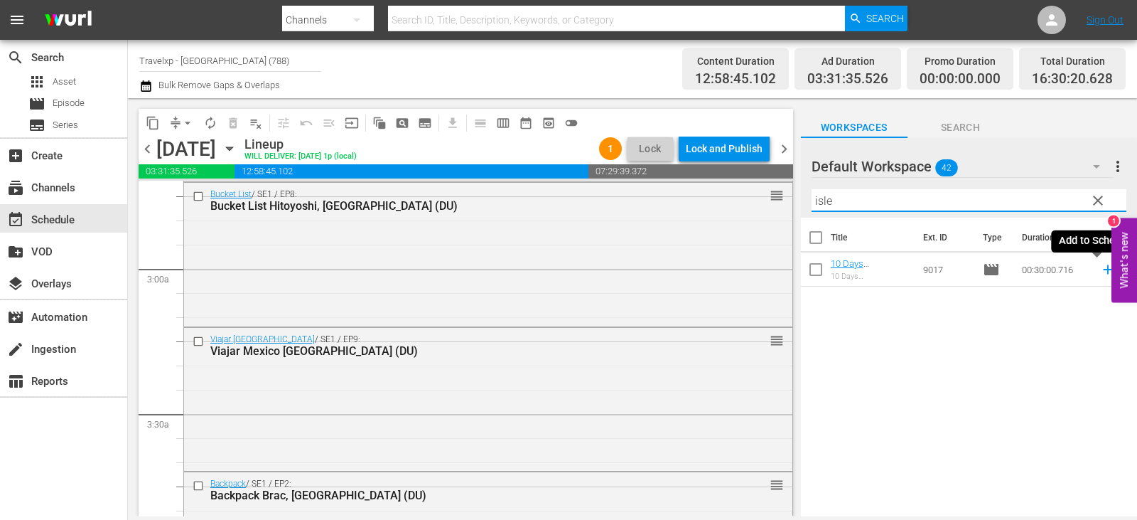
type input "isle"
click at [1100, 269] on icon at bounding box center [1108, 270] width 16 height 16
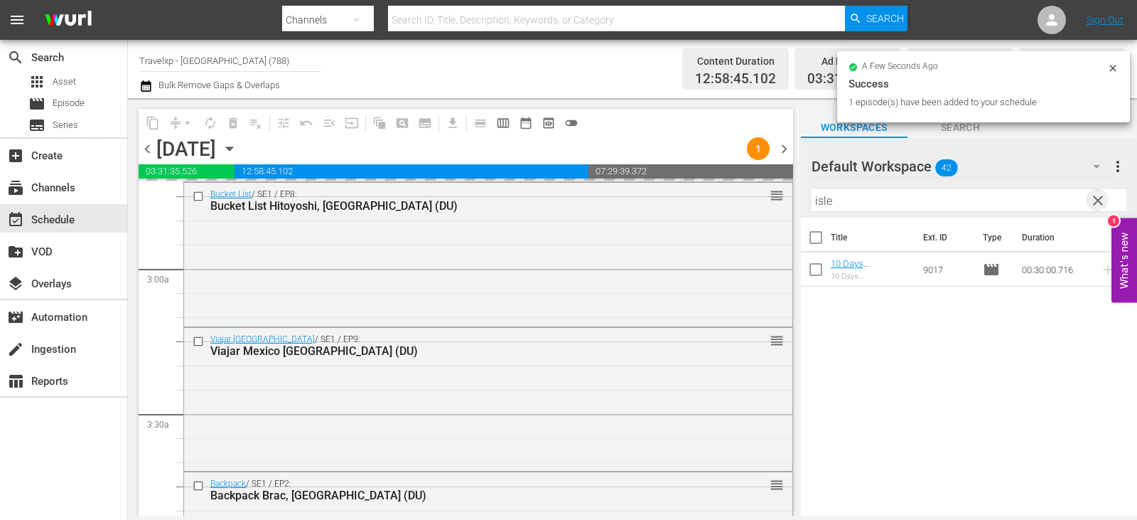
click at [1090, 200] on span "clear" at bounding box center [1098, 200] width 17 height 17
click at [1090, 200] on input "text" at bounding box center [969, 200] width 315 height 23
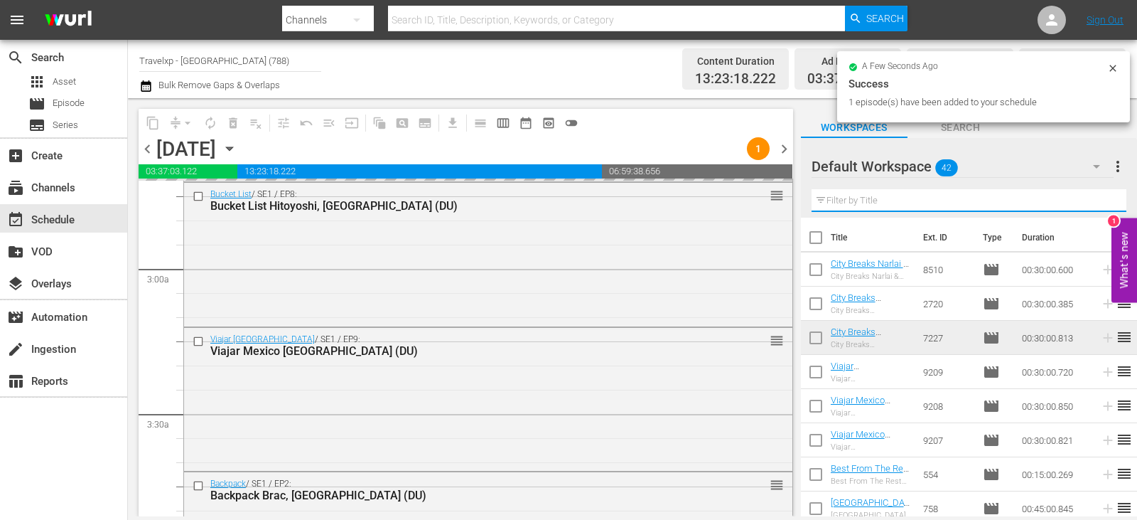
click at [1090, 200] on input "text" at bounding box center [969, 200] width 315 height 23
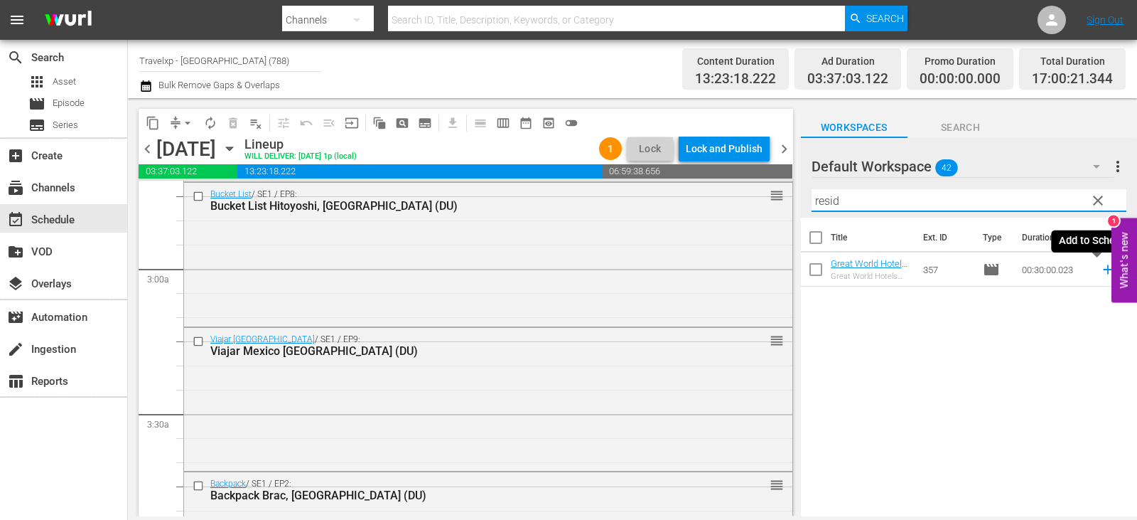
type input "resid"
click at [1100, 269] on icon at bounding box center [1108, 270] width 16 height 16
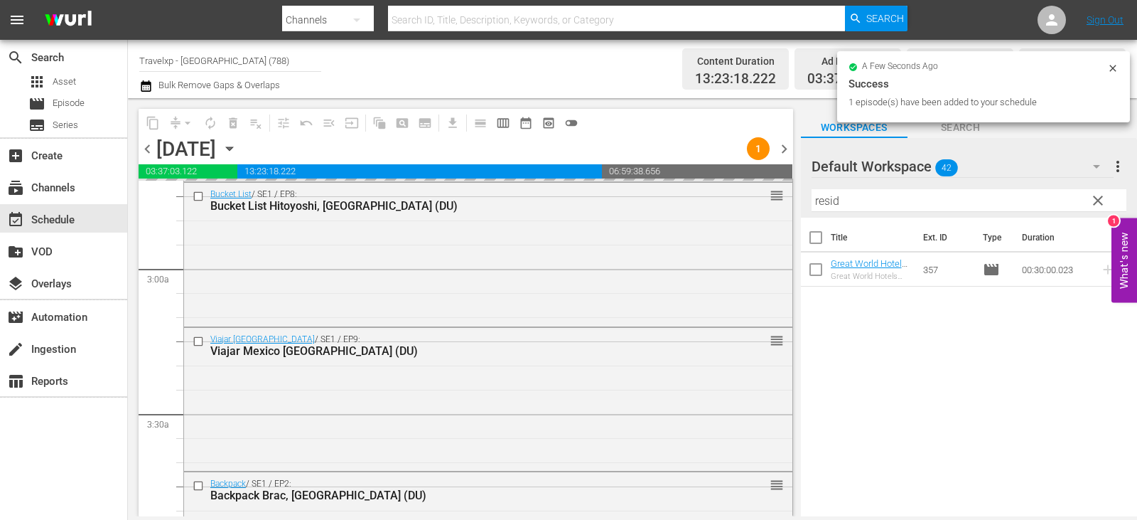
click at [1095, 200] on span "clear" at bounding box center [1098, 200] width 17 height 17
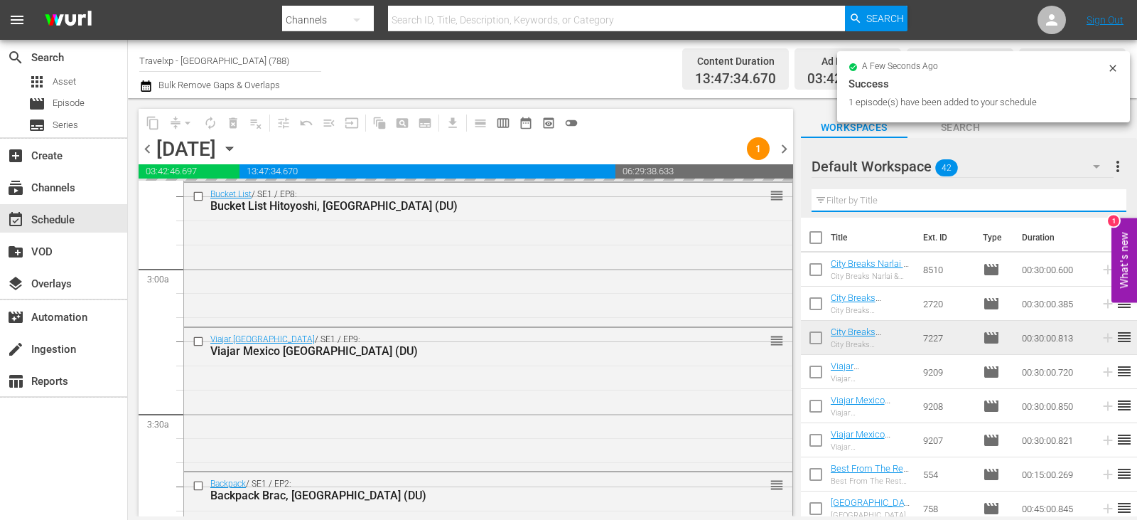
click at [1095, 200] on input "text" at bounding box center [969, 200] width 315 height 23
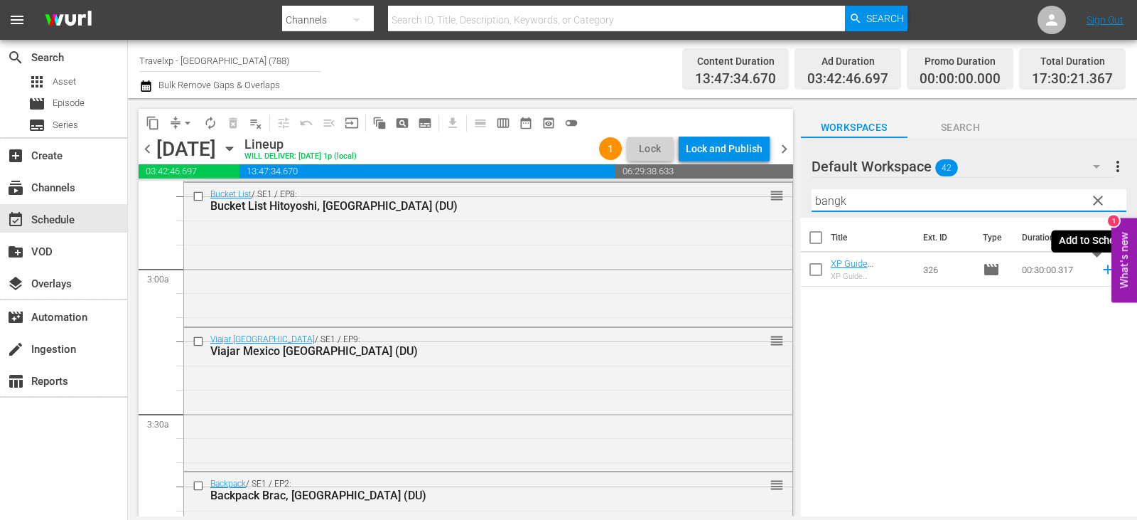
type input "bangk"
click at [1100, 272] on icon at bounding box center [1108, 270] width 16 height 16
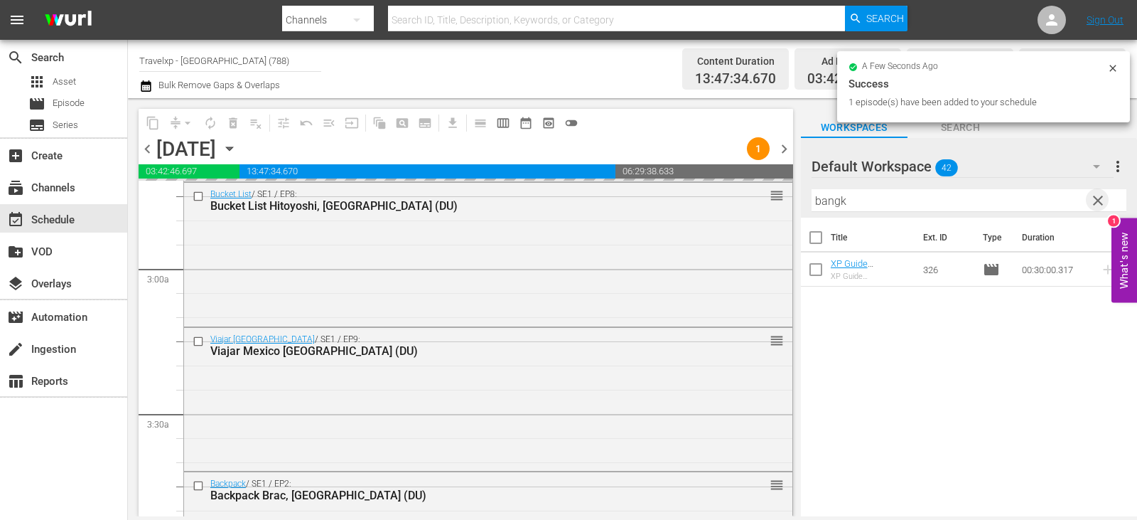
click at [1106, 204] on span "clear" at bounding box center [1098, 200] width 17 height 17
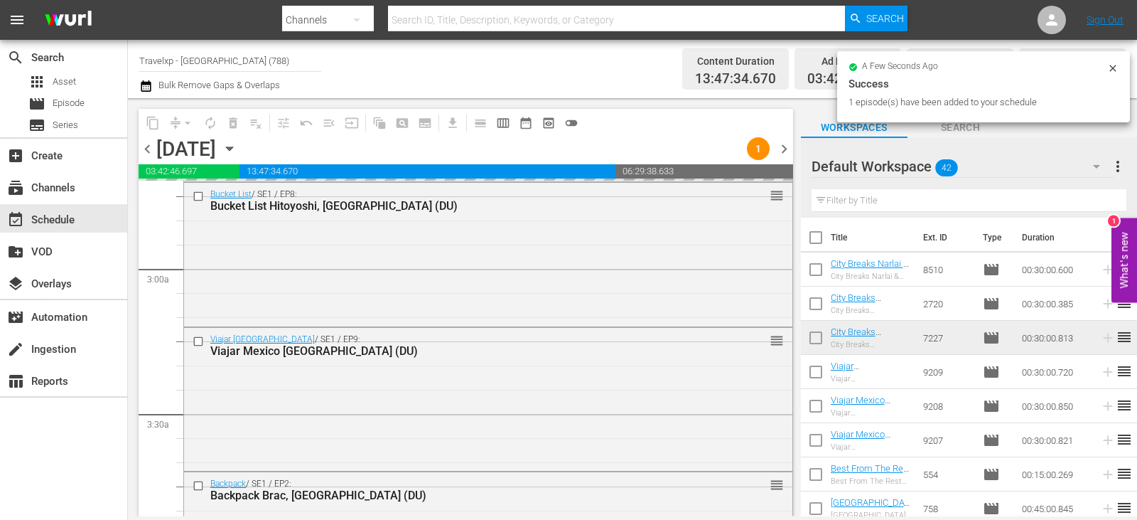
drag, startPoint x: 1104, startPoint y: 204, endPoint x: 1084, endPoint y: 181, distance: 30.2
click at [1104, 204] on input "text" at bounding box center [969, 200] width 315 height 23
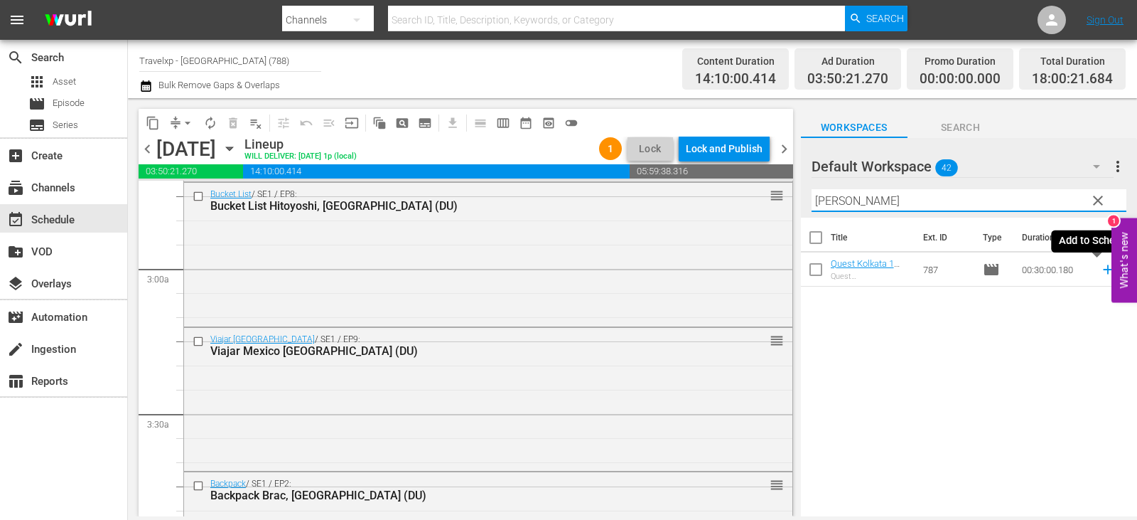
type input "[PERSON_NAME]"
click at [1100, 267] on icon at bounding box center [1108, 270] width 16 height 16
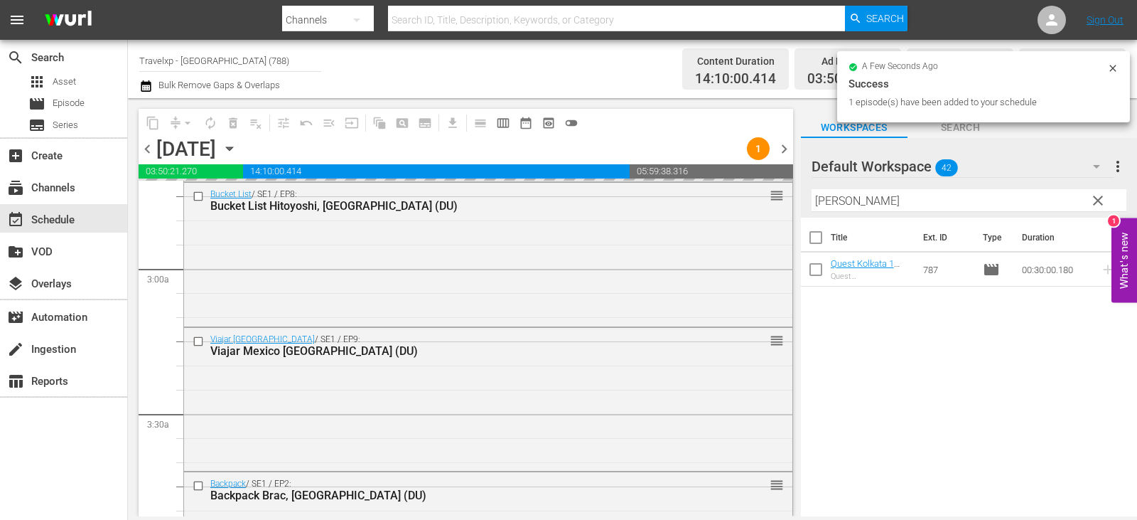
click at [1094, 200] on span "clear" at bounding box center [1098, 200] width 17 height 17
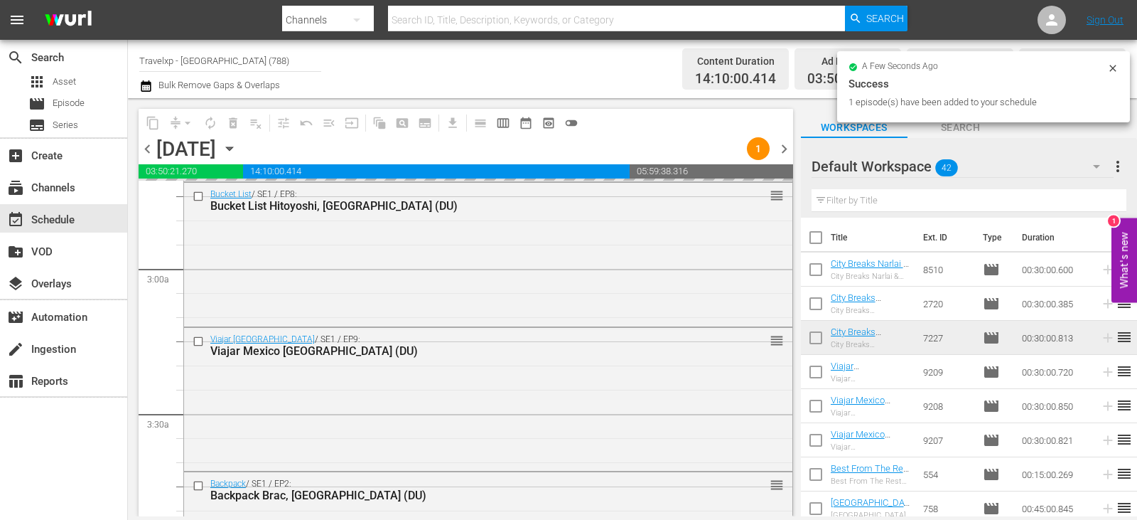
click at [1094, 200] on input "text" at bounding box center [969, 200] width 315 height 23
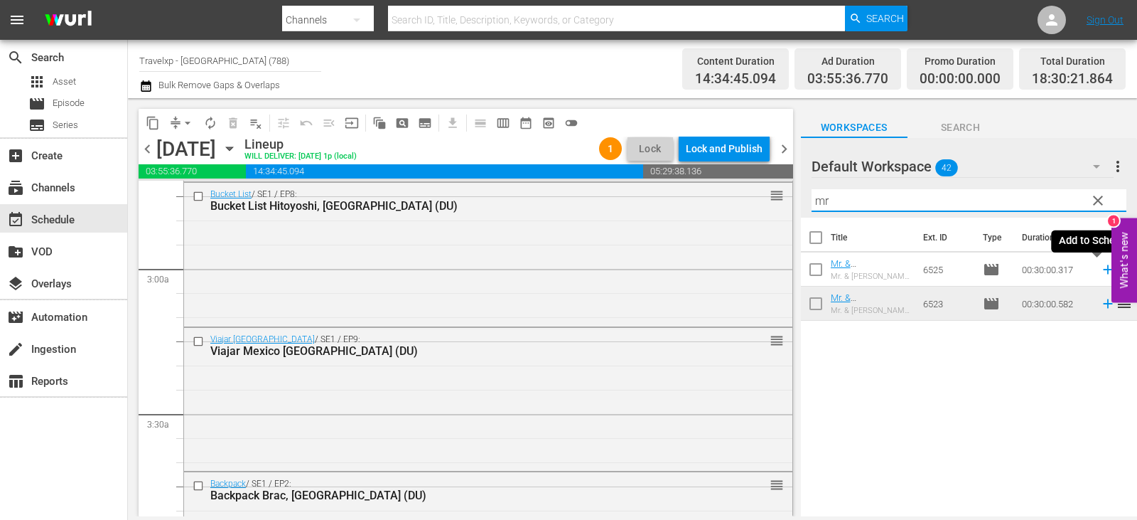
type input "mr"
click at [1100, 270] on icon at bounding box center [1108, 270] width 16 height 16
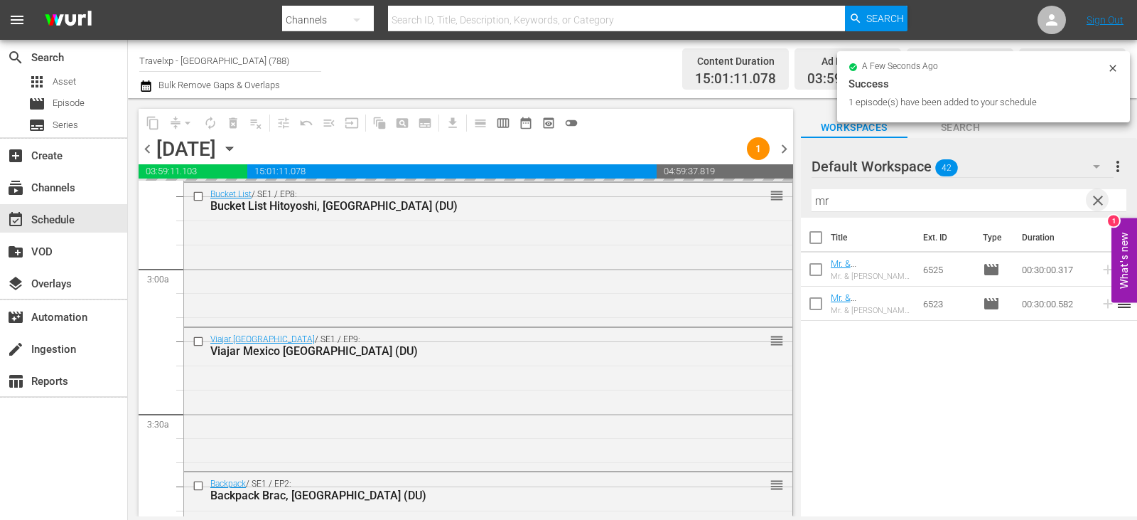
click at [1090, 206] on span "clear" at bounding box center [1098, 200] width 17 height 17
click at [1090, 206] on input "mr" at bounding box center [969, 200] width 315 height 23
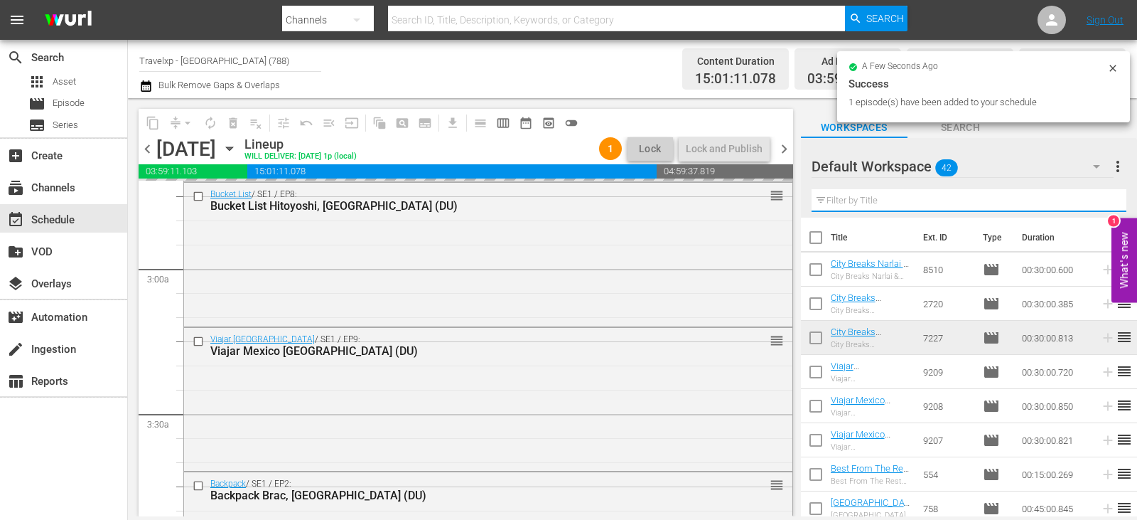
click at [1090, 206] on input "text" at bounding box center [969, 200] width 315 height 23
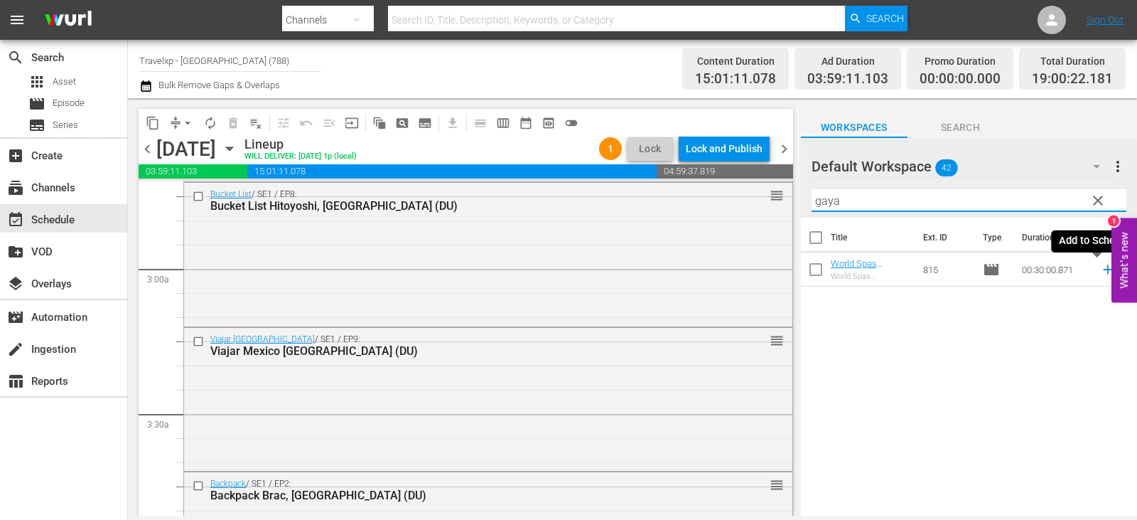
type input "gaya"
click at [1100, 271] on icon at bounding box center [1108, 270] width 16 height 16
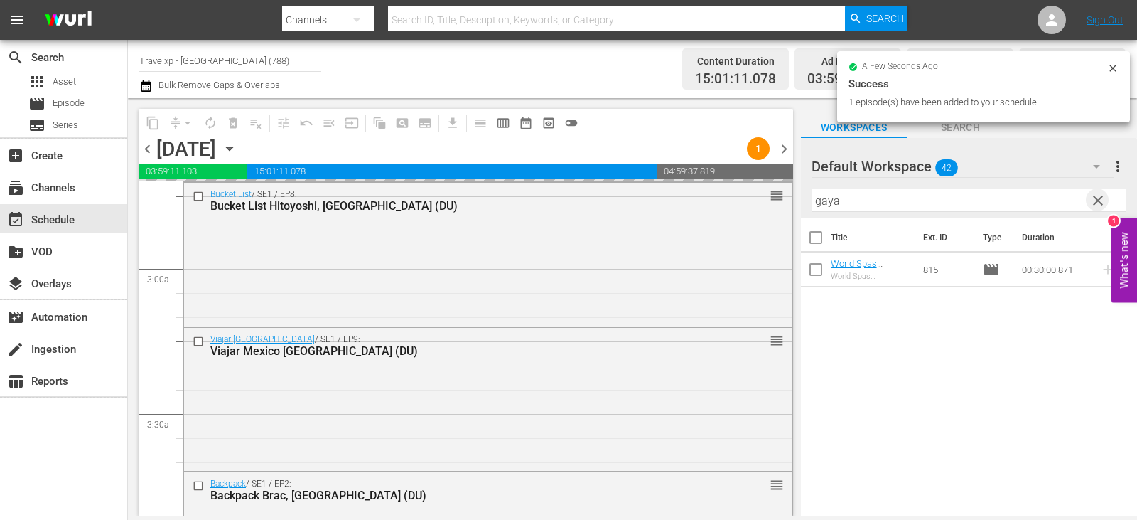
click at [1100, 201] on span "clear" at bounding box center [1098, 200] width 17 height 17
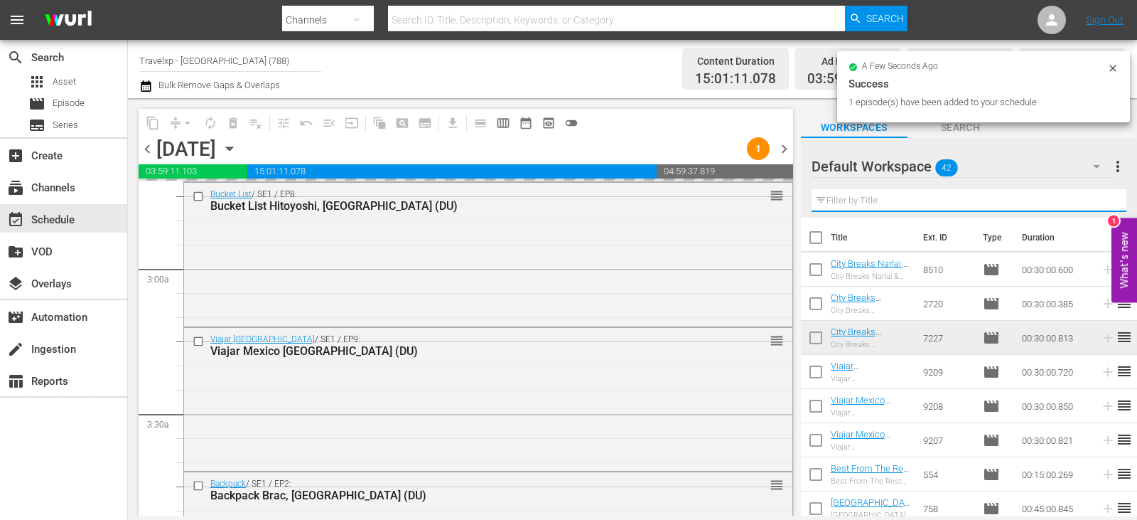
click at [1100, 201] on input "text" at bounding box center [969, 200] width 315 height 23
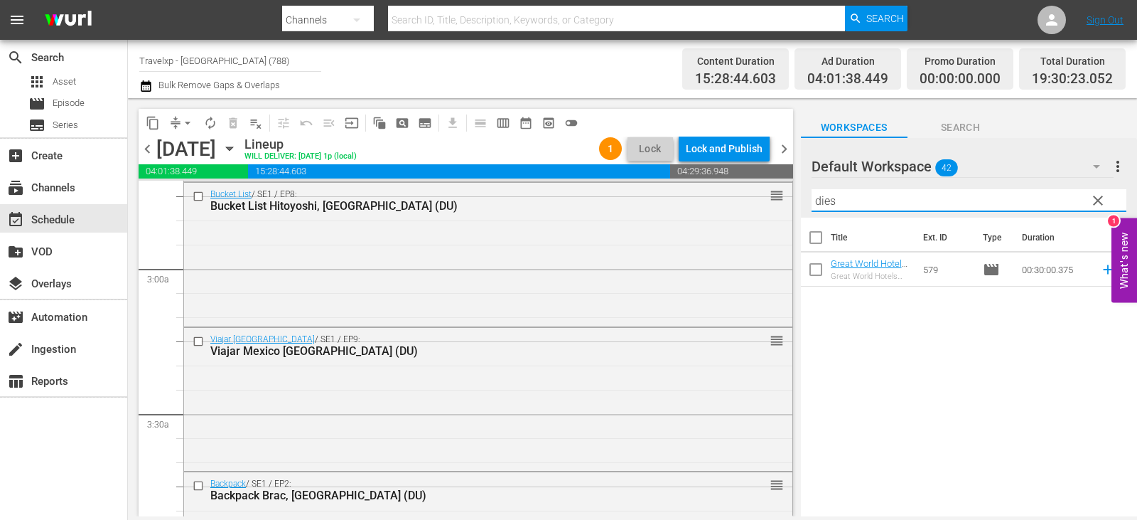
type input "dies"
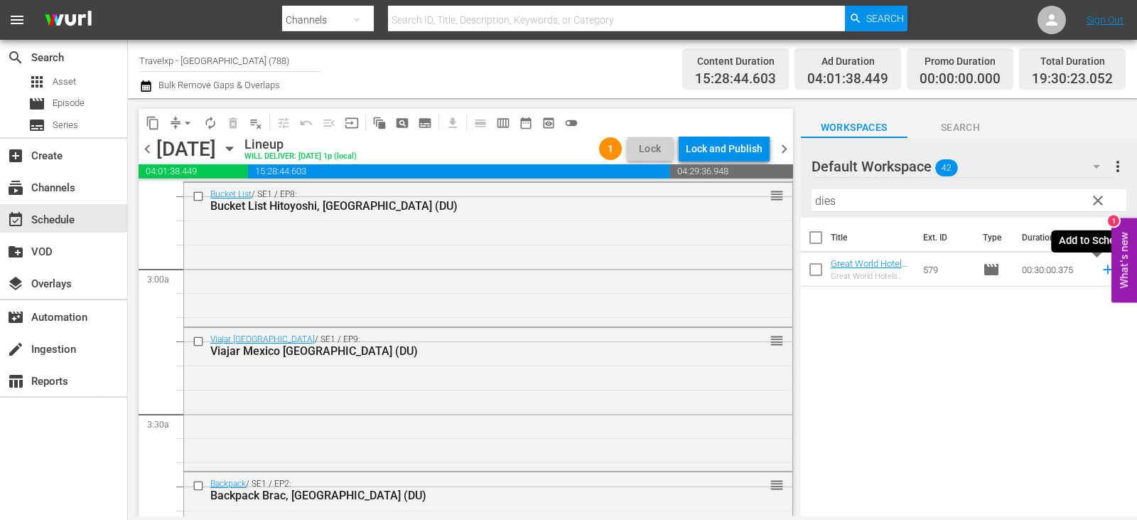
click at [1100, 272] on icon at bounding box center [1108, 270] width 16 height 16
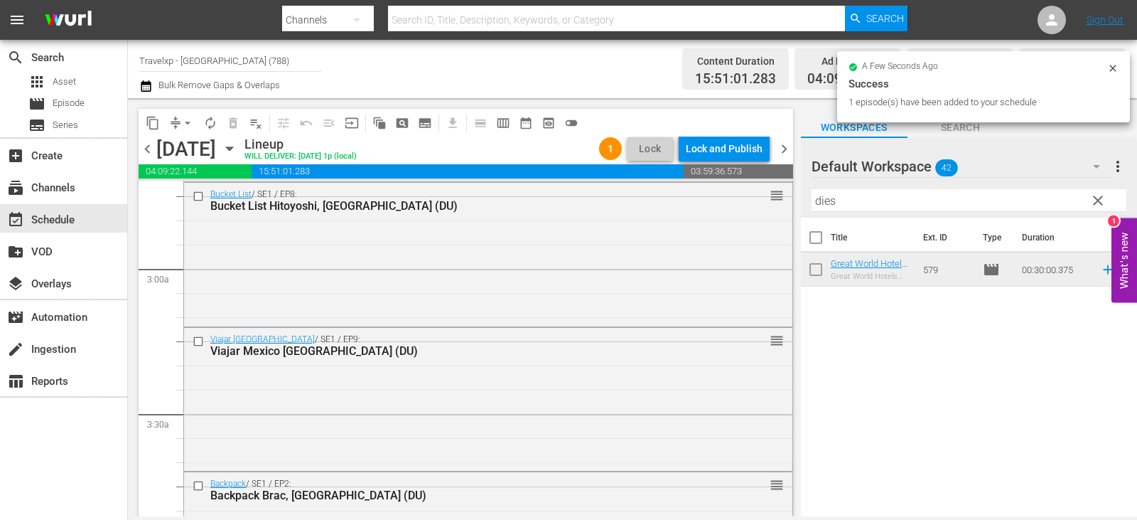
click at [1102, 200] on span "clear" at bounding box center [1098, 200] width 17 height 17
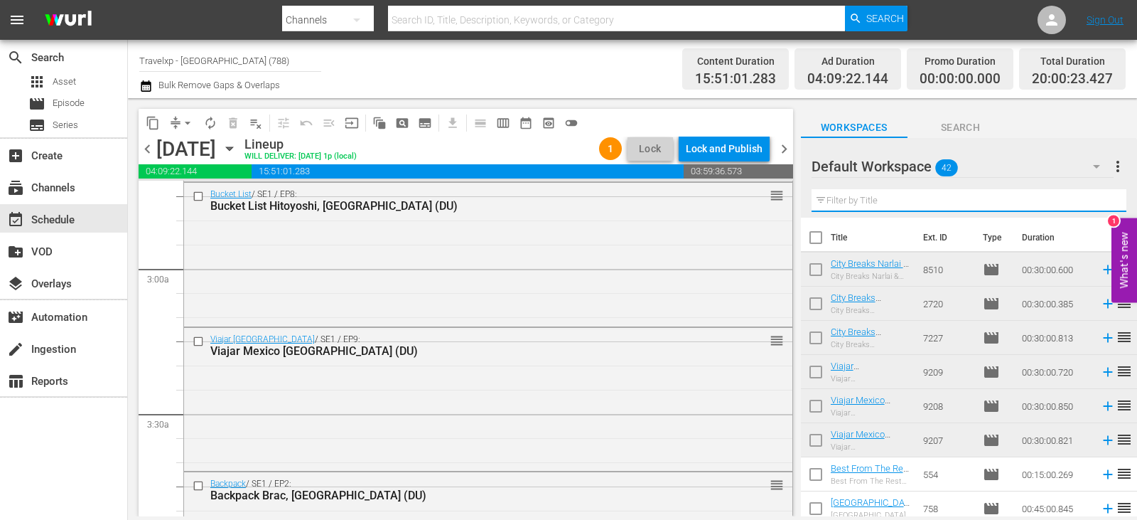
click at [1102, 200] on input "text" at bounding box center [969, 200] width 315 height 23
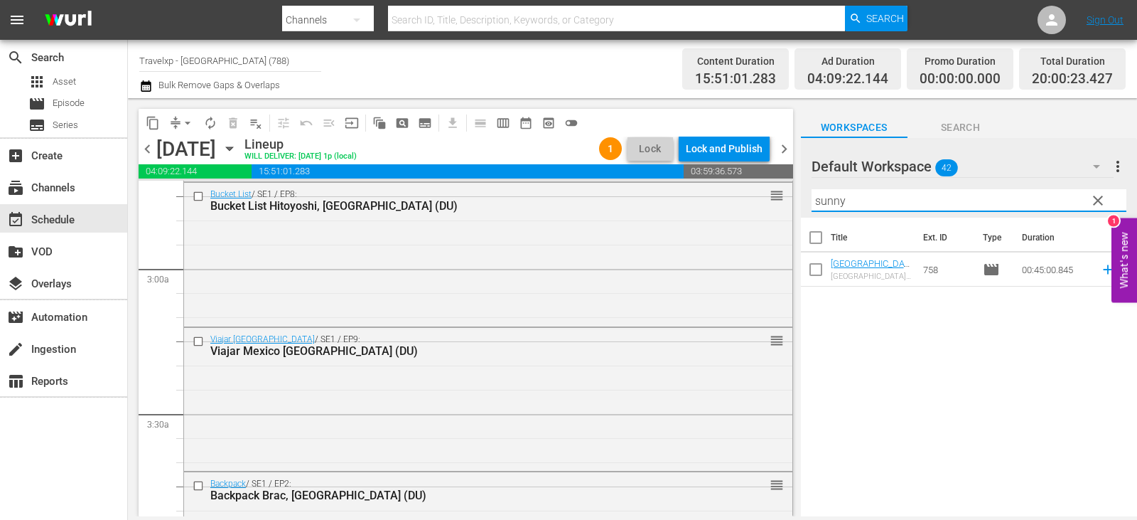
type input "sunny"
click at [1116, 269] on span "reorder" at bounding box center [1124, 268] width 17 height 17
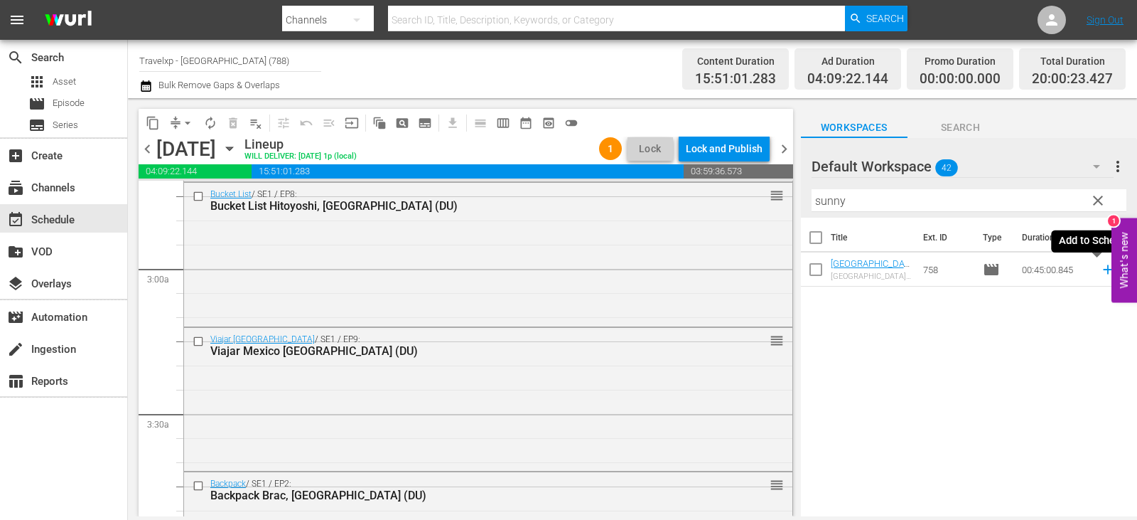
click at [1101, 269] on icon at bounding box center [1108, 270] width 16 height 16
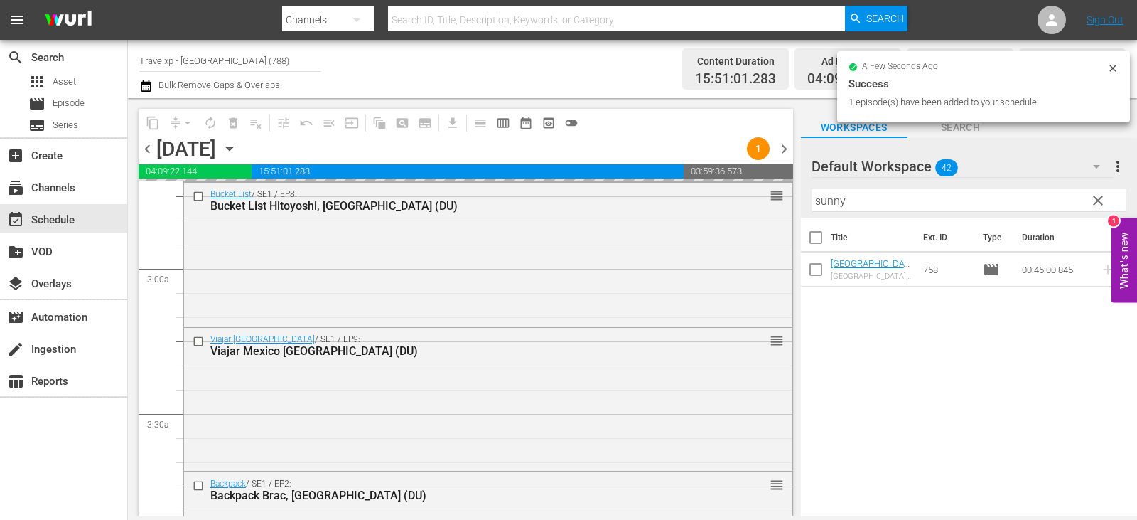
click at [1102, 202] on span "clear" at bounding box center [1098, 200] width 17 height 17
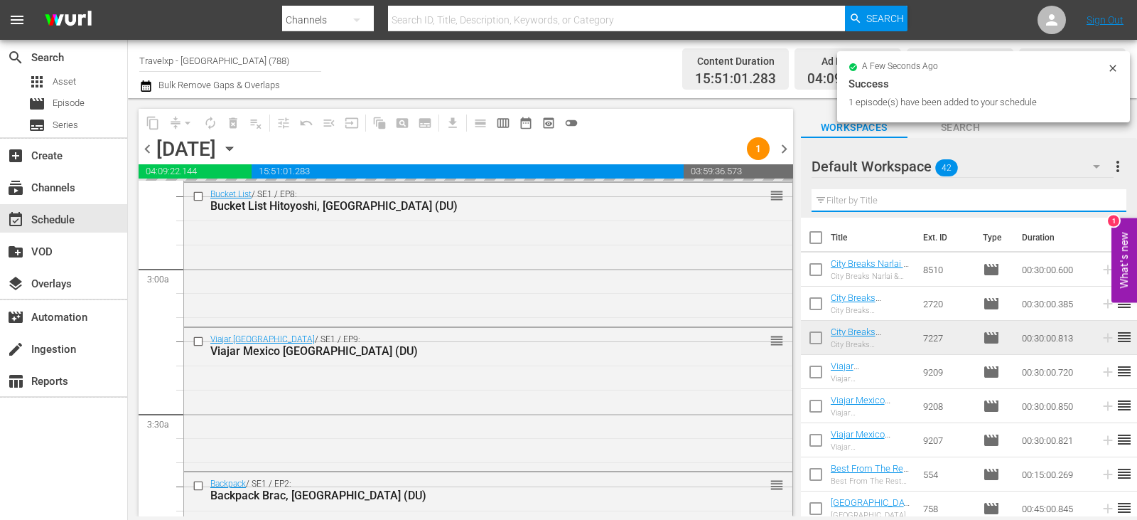
click at [1102, 202] on input "text" at bounding box center [969, 200] width 315 height 23
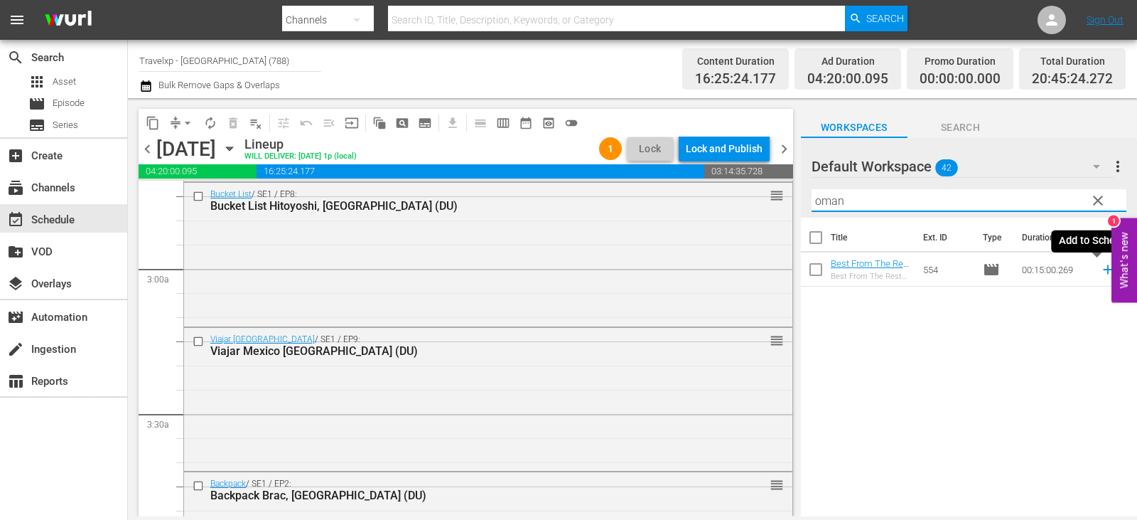
type input "oman"
click at [1100, 267] on icon at bounding box center [1108, 270] width 16 height 16
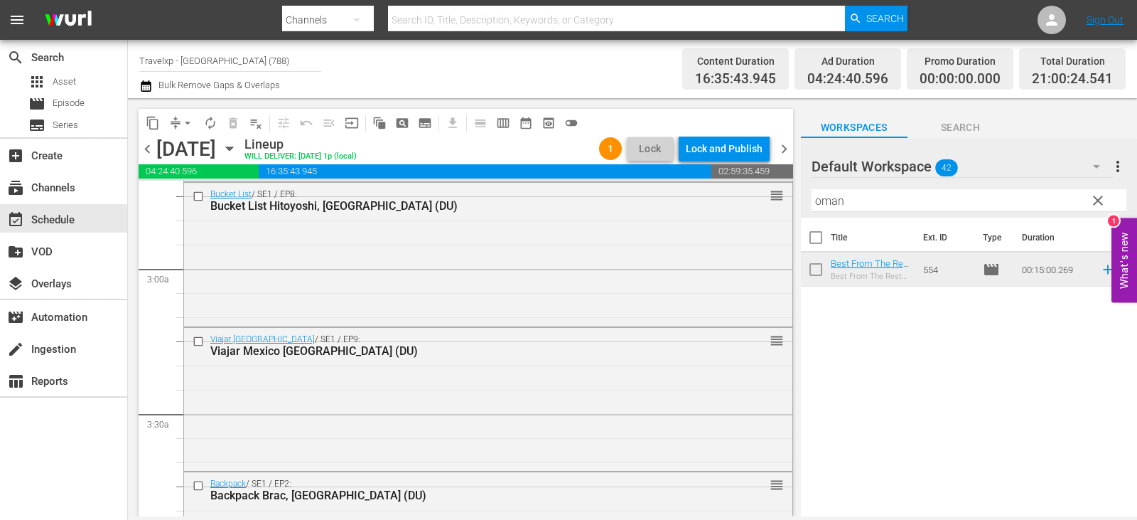
click at [1099, 204] on span "clear" at bounding box center [1098, 200] width 17 height 17
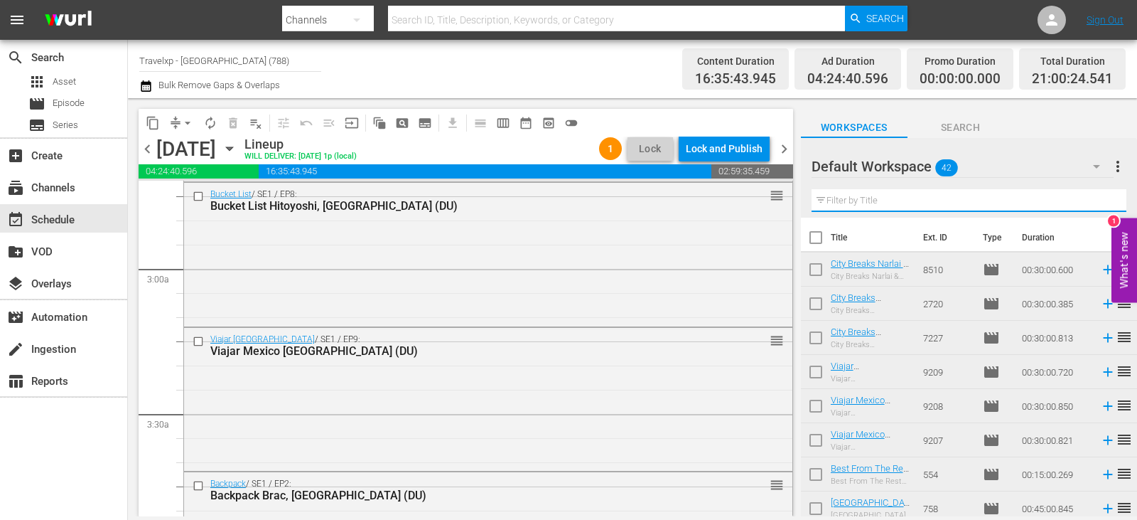
click at [1099, 204] on input "text" at bounding box center [969, 200] width 315 height 23
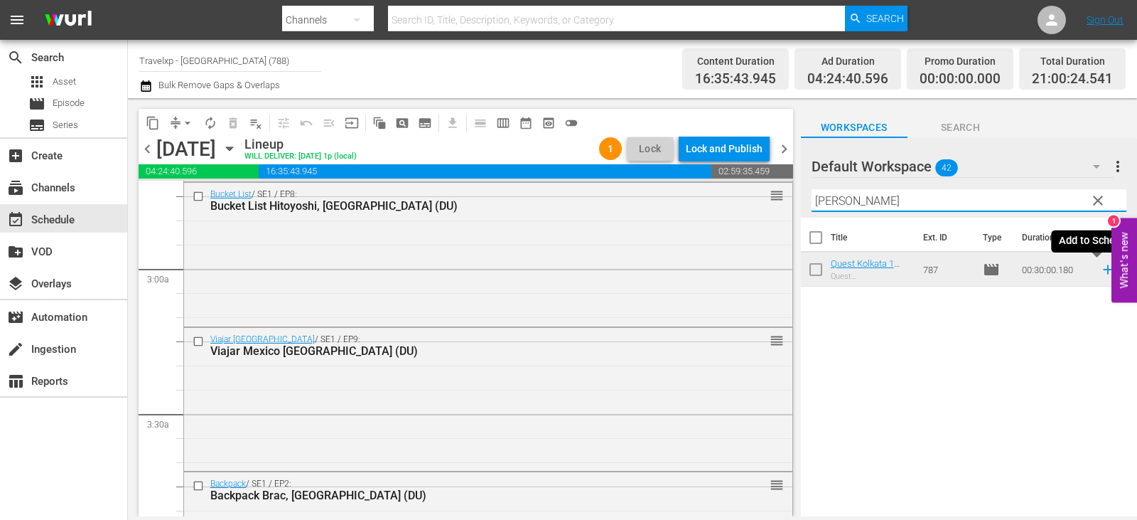
type input "[PERSON_NAME]"
click at [1100, 271] on icon at bounding box center [1108, 270] width 16 height 16
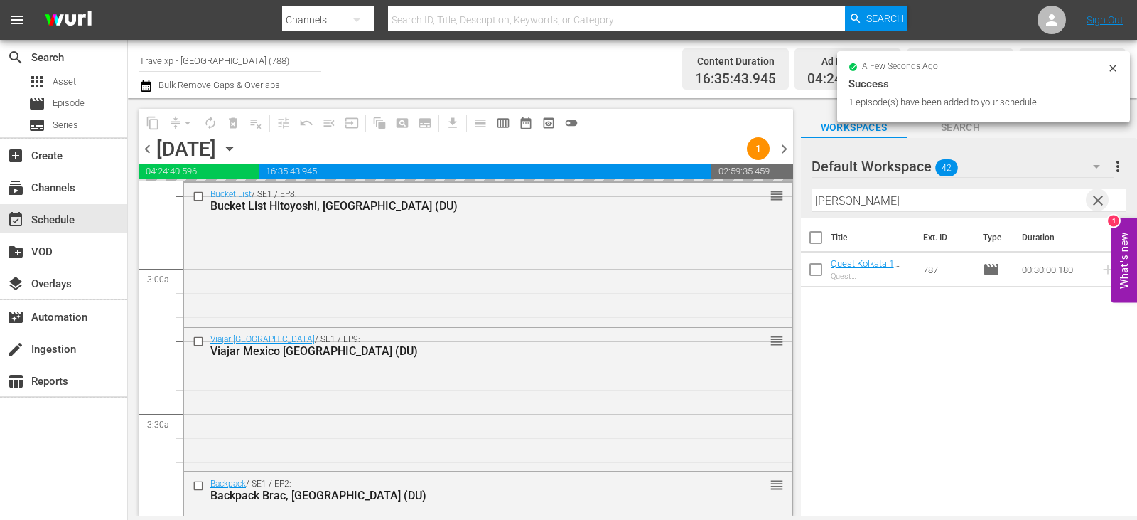
click at [1096, 200] on span "clear" at bounding box center [1098, 200] width 17 height 17
click at [1096, 200] on input "text" at bounding box center [969, 200] width 315 height 23
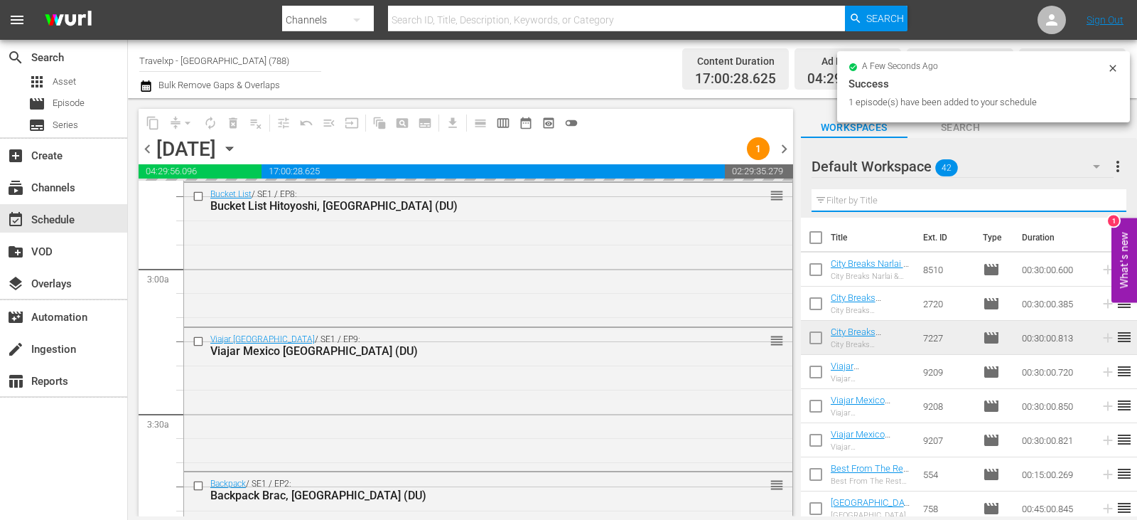
click at [1096, 200] on input "text" at bounding box center [969, 200] width 315 height 23
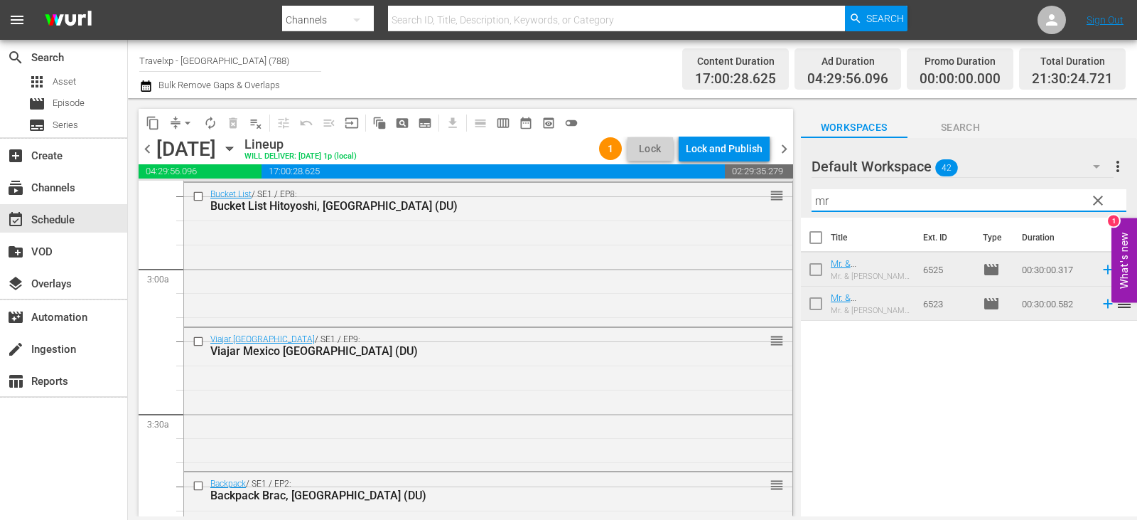
type input "mr"
click at [1100, 272] on icon at bounding box center [1108, 270] width 16 height 16
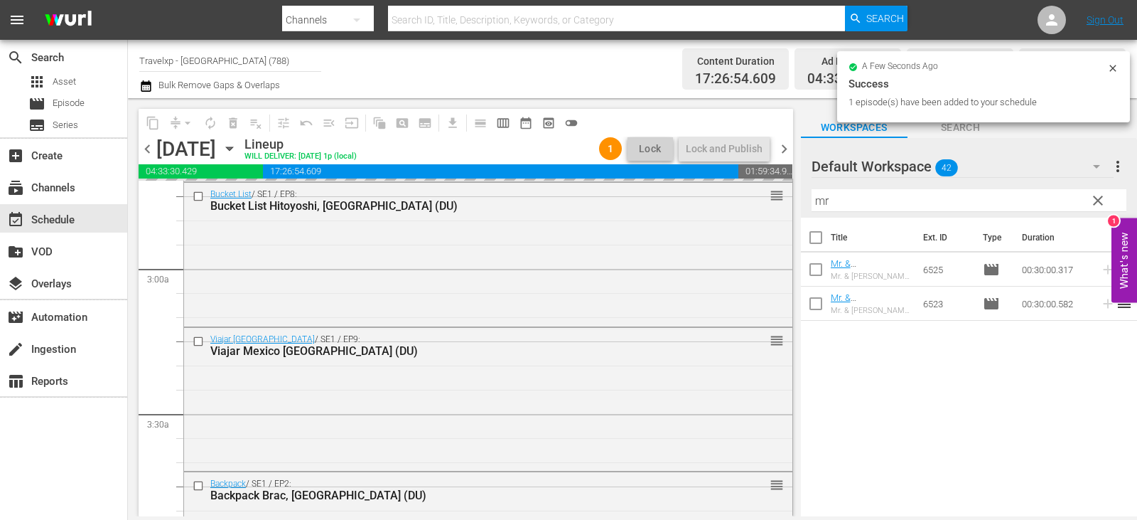
click at [1094, 202] on span "clear" at bounding box center [1098, 200] width 17 height 17
drag, startPoint x: 1094, startPoint y: 202, endPoint x: 1078, endPoint y: 196, distance: 17.3
click at [1094, 202] on input "text" at bounding box center [969, 200] width 315 height 23
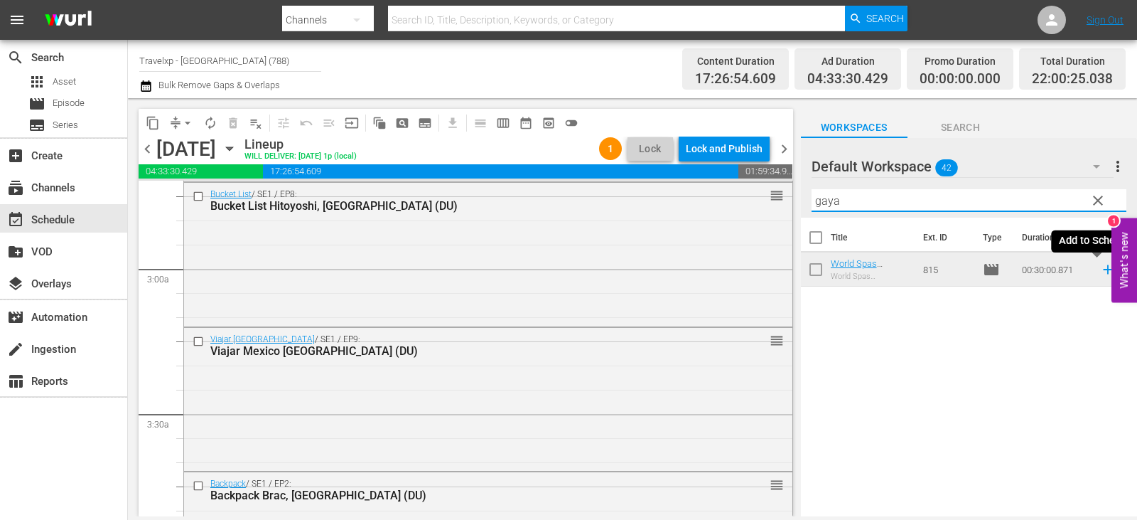
type input "gaya"
click at [1103, 270] on icon at bounding box center [1107, 269] width 9 height 9
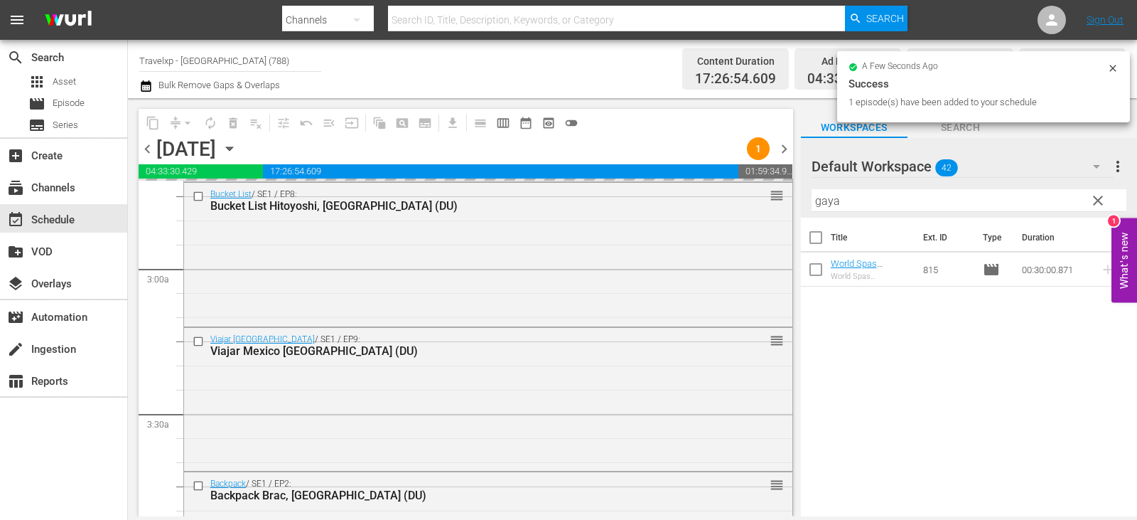
click at [1097, 211] on button "clear" at bounding box center [1097, 199] width 23 height 23
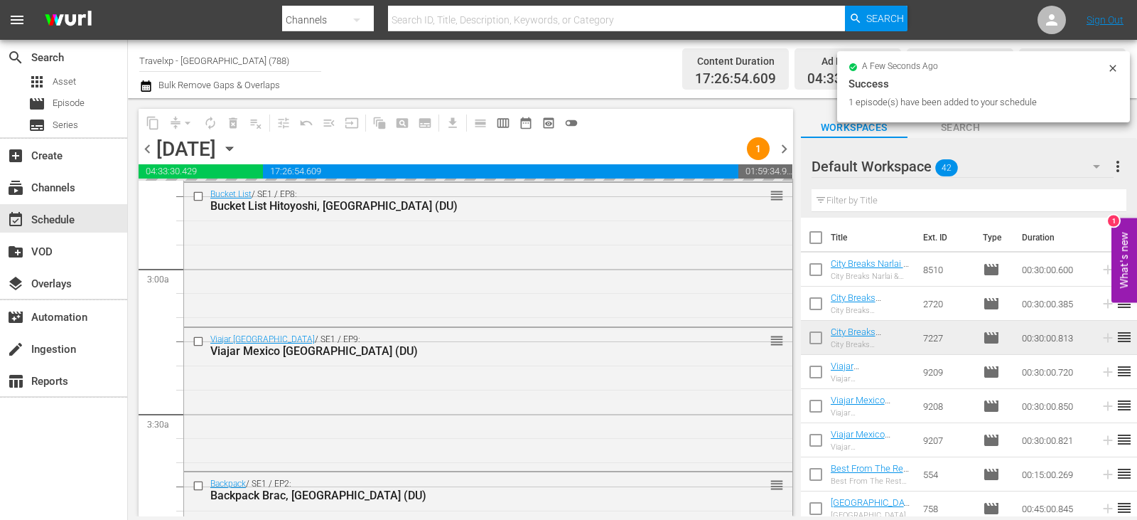
click at [1097, 204] on input "text" at bounding box center [969, 200] width 315 height 23
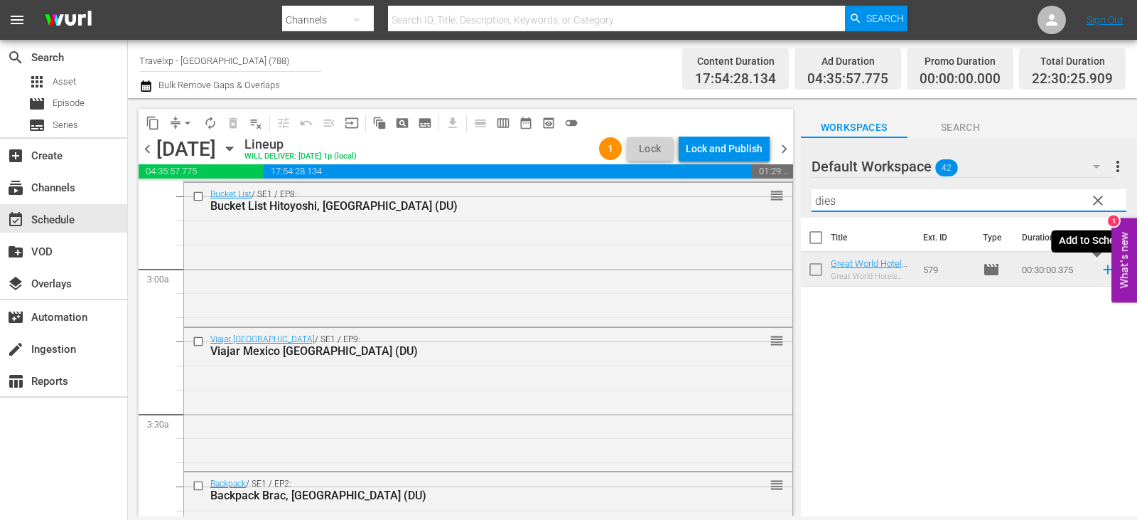
type input "dies"
click at [1101, 272] on icon at bounding box center [1108, 270] width 16 height 16
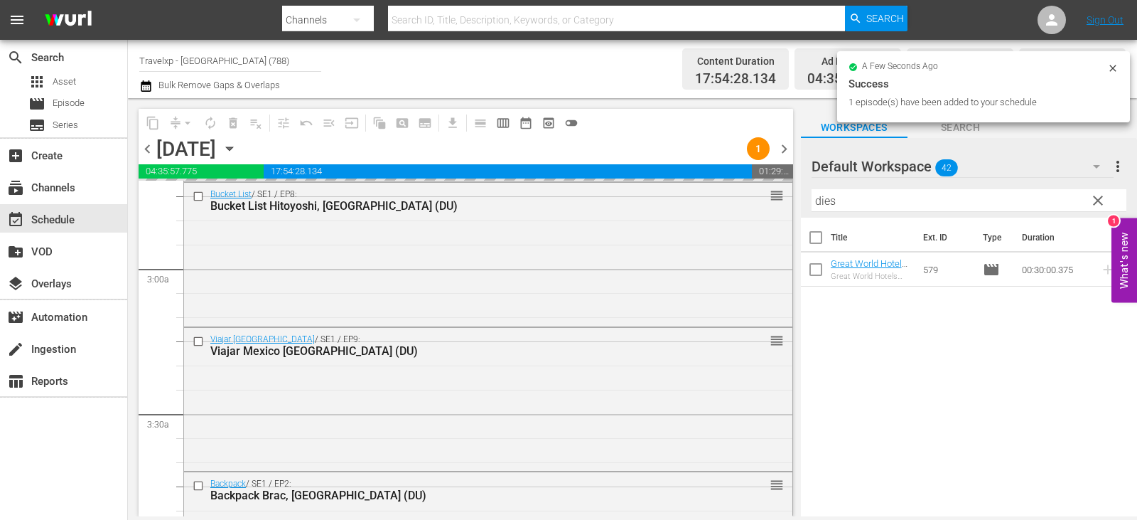
click at [1087, 208] on button "clear" at bounding box center [1097, 199] width 23 height 23
click at [1087, 208] on input "text" at bounding box center [969, 200] width 315 height 23
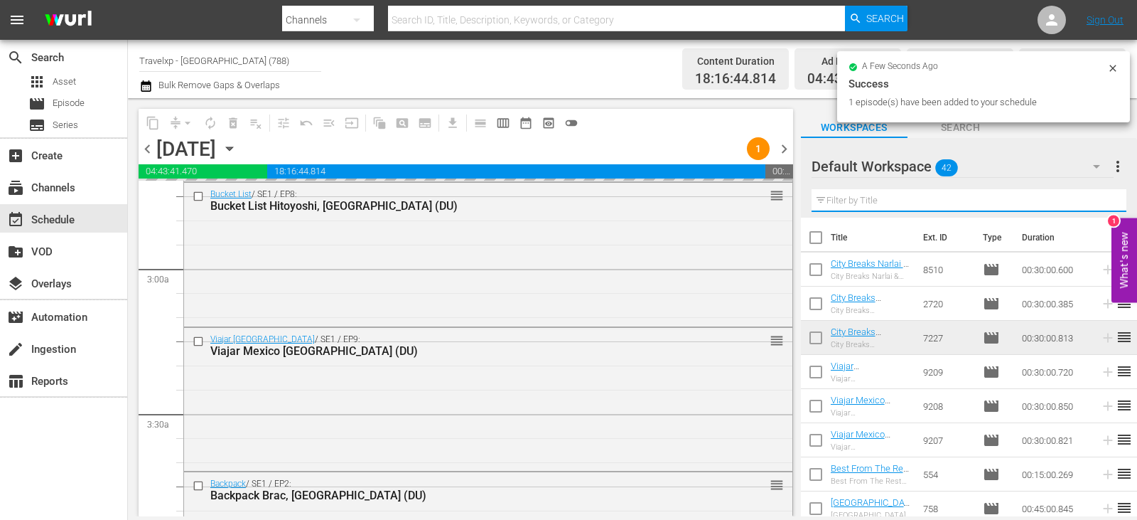
click at [1087, 208] on input "text" at bounding box center [969, 200] width 315 height 23
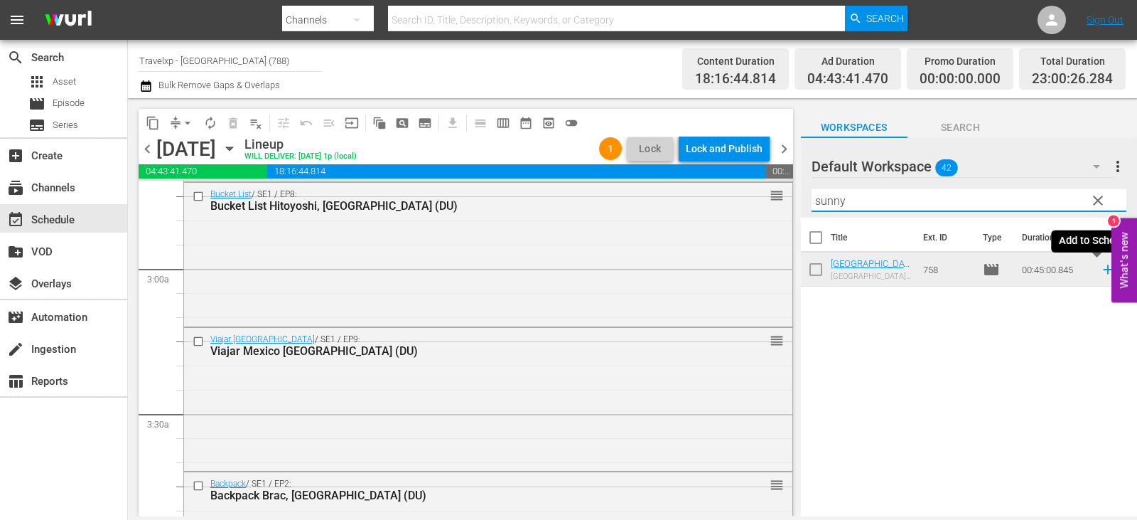
type input "sunny"
click at [1103, 274] on icon at bounding box center [1107, 269] width 9 height 9
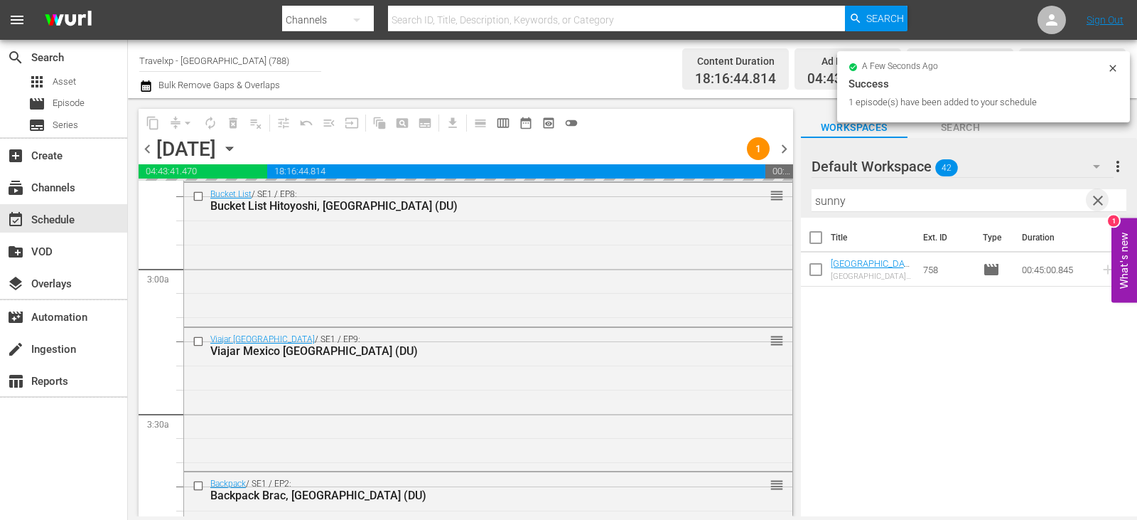
click at [1102, 205] on span "clear" at bounding box center [1098, 200] width 17 height 17
click at [1102, 205] on input "text" at bounding box center [969, 200] width 315 height 23
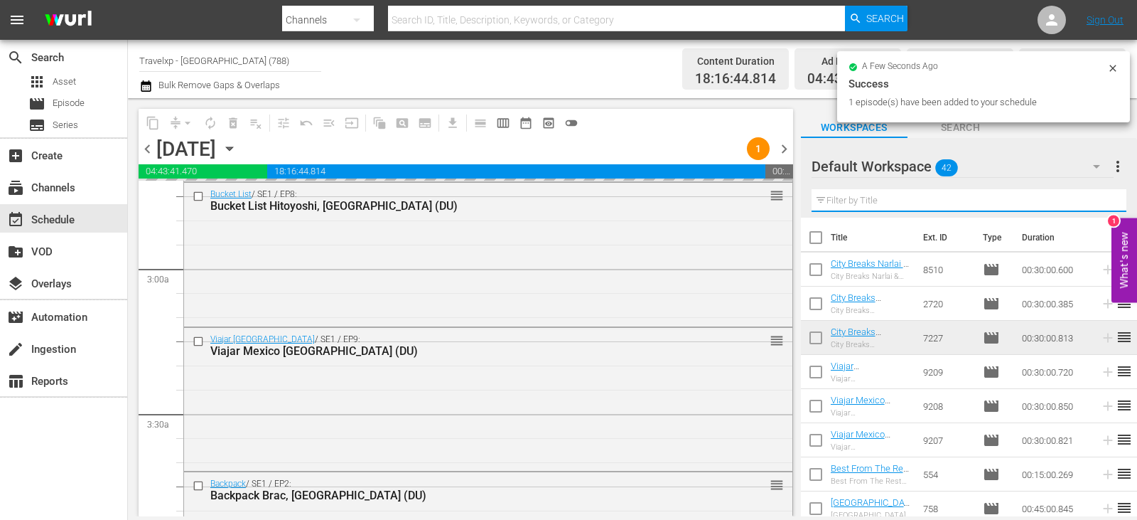
drag, startPoint x: 1102, startPoint y: 205, endPoint x: 1075, endPoint y: 183, distance: 34.9
click at [1102, 205] on input "text" at bounding box center [969, 200] width 315 height 23
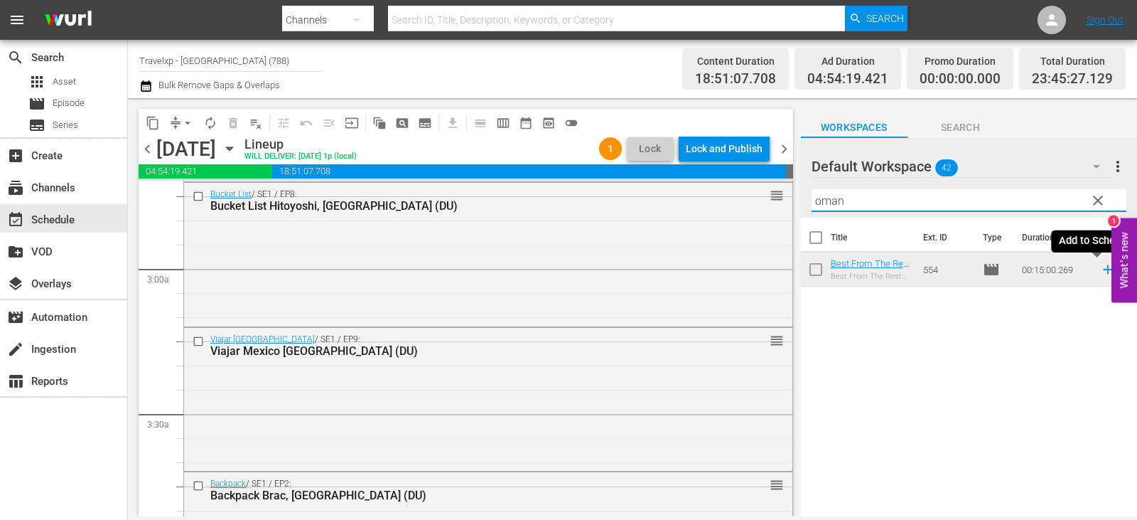
type input "oman"
click at [1100, 269] on icon at bounding box center [1108, 270] width 16 height 16
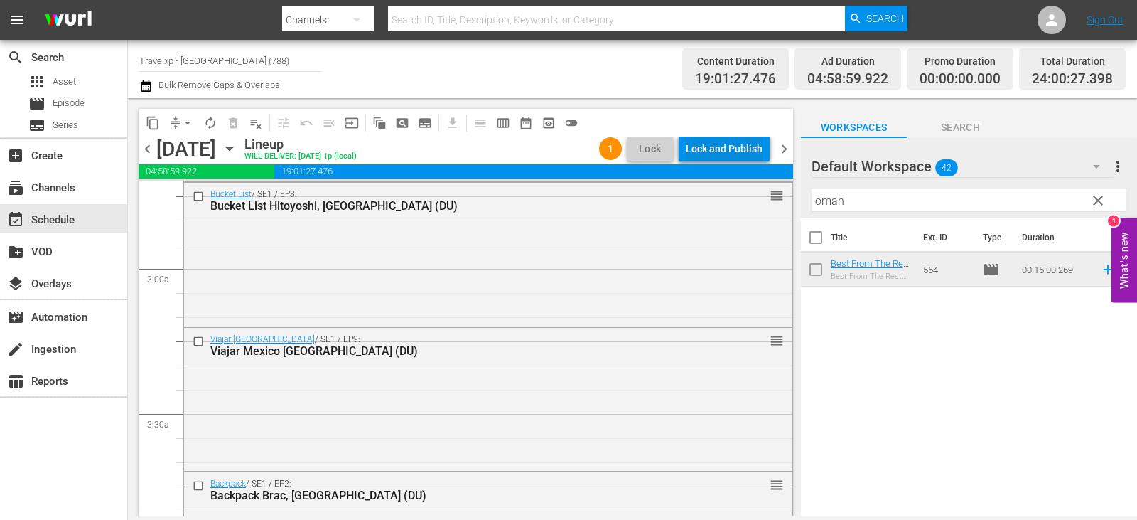
click at [723, 141] on div "Lock and Publish" at bounding box center [724, 149] width 77 height 26
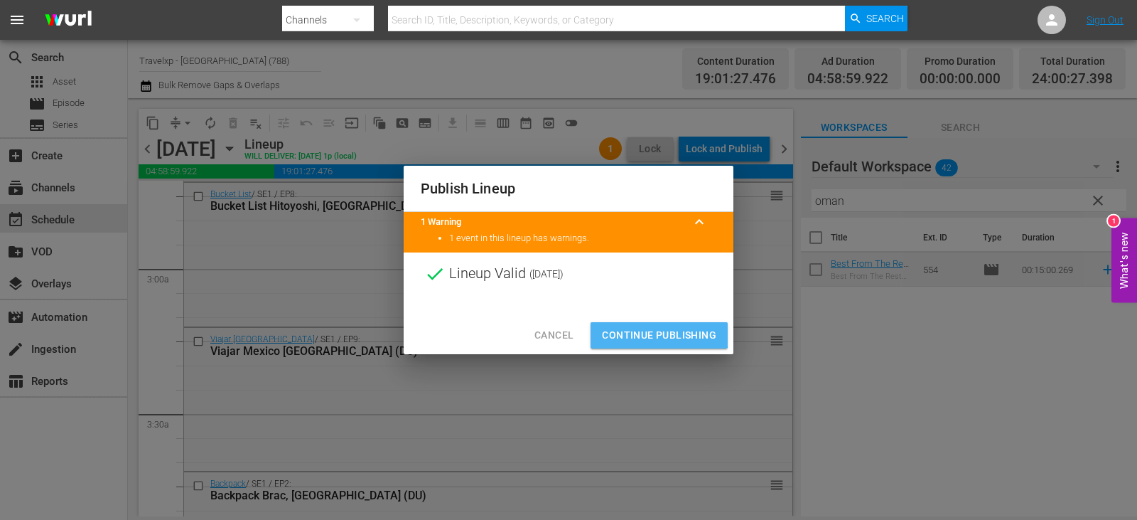
click at [632, 326] on button "Continue Publishing" at bounding box center [659, 335] width 137 height 26
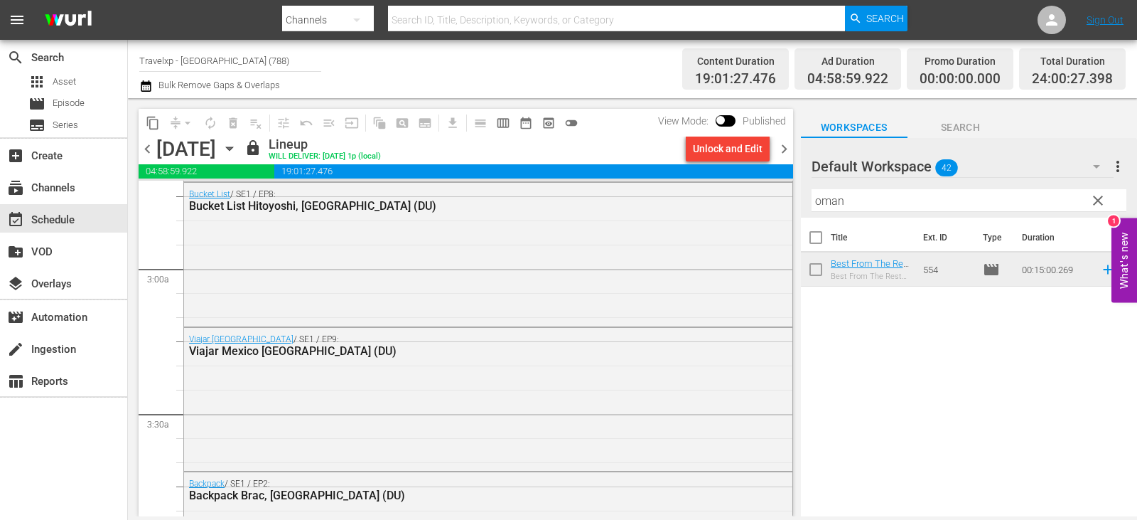
click at [781, 146] on span "chevron_right" at bounding box center [784, 149] width 18 height 18
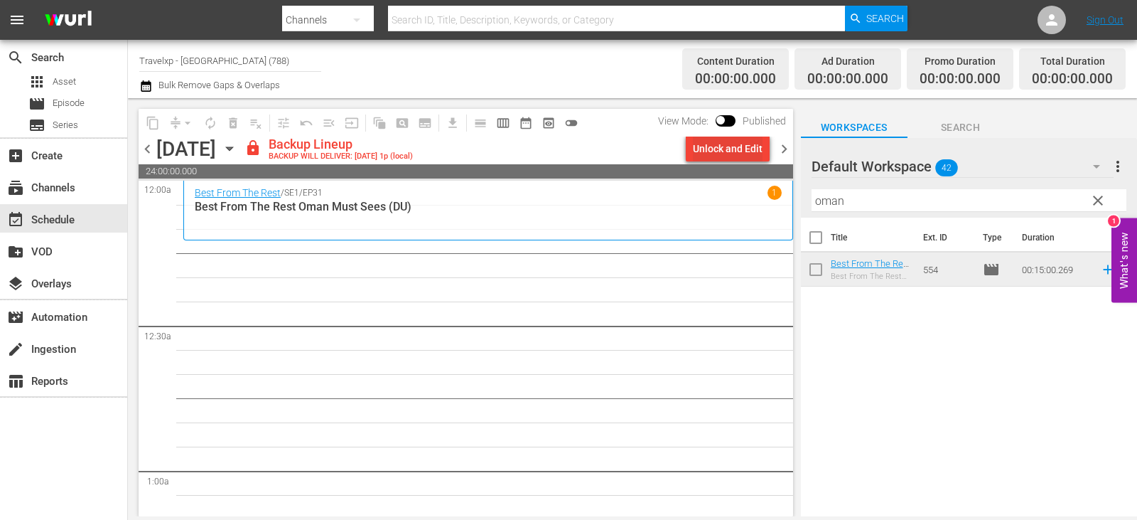
click at [735, 138] on div "Unlock and Edit" at bounding box center [728, 149] width 70 height 26
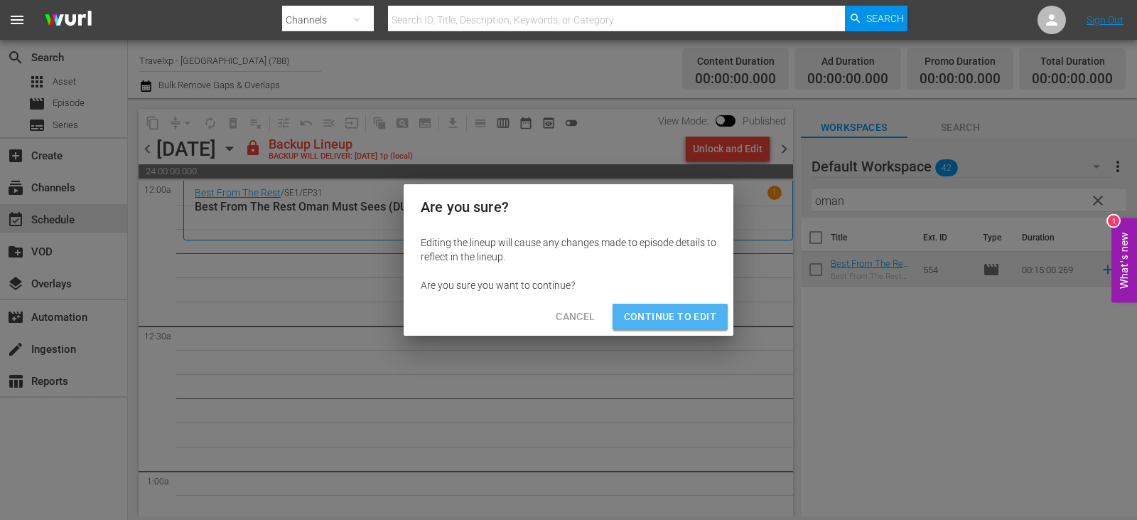
click at [675, 311] on span "Continue to Edit" at bounding box center [670, 317] width 92 height 18
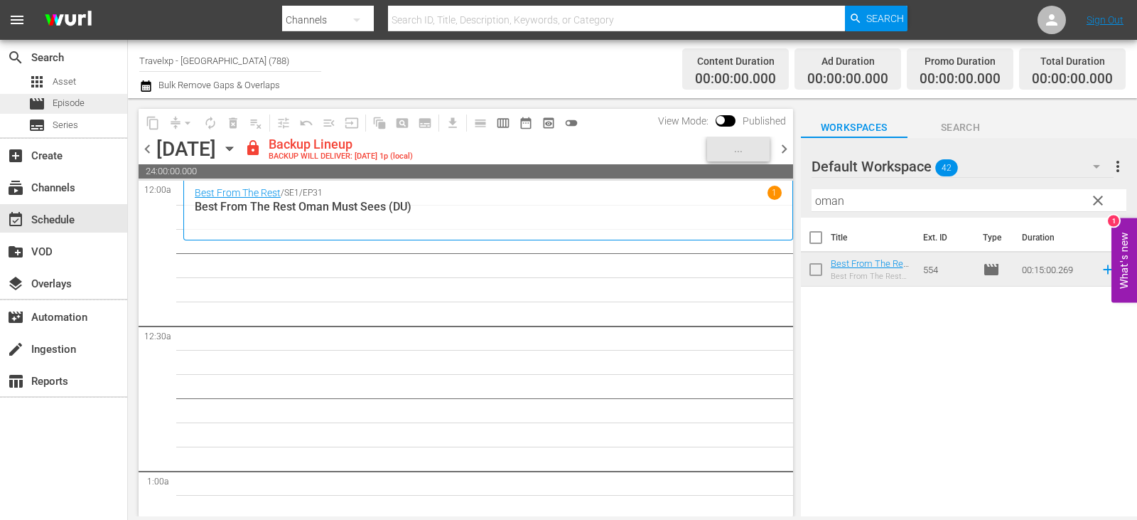
click at [80, 104] on span "Episode" at bounding box center [69, 103] width 32 height 14
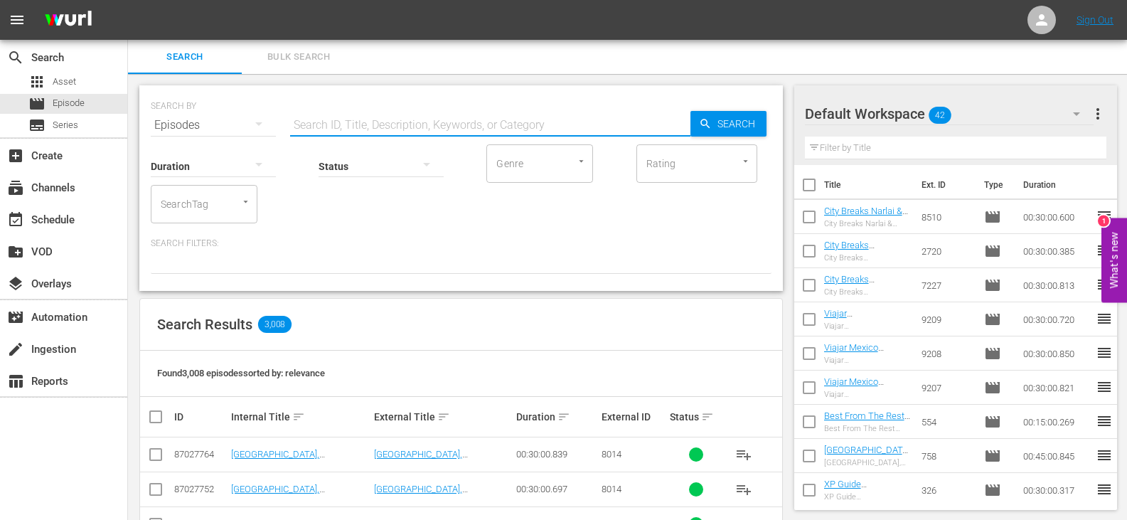
click at [318, 112] on input "text" at bounding box center [490, 125] width 400 height 34
click at [326, 130] on input "text" at bounding box center [490, 125] width 400 height 34
click at [1097, 112] on span "more_vert" at bounding box center [1097, 113] width 17 height 17
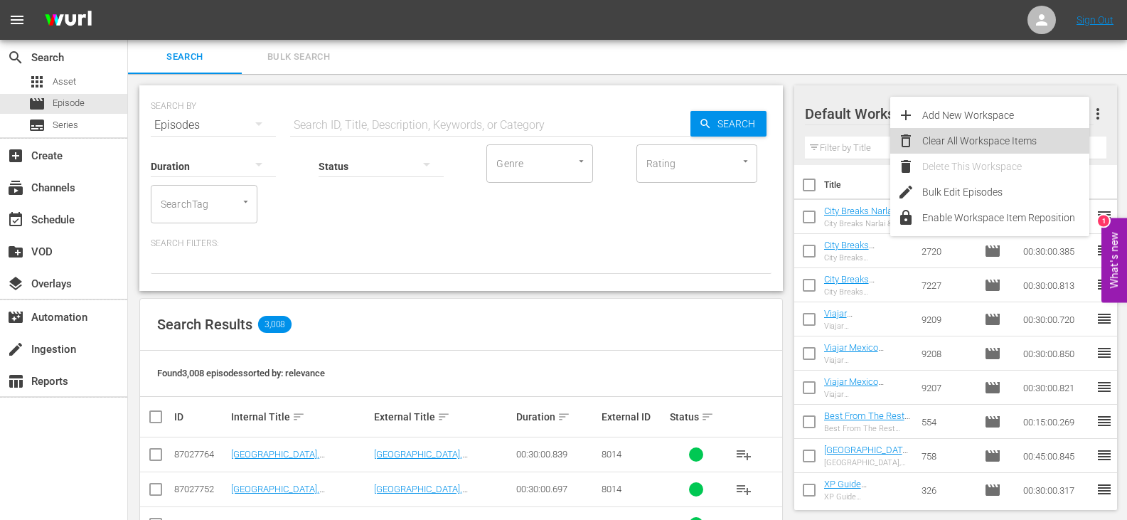
click at [989, 136] on div "Clear All Workspace Items" at bounding box center [1005, 141] width 167 height 26
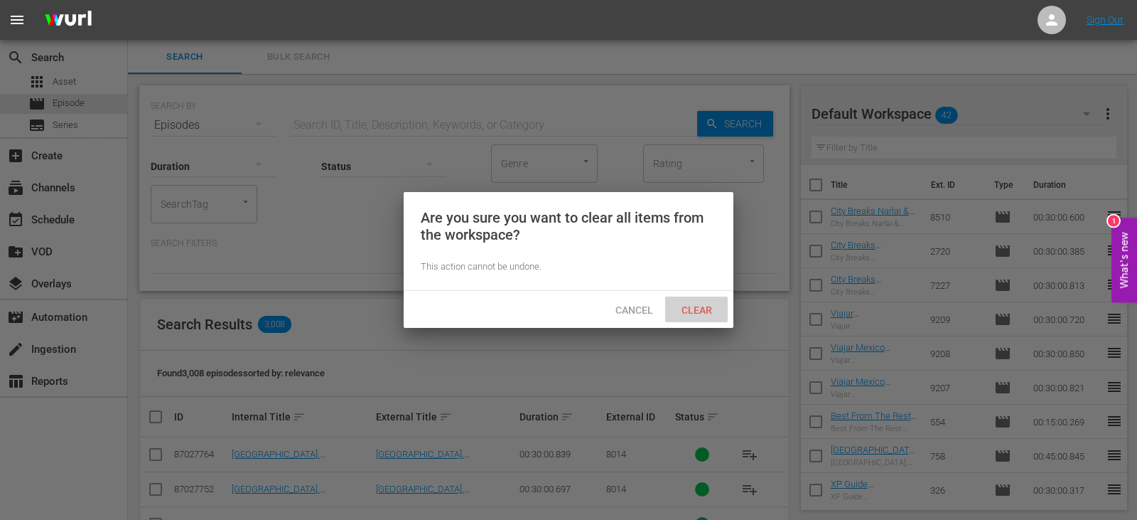
click at [687, 319] on div "Clear" at bounding box center [696, 309] width 63 height 26
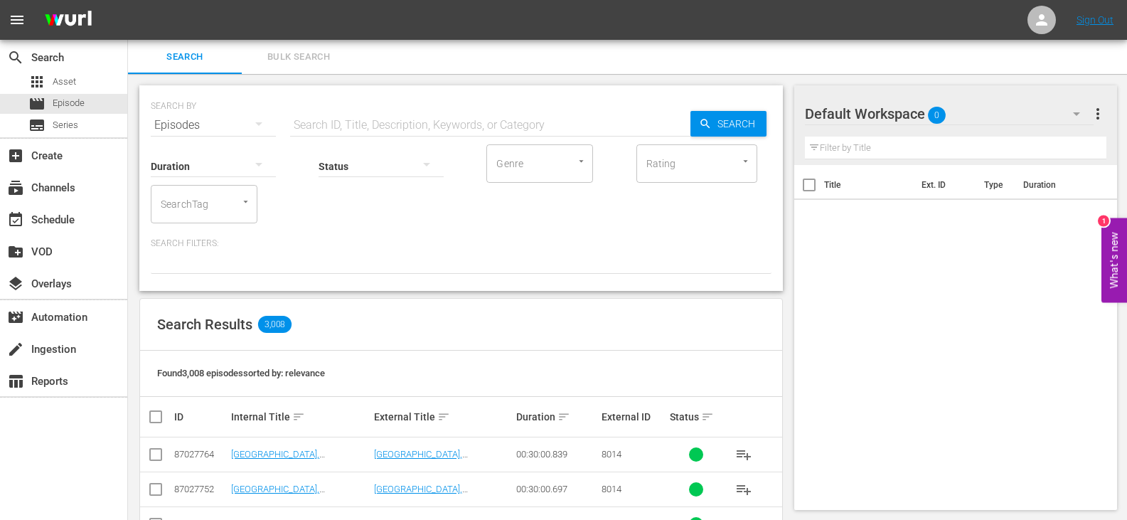
click at [931, 151] on input "text" at bounding box center [956, 147] width 302 height 23
click at [323, 124] on input "text" at bounding box center [490, 125] width 400 height 34
type input "Quest DU"
click at [366, 285] on div "SEARCH BY Search By Episodes Search ID, Title, Description, Keywords, or Catego…" at bounding box center [460, 187] width 643 height 205
